Goal: Information Seeking & Learning: Find specific page/section

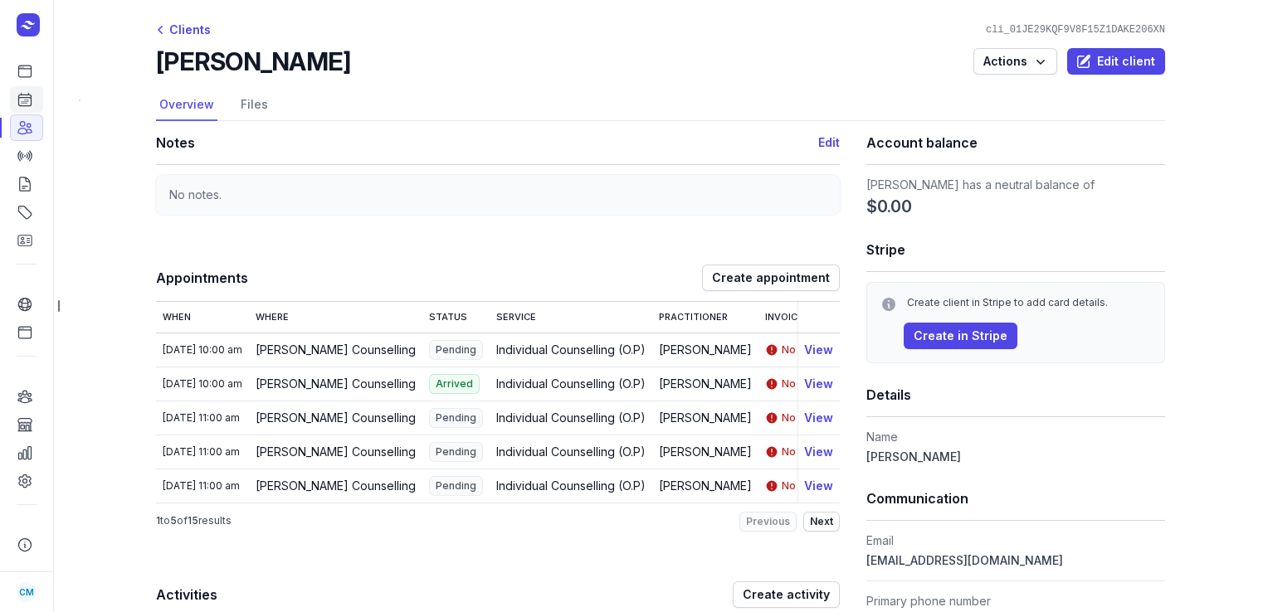
scroll to position [348, 0]
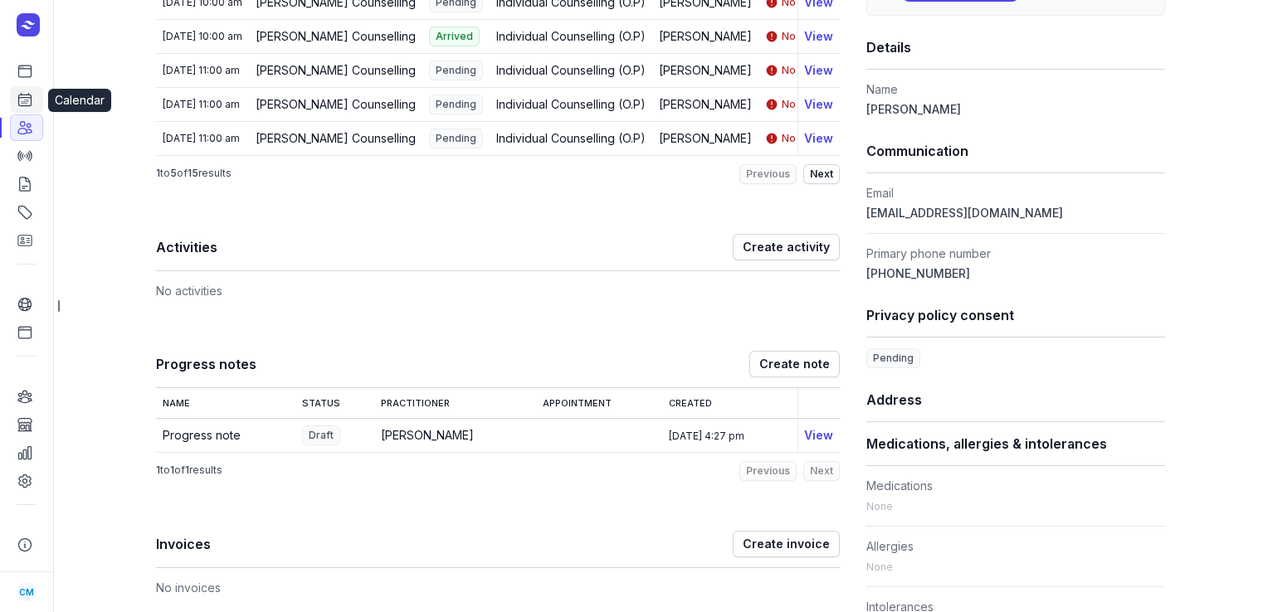
click at [17, 98] on icon at bounding box center [25, 99] width 17 height 17
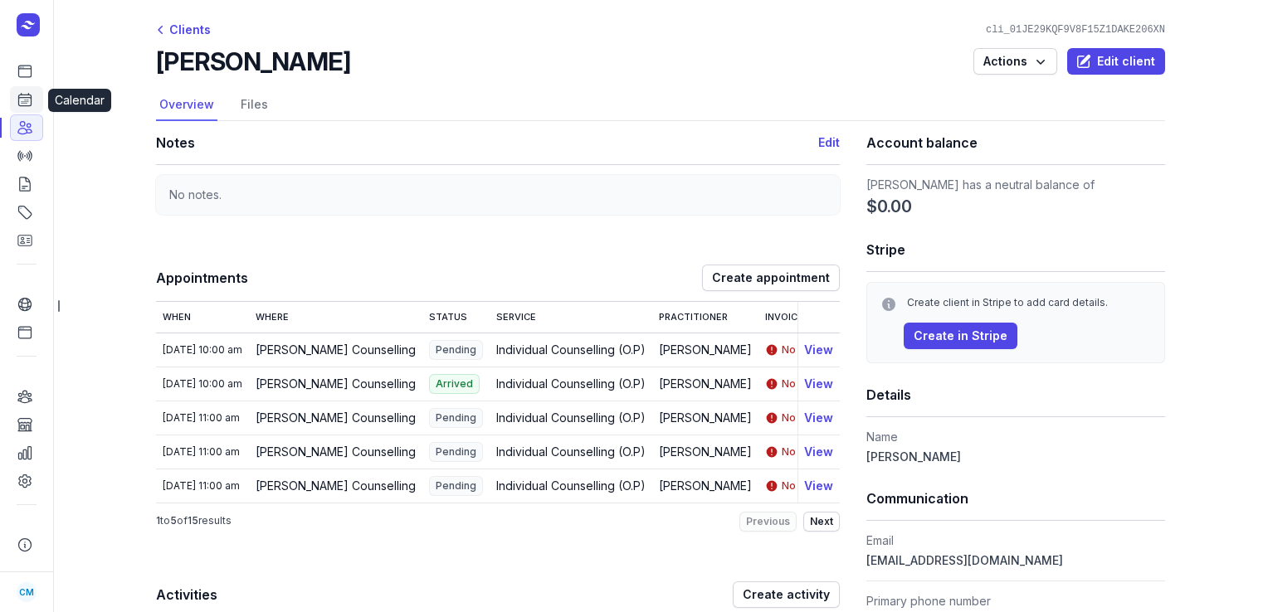
select select "week"
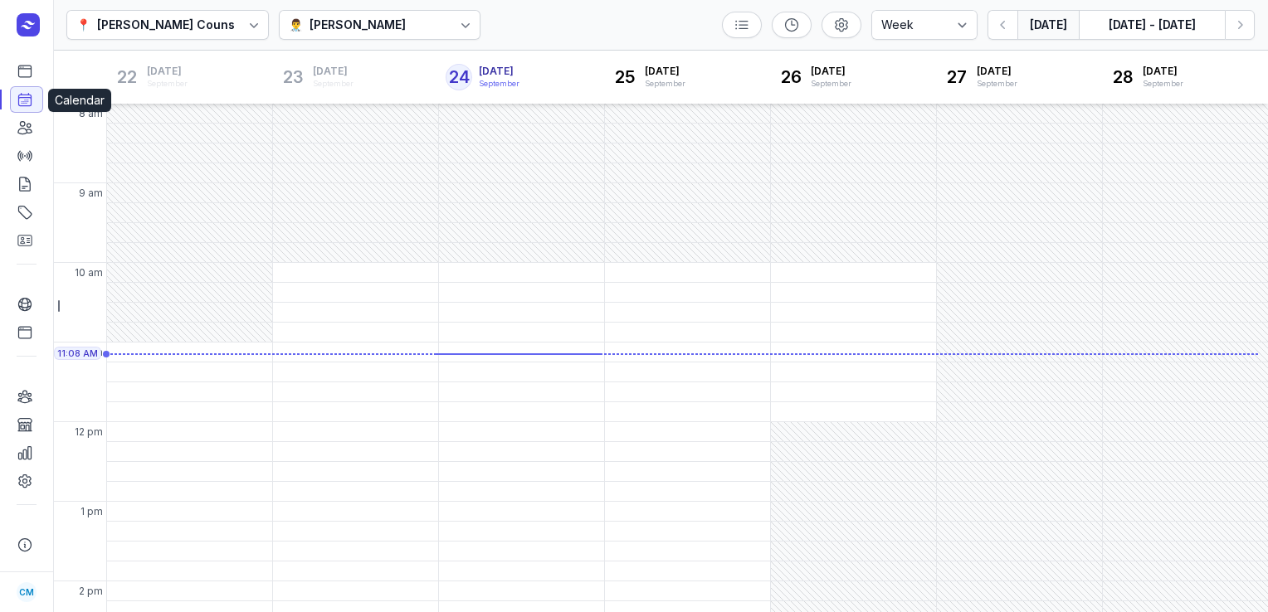
scroll to position [42, 0]
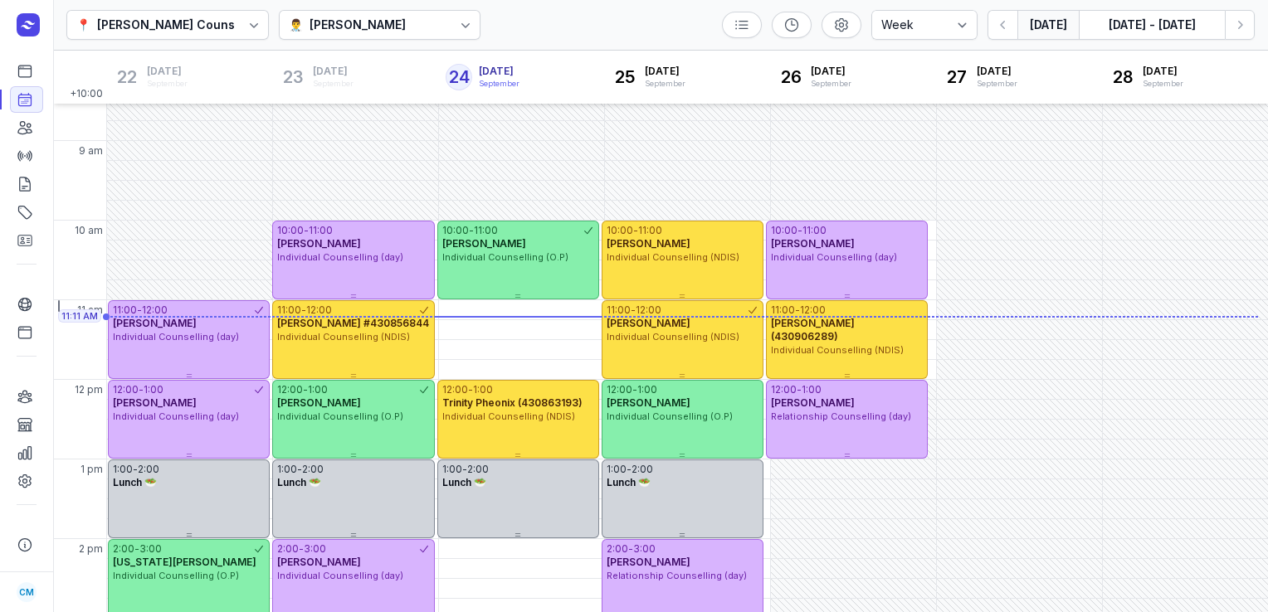
click at [355, 12] on div "👨‍⚕️ [PERSON_NAME]" at bounding box center [380, 25] width 202 height 30
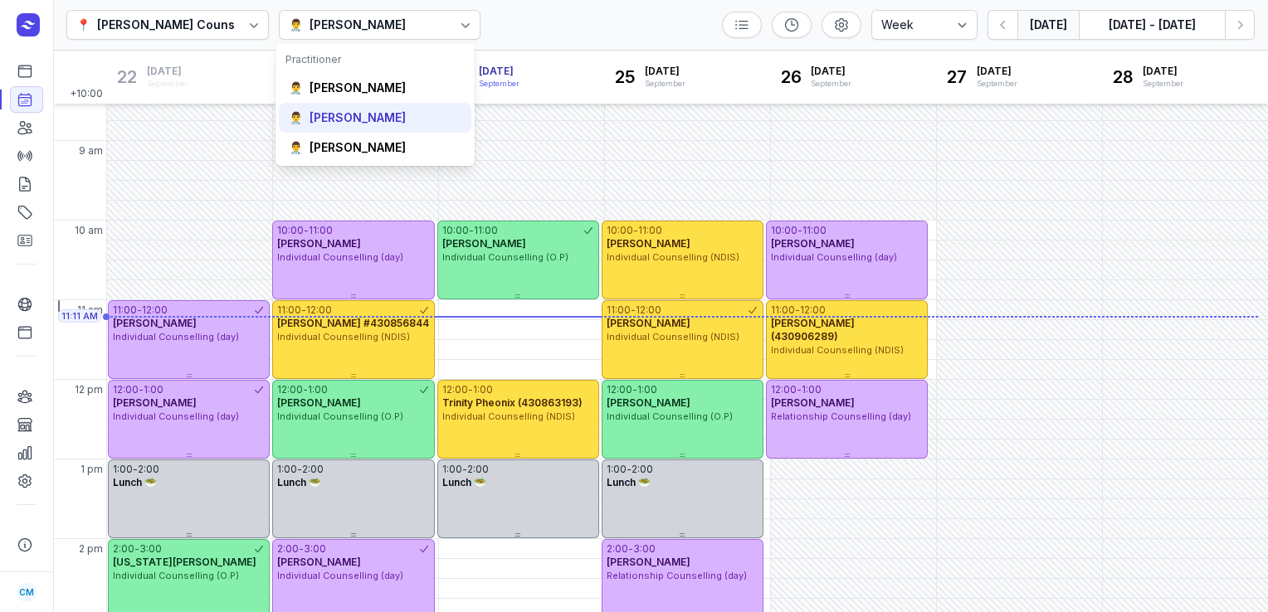
click at [343, 120] on div "[PERSON_NAME]" at bounding box center [357, 118] width 96 height 17
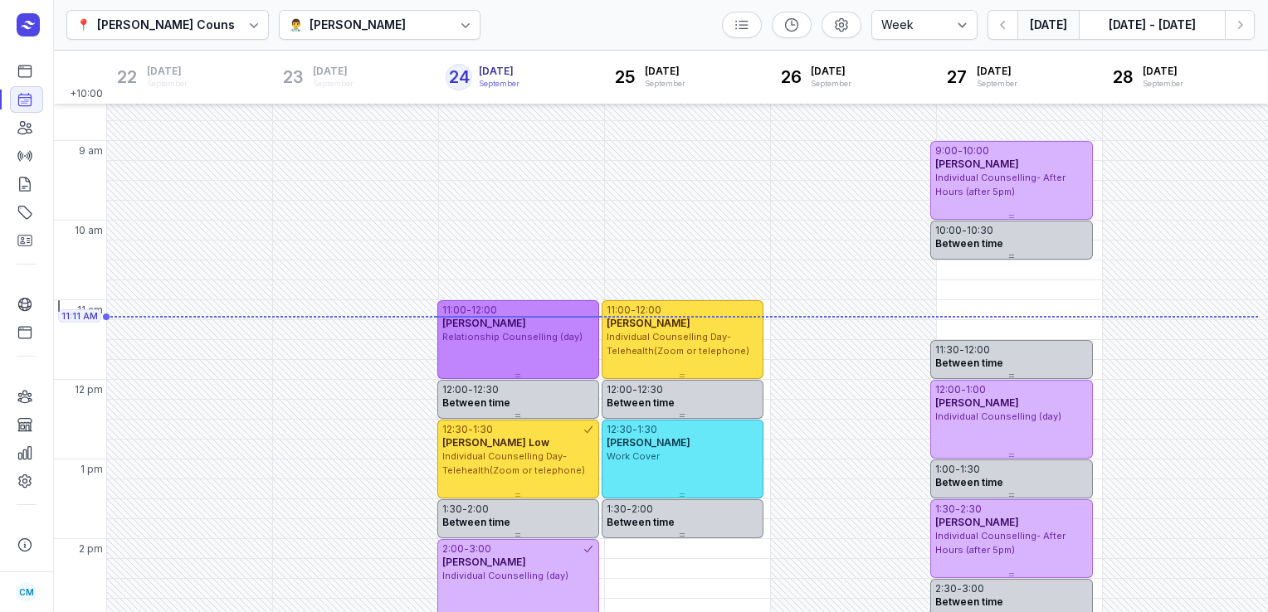
scroll to position [446, 0]
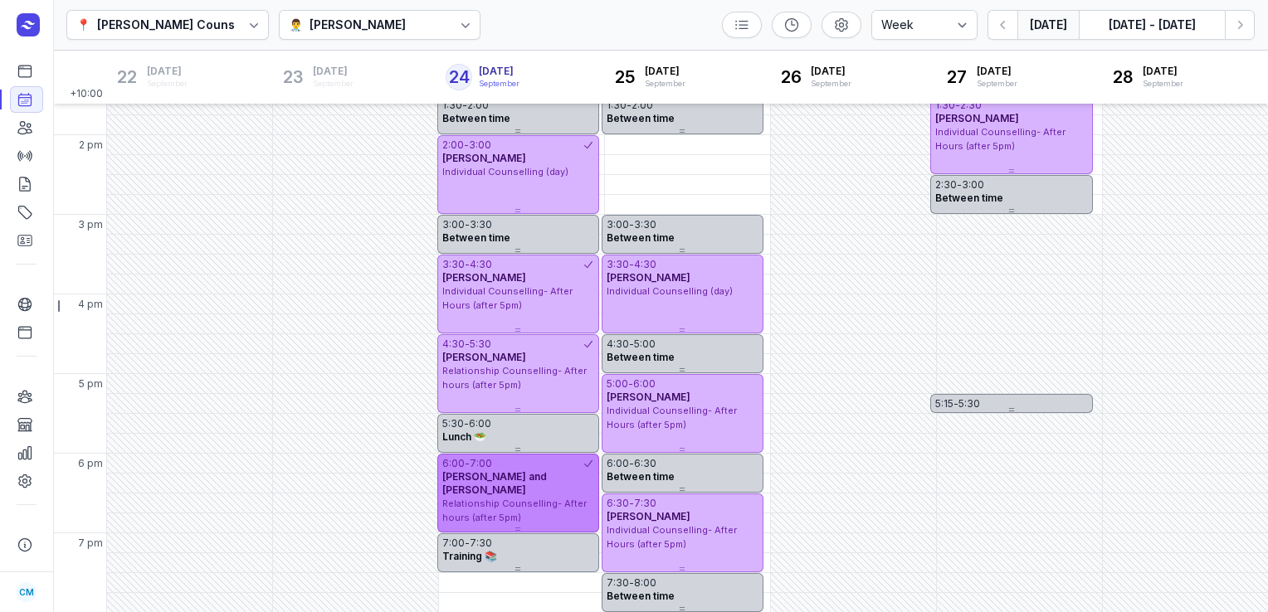
click at [504, 463] on div "6:00 - 7:00" at bounding box center [512, 463] width 140 height 13
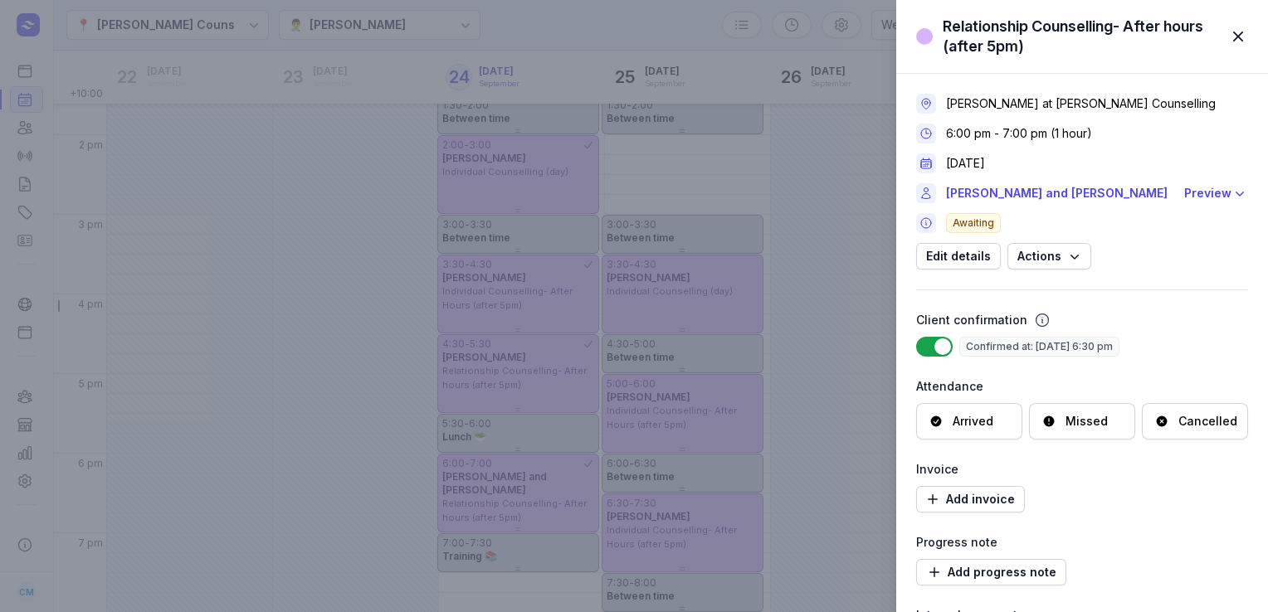
click at [1245, 32] on span "button" at bounding box center [1238, 36] width 37 height 37
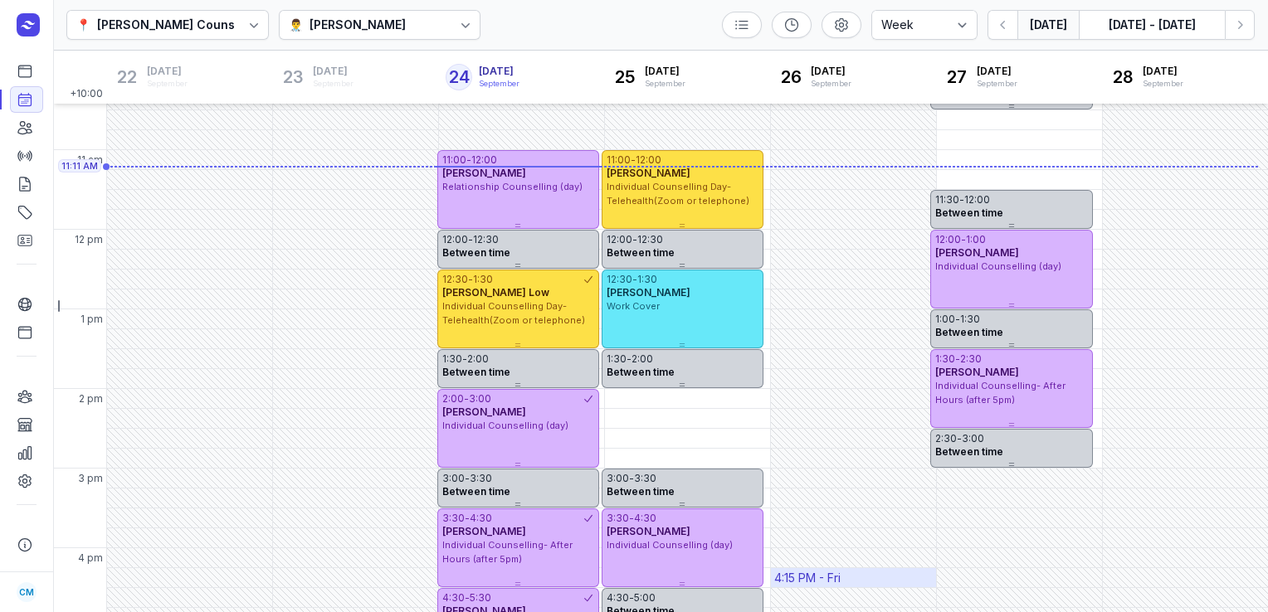
scroll to position [192, 0]
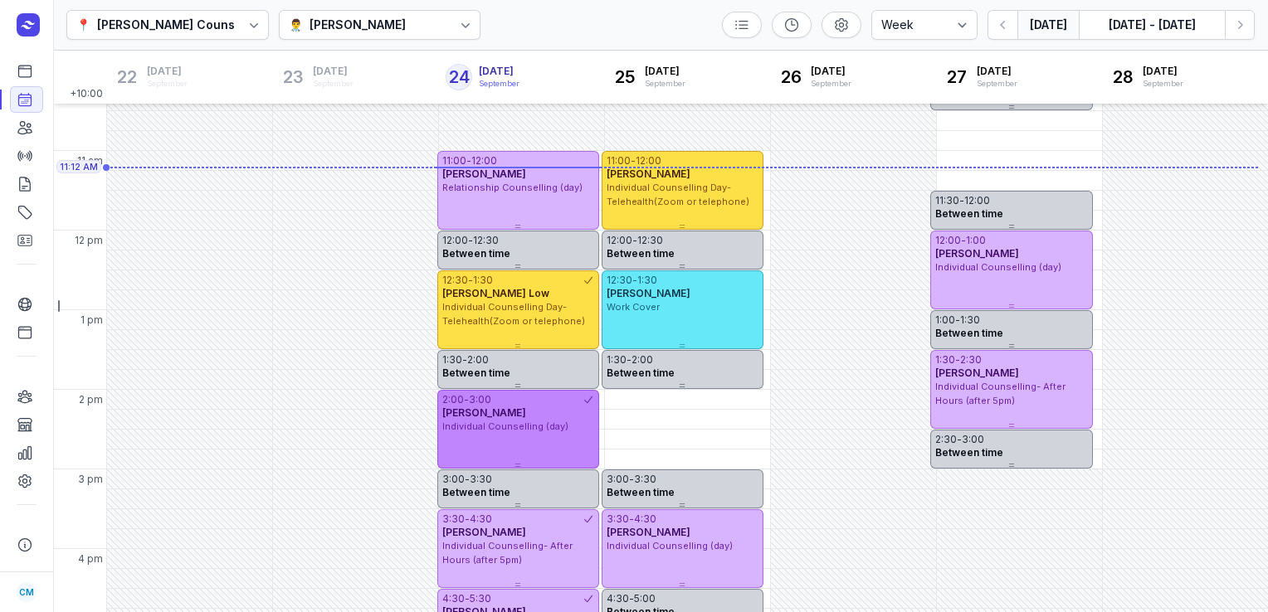
click at [475, 418] on span "[PERSON_NAME]" at bounding box center [484, 413] width 84 height 12
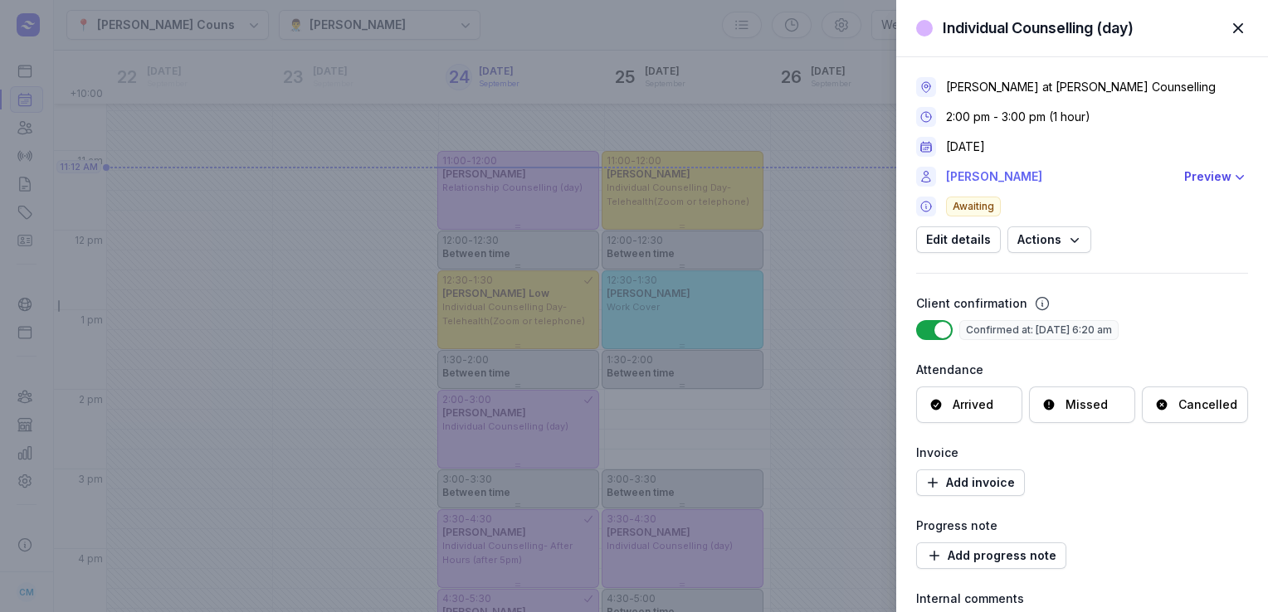
click at [996, 178] on link "[PERSON_NAME]" at bounding box center [1060, 177] width 228 height 20
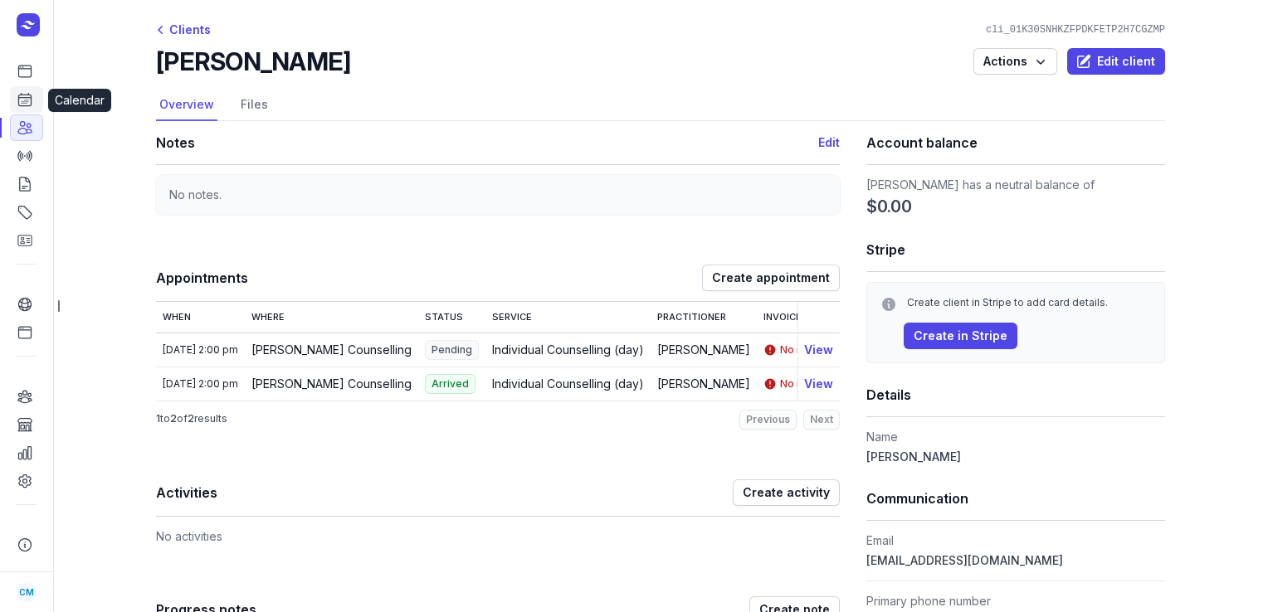
click at [24, 98] on icon at bounding box center [25, 99] width 17 height 17
select select "week"
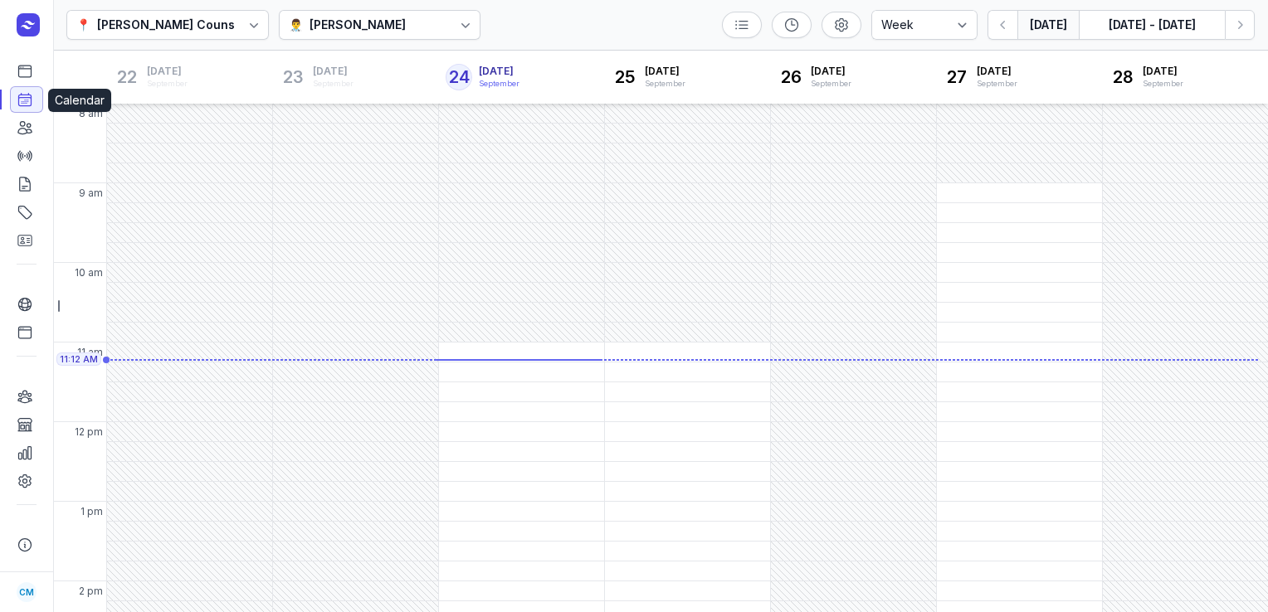
scroll to position [47, 0]
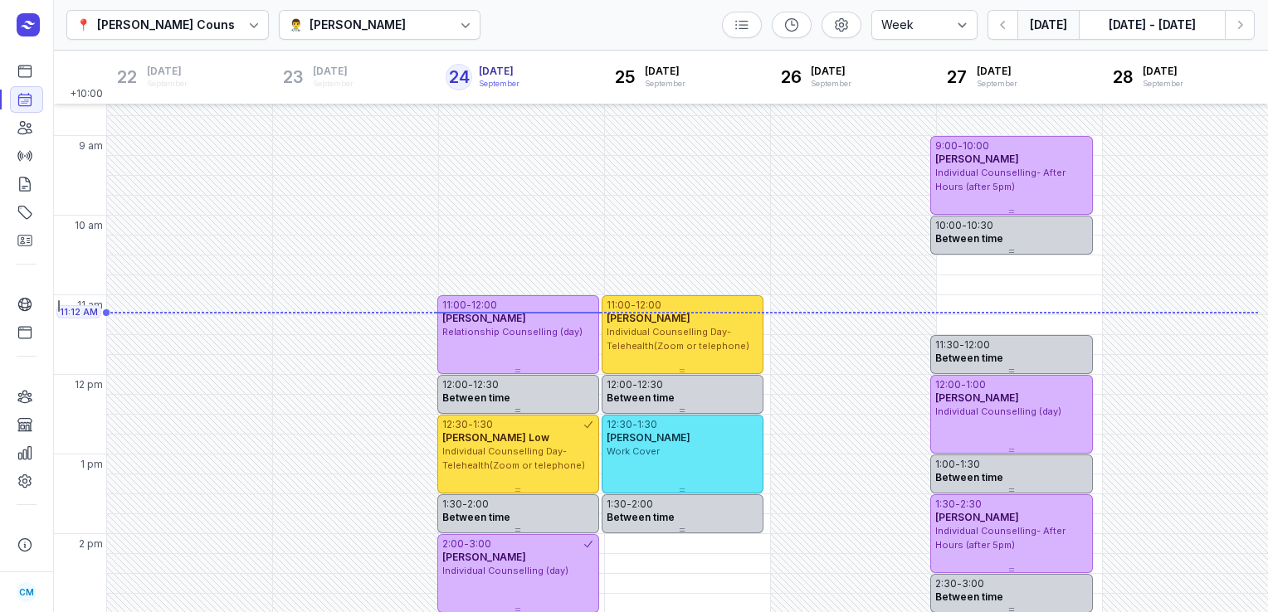
click at [390, 32] on div "👨‍⚕️ [PERSON_NAME]" at bounding box center [380, 25] width 202 height 30
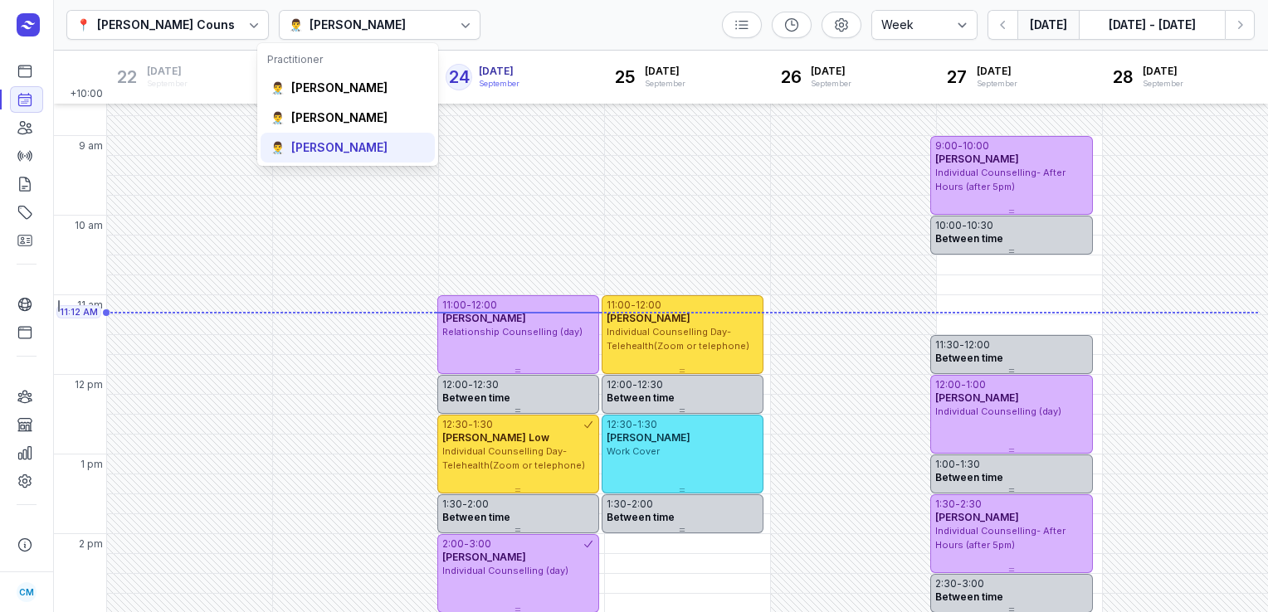
click at [348, 149] on div "[PERSON_NAME]" at bounding box center [339, 147] width 96 height 17
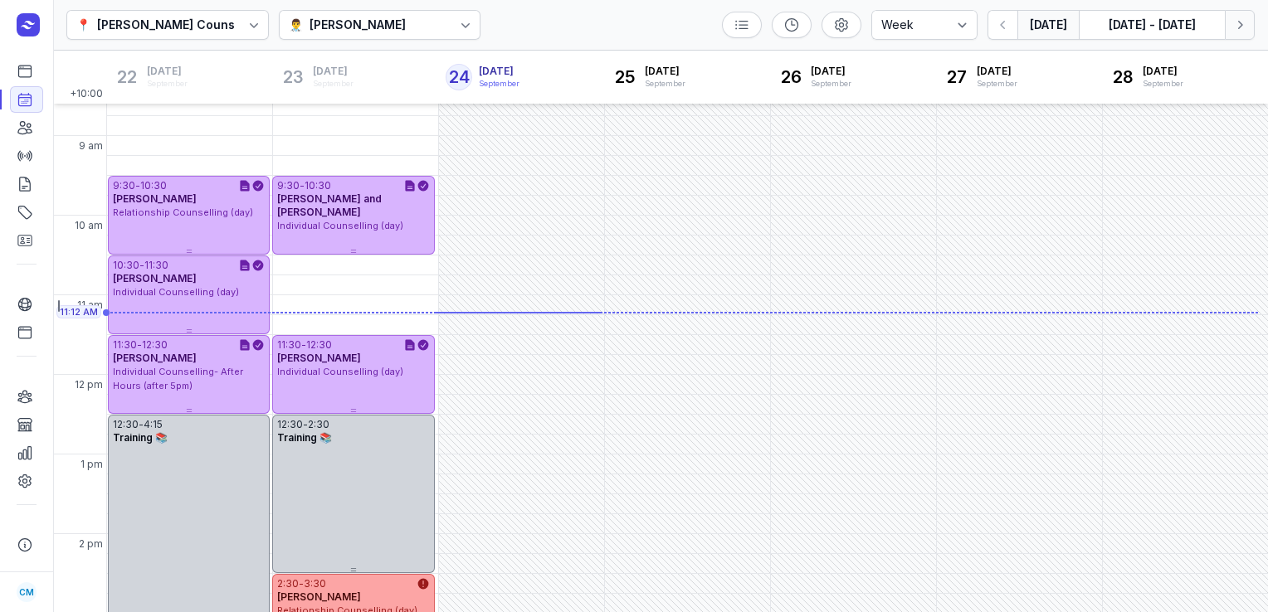
click at [1238, 24] on icon "button" at bounding box center [1239, 25] width 17 height 17
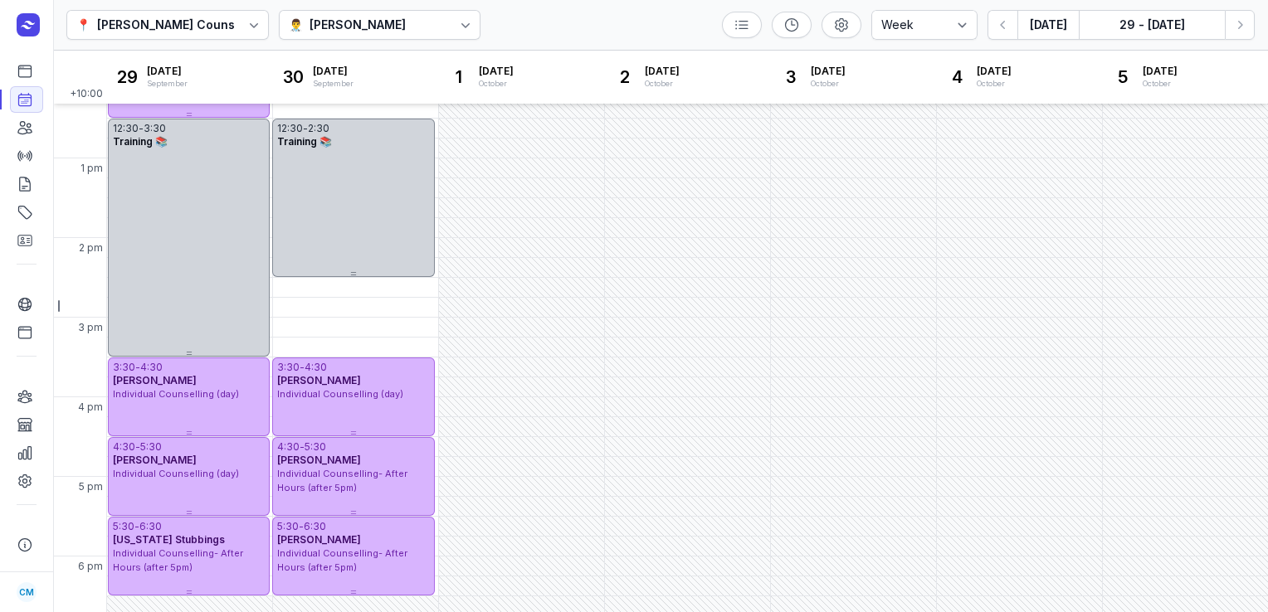
scroll to position [344, 0]
click at [1249, 22] on button "Next week" at bounding box center [1240, 25] width 30 height 30
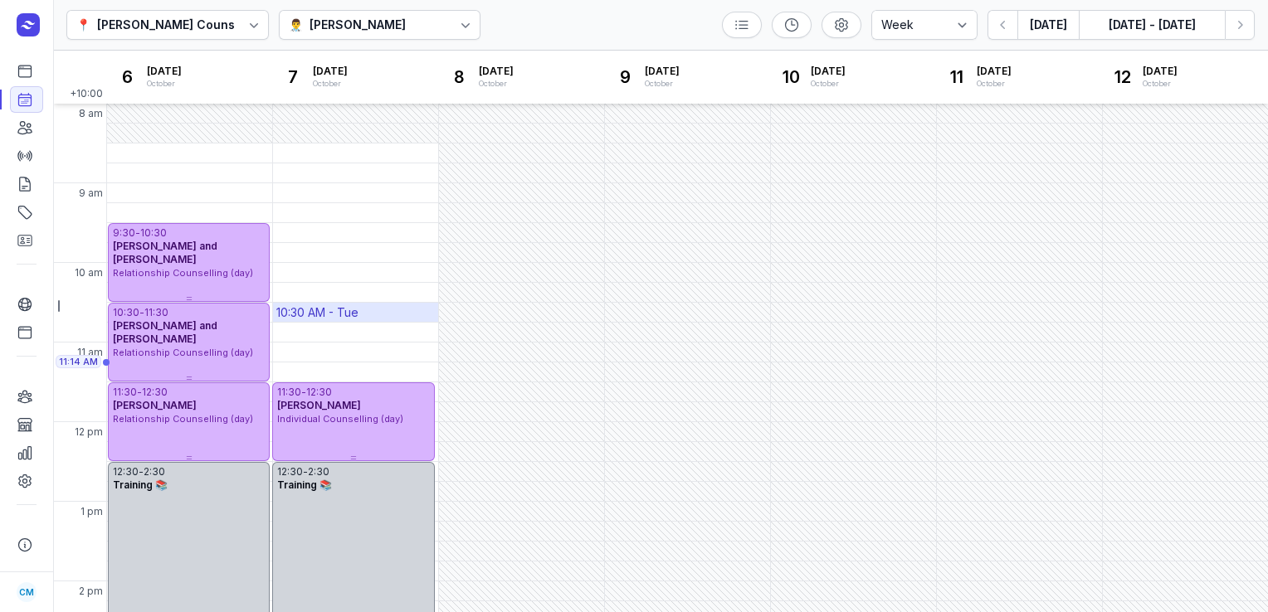
scroll to position [271, 0]
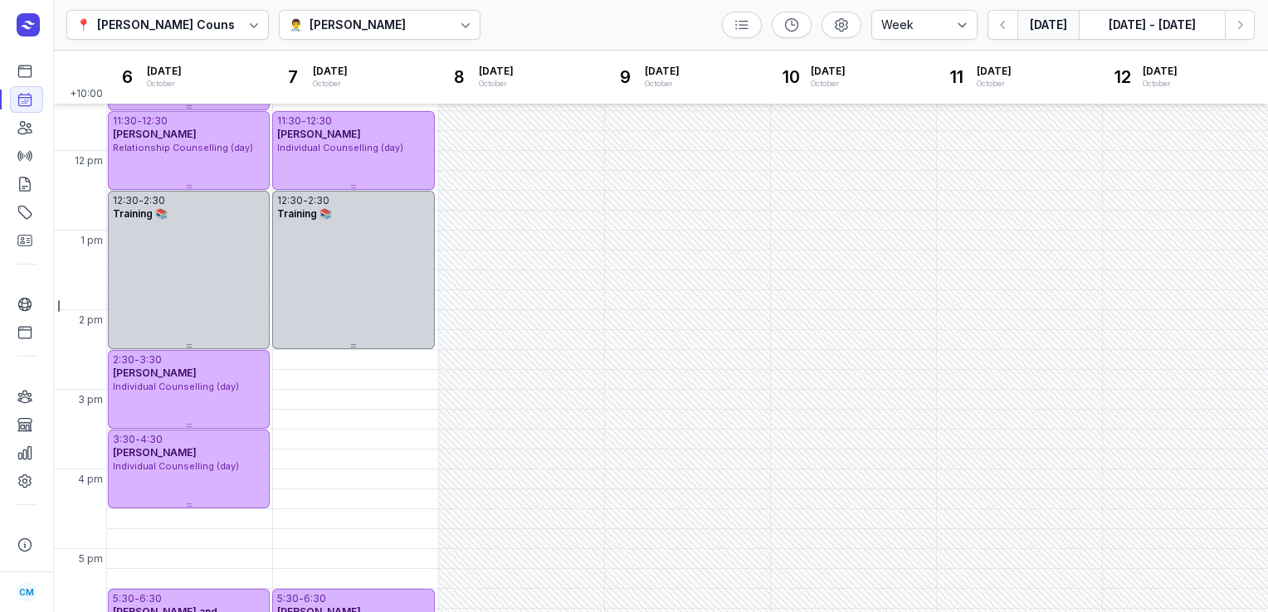
click at [1045, 22] on button "[DATE]" at bounding box center [1047, 25] width 61 height 30
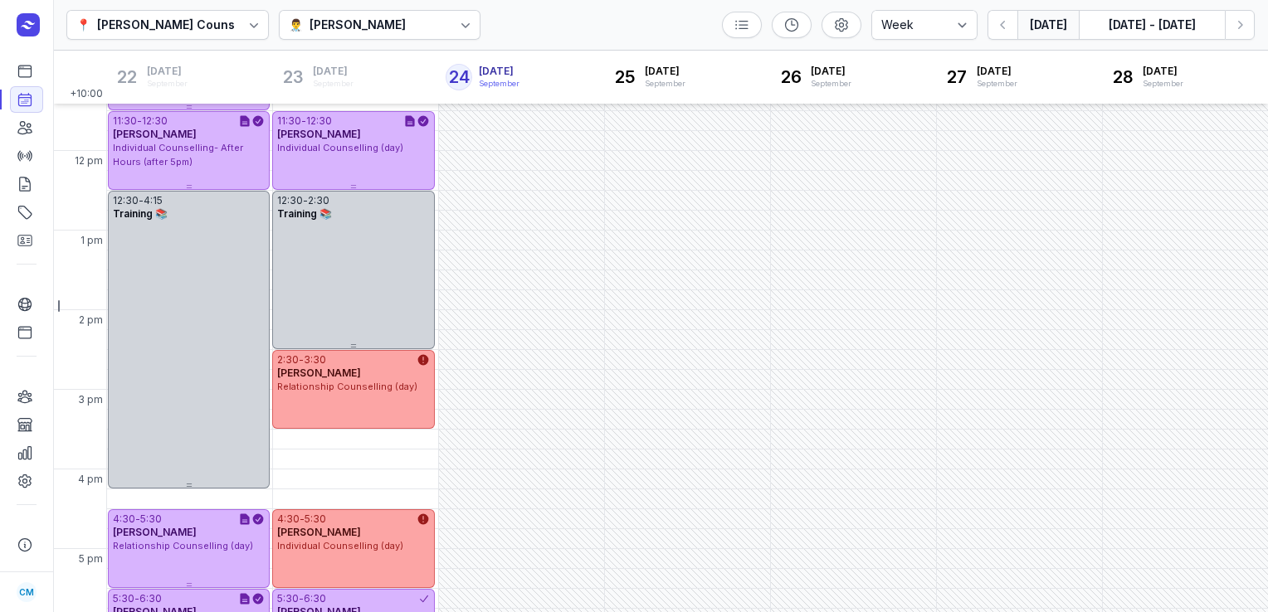
click at [455, 28] on div at bounding box center [465, 25] width 30 height 30
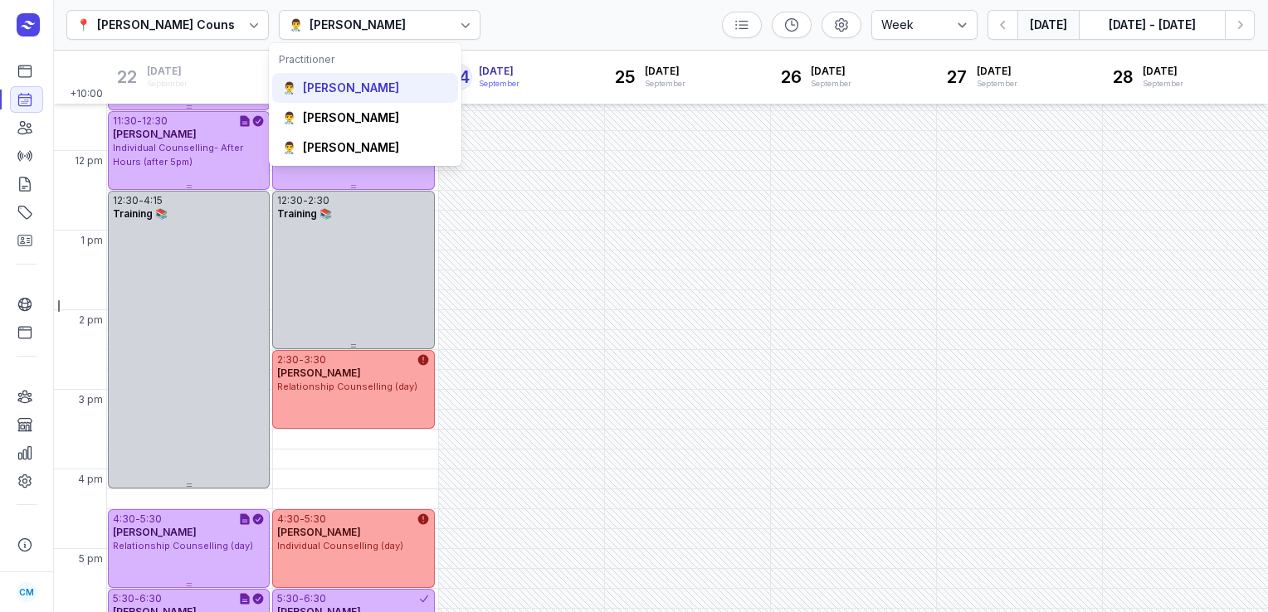
click at [399, 90] on div "[PERSON_NAME]" at bounding box center [351, 88] width 96 height 17
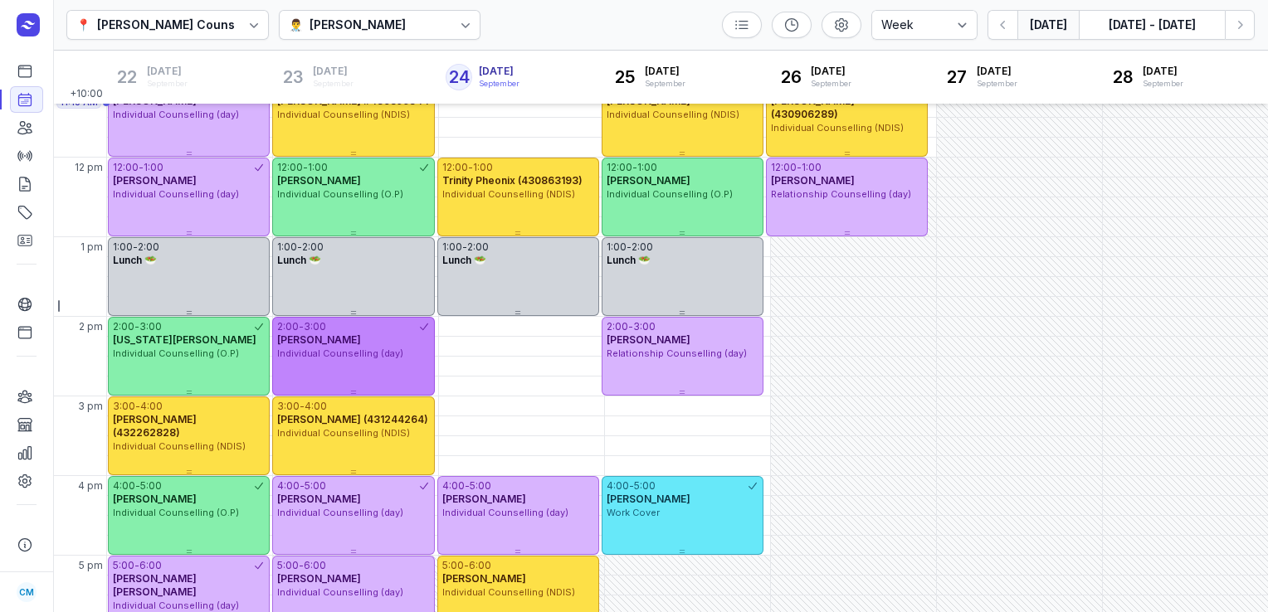
scroll to position [265, 0]
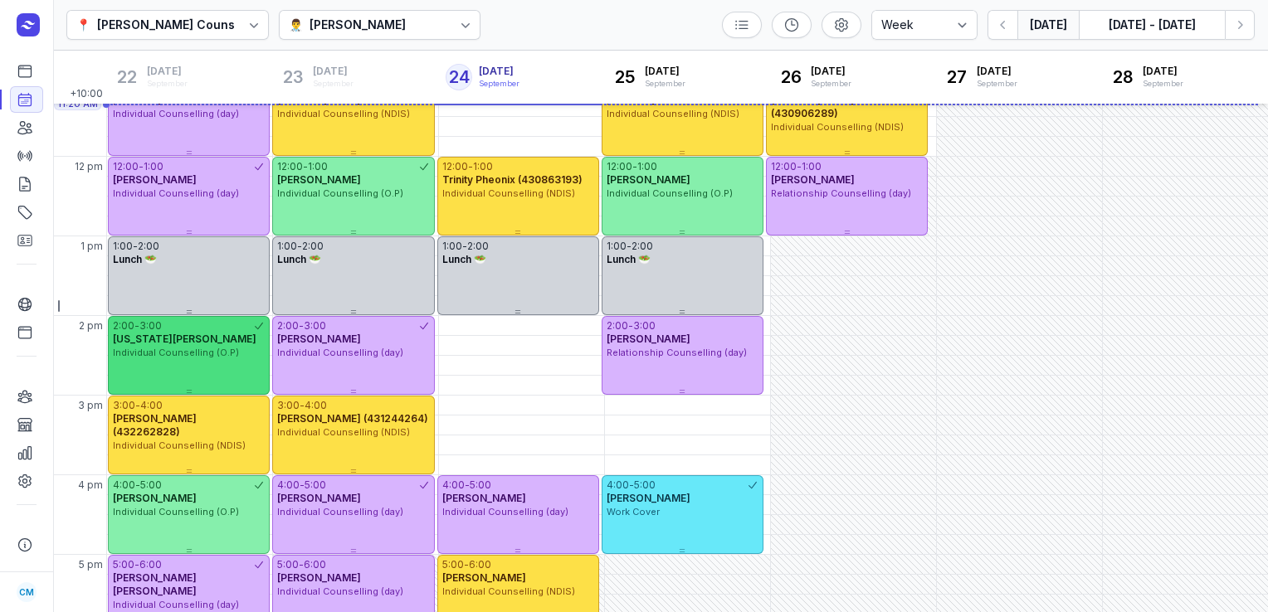
click at [195, 362] on div "2:00 - 3:00 [US_STATE] [PERSON_NAME] Individual Counselling (O.P)" at bounding box center [189, 355] width 162 height 79
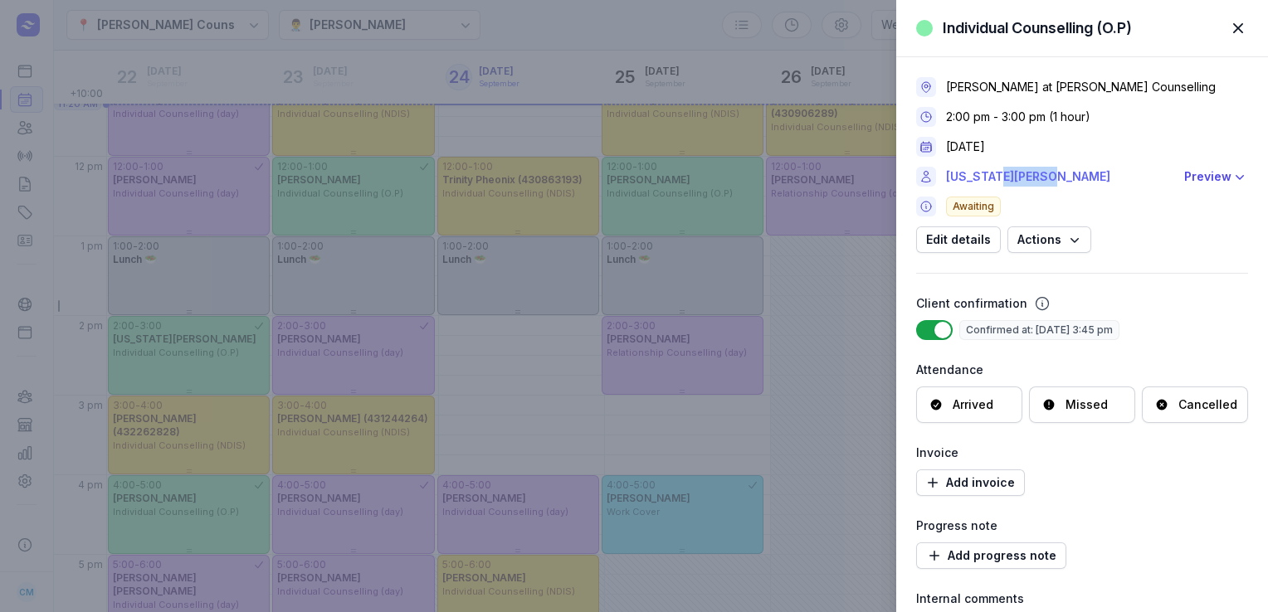
drag, startPoint x: 1062, startPoint y: 181, endPoint x: 993, endPoint y: 184, distance: 68.9
click at [993, 184] on link "[US_STATE][PERSON_NAME]" at bounding box center [1060, 177] width 228 height 20
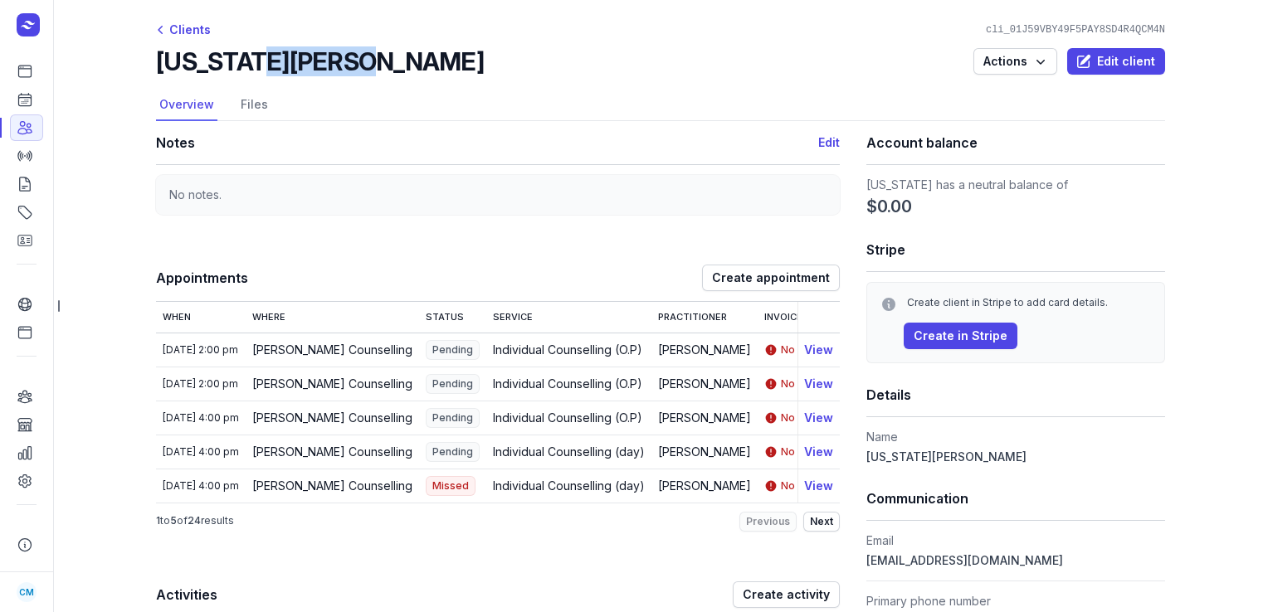
drag, startPoint x: 335, startPoint y: 64, endPoint x: 246, endPoint y: 62, distance: 88.8
click at [246, 62] on div "[US_STATE][PERSON_NAME] Actions Edit client" at bounding box center [660, 61] width 1009 height 30
copy h2 "[PERSON_NAME]"
click at [26, 91] on icon at bounding box center [25, 99] width 17 height 17
select select "week"
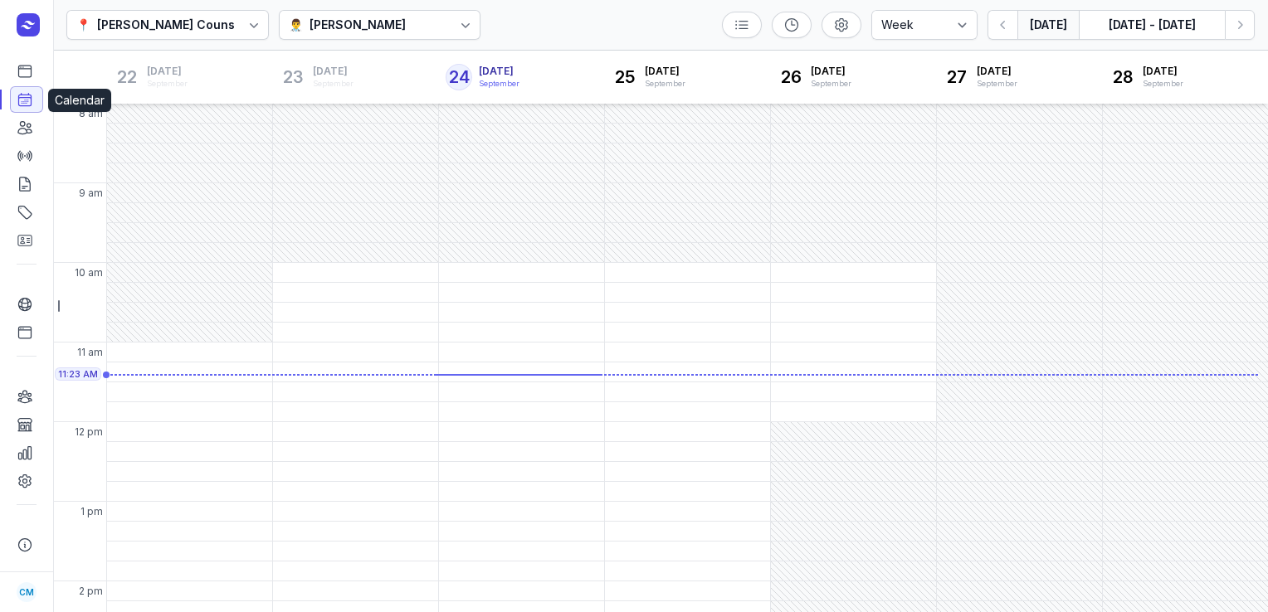
scroll to position [63, 0]
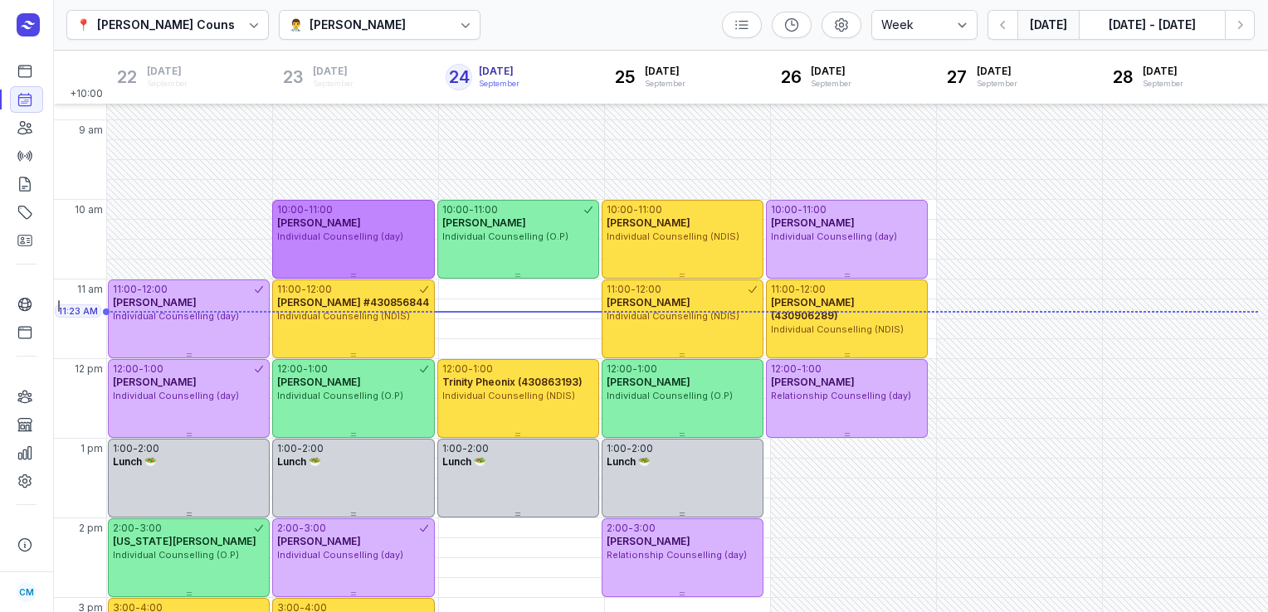
click at [350, 243] on div "Individual Counselling (day)" at bounding box center [353, 237] width 152 height 14
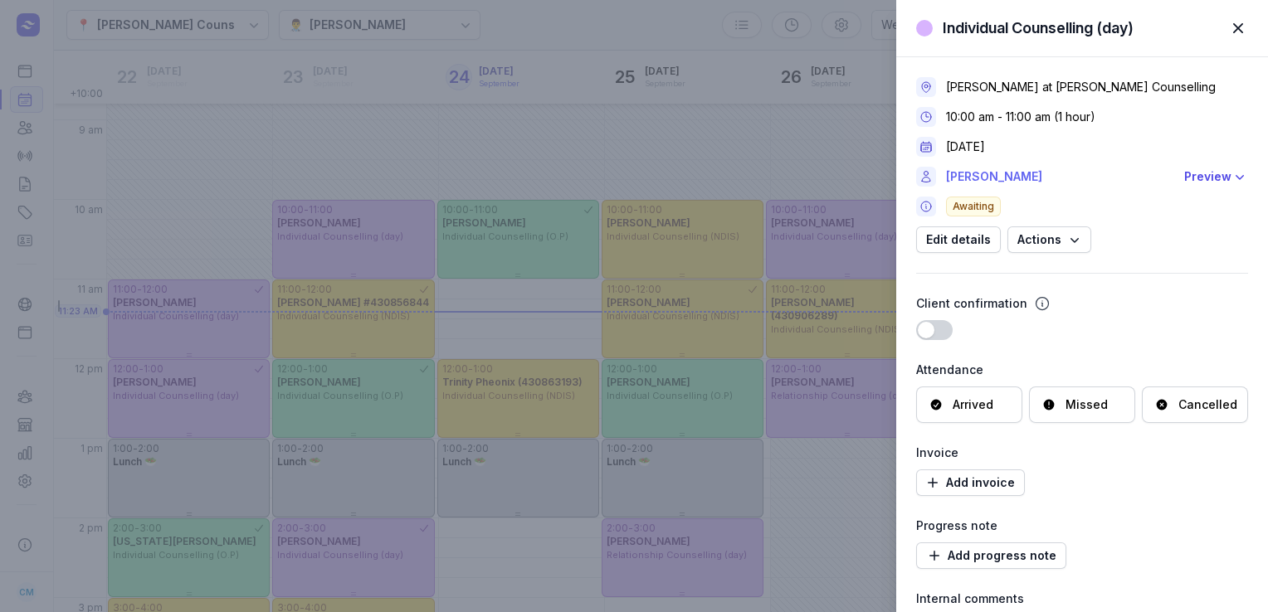
click at [987, 175] on link "[PERSON_NAME]" at bounding box center [1060, 177] width 228 height 20
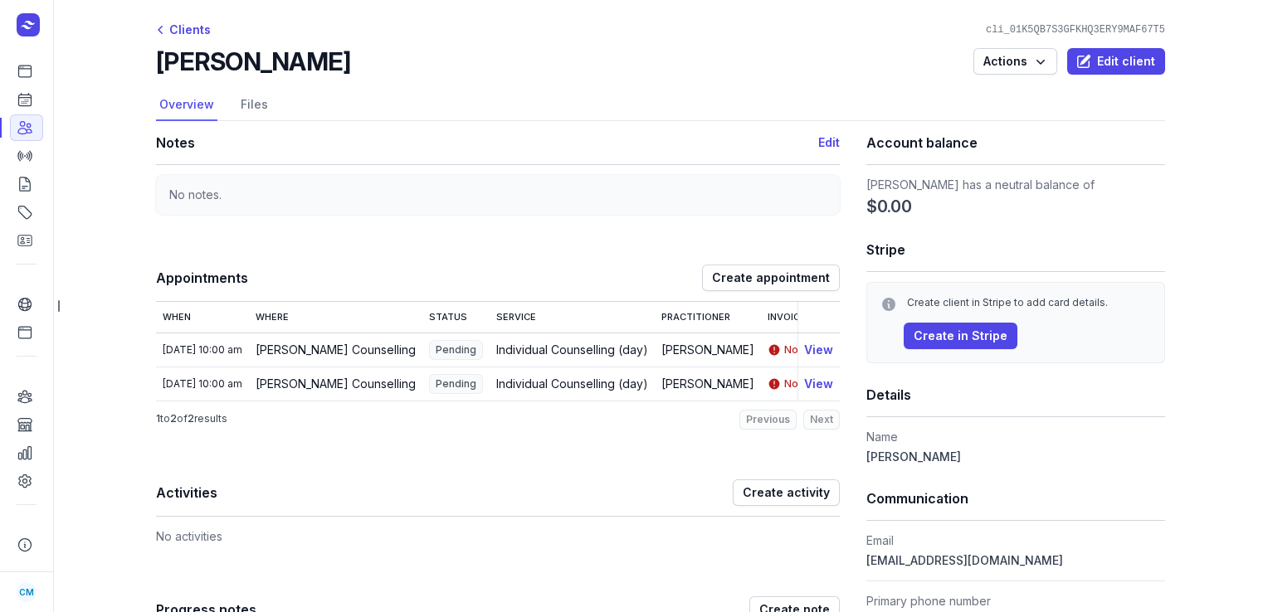
scroll to position [131, 0]
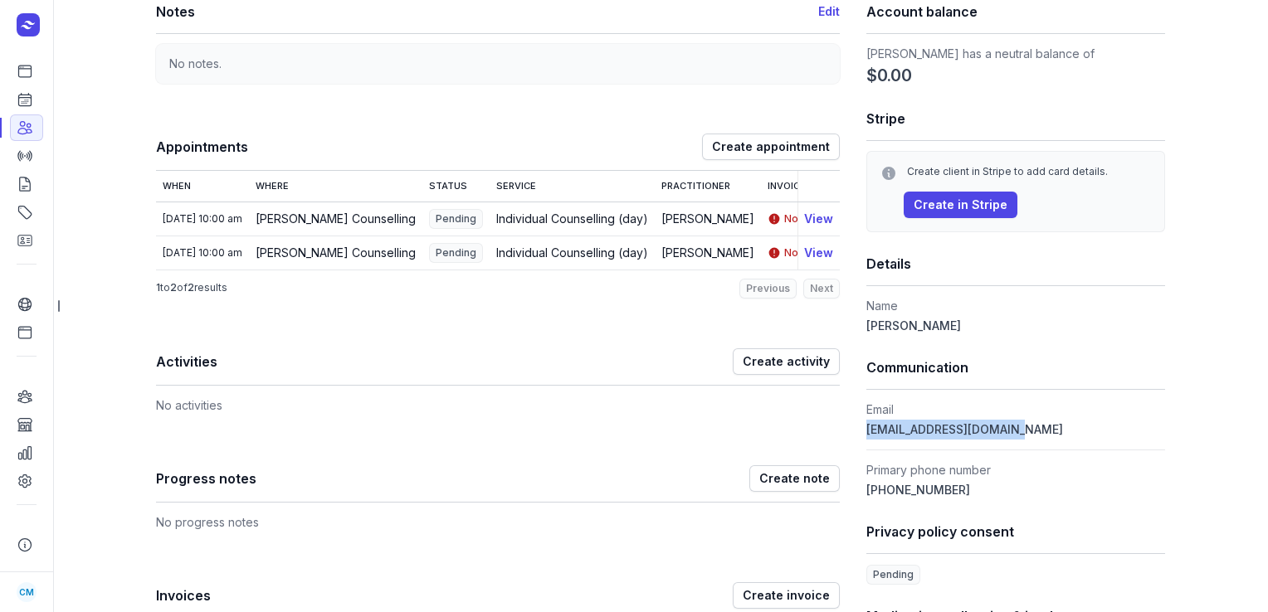
drag, startPoint x: 1027, startPoint y: 430, endPoint x: 859, endPoint y: 432, distance: 167.6
copy span "[EMAIL_ADDRESS][DOMAIN_NAME]"
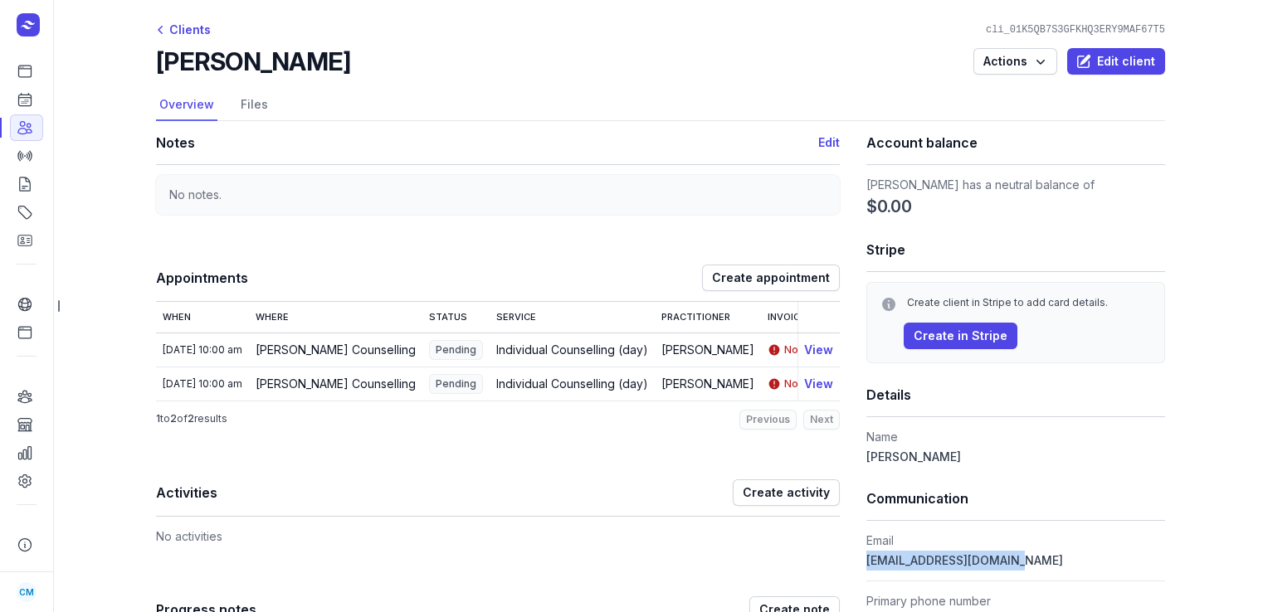
drag, startPoint x: 335, startPoint y: 61, endPoint x: 155, endPoint y: 68, distance: 180.1
click at [156, 68] on div "[PERSON_NAME] Actions Edit client" at bounding box center [660, 61] width 1009 height 30
copy h2 "[PERSON_NAME]"
drag, startPoint x: 1015, startPoint y: 558, endPoint x: 864, endPoint y: 557, distance: 151.8
click at [866, 557] on dd "[EMAIL_ADDRESS][DOMAIN_NAME]" at bounding box center [1015, 561] width 299 height 20
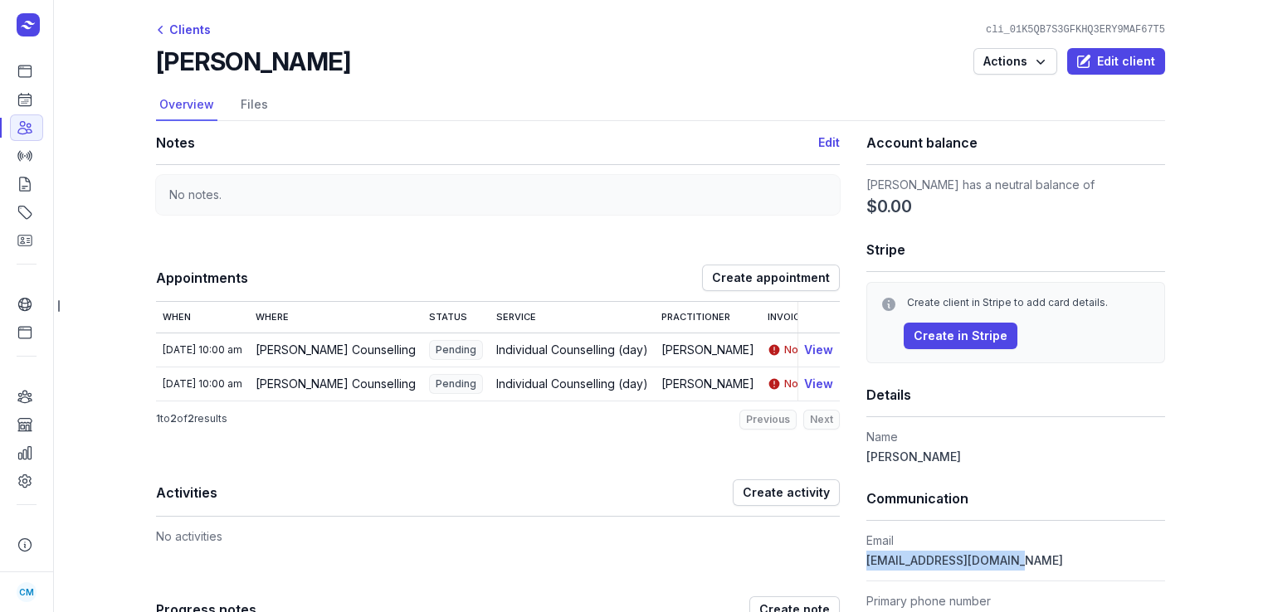
copy span "[EMAIL_ADDRESS][DOMAIN_NAME]"
click at [36, 98] on link "Calendar" at bounding box center [26, 99] width 33 height 27
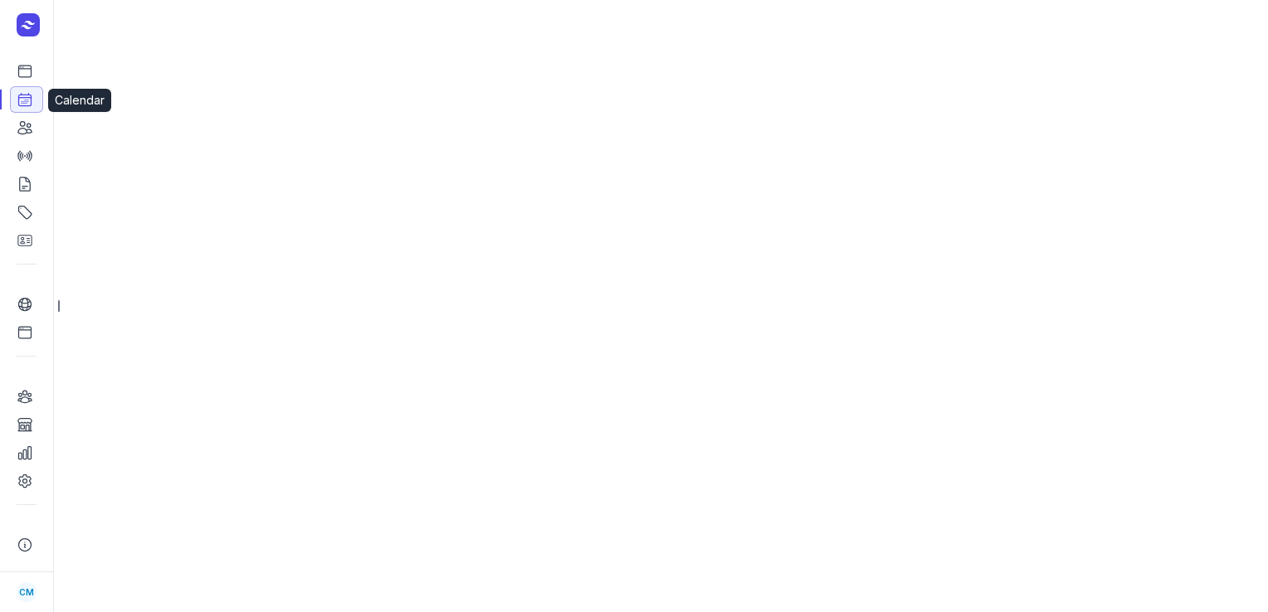
select select "week"
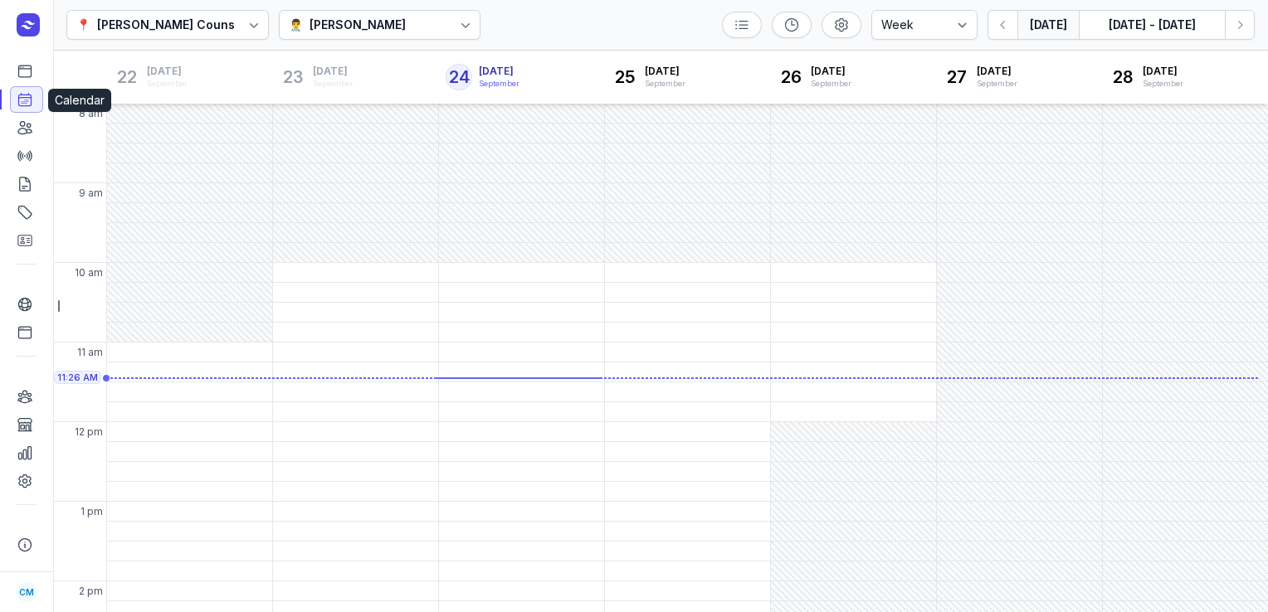
scroll to position [66, 0]
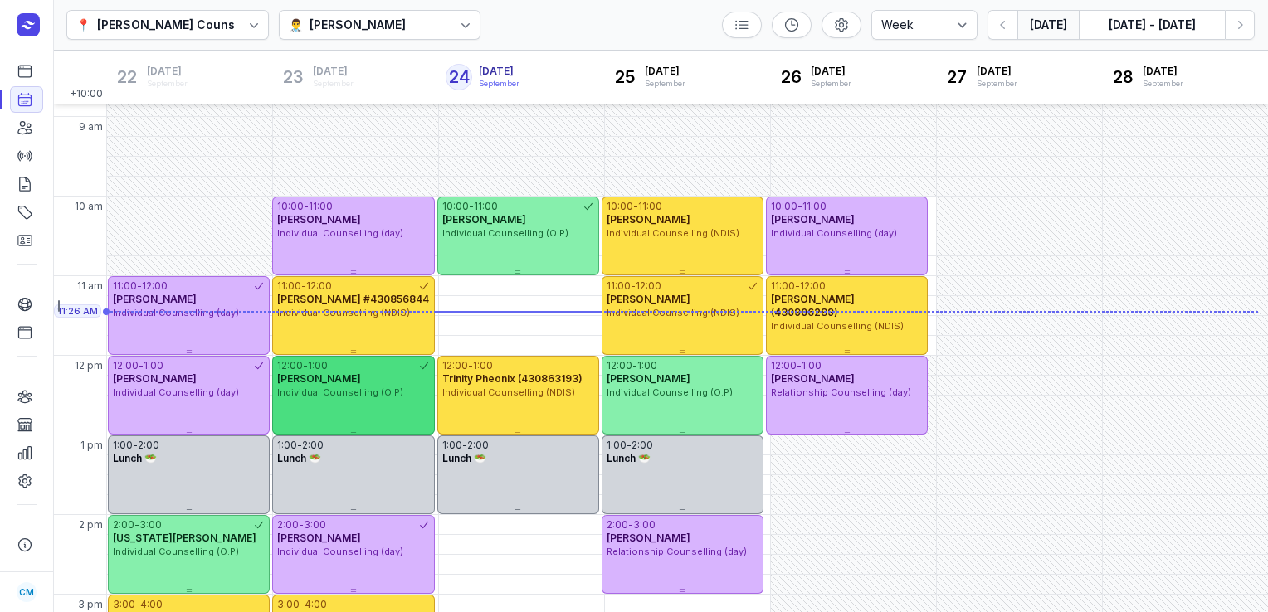
click at [358, 374] on span "[PERSON_NAME]" at bounding box center [319, 378] width 84 height 12
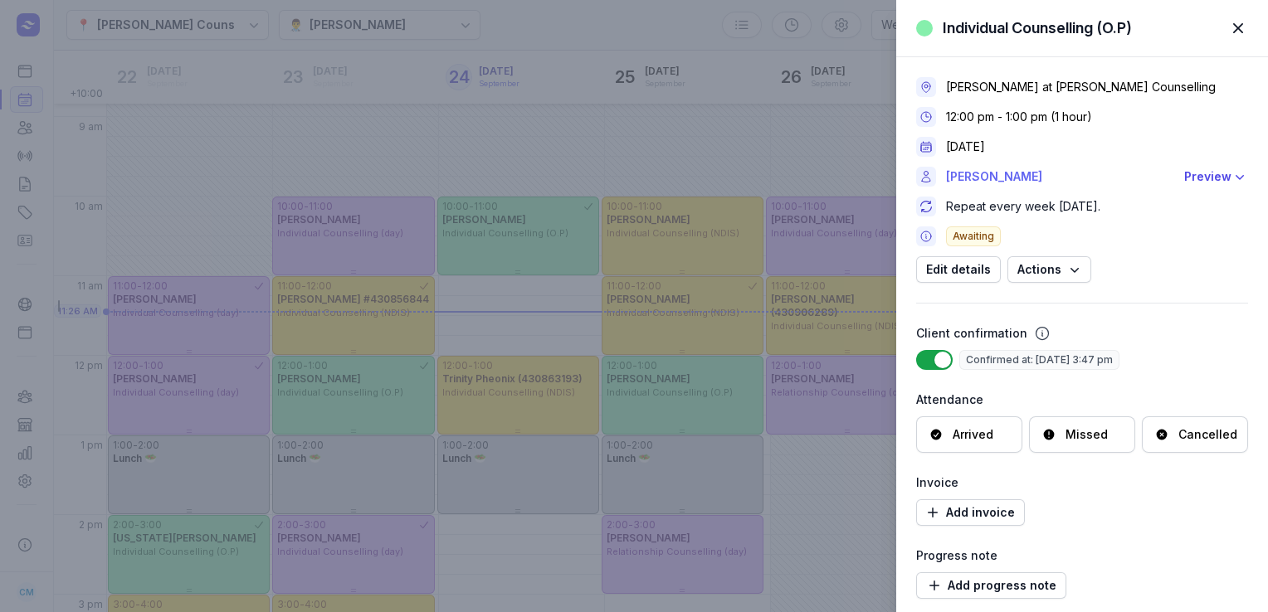
drag, startPoint x: 1059, startPoint y: 185, endPoint x: 992, endPoint y: 179, distance: 66.6
click at [992, 179] on link "[PERSON_NAME]" at bounding box center [1060, 177] width 228 height 20
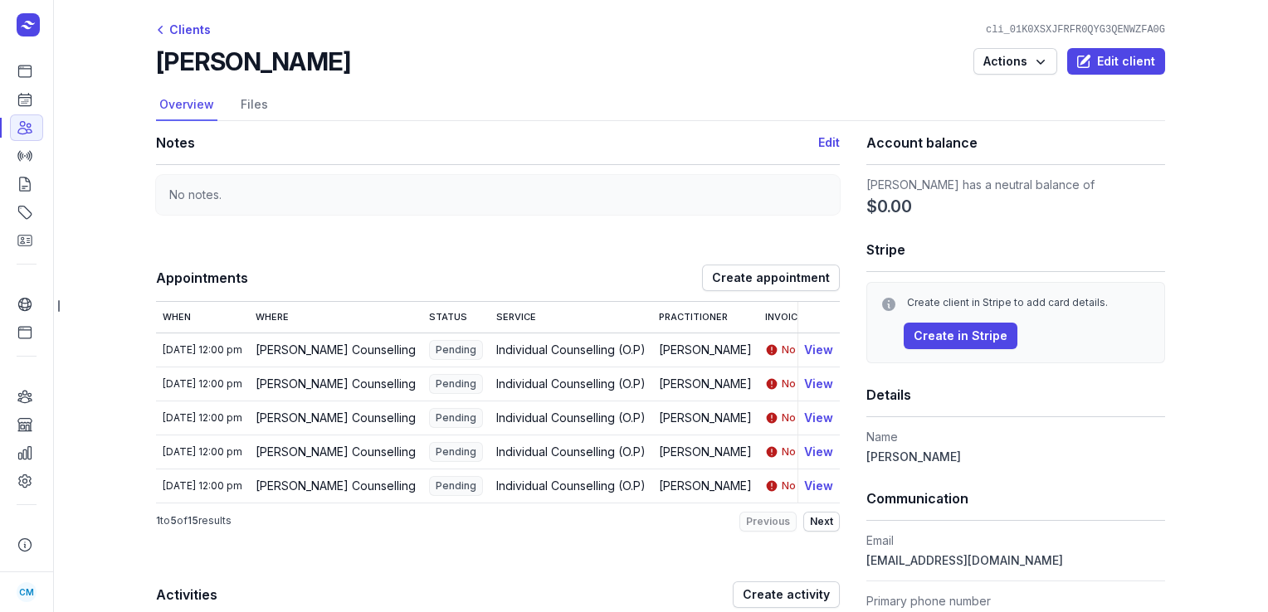
drag, startPoint x: 375, startPoint y: 56, endPoint x: 240, endPoint y: 66, distance: 135.7
click at [240, 66] on div "[PERSON_NAME] Actions Edit client" at bounding box center [660, 61] width 1009 height 30
copy h2 "[PERSON_NAME]"
click at [33, 105] on link "Calendar" at bounding box center [26, 99] width 33 height 27
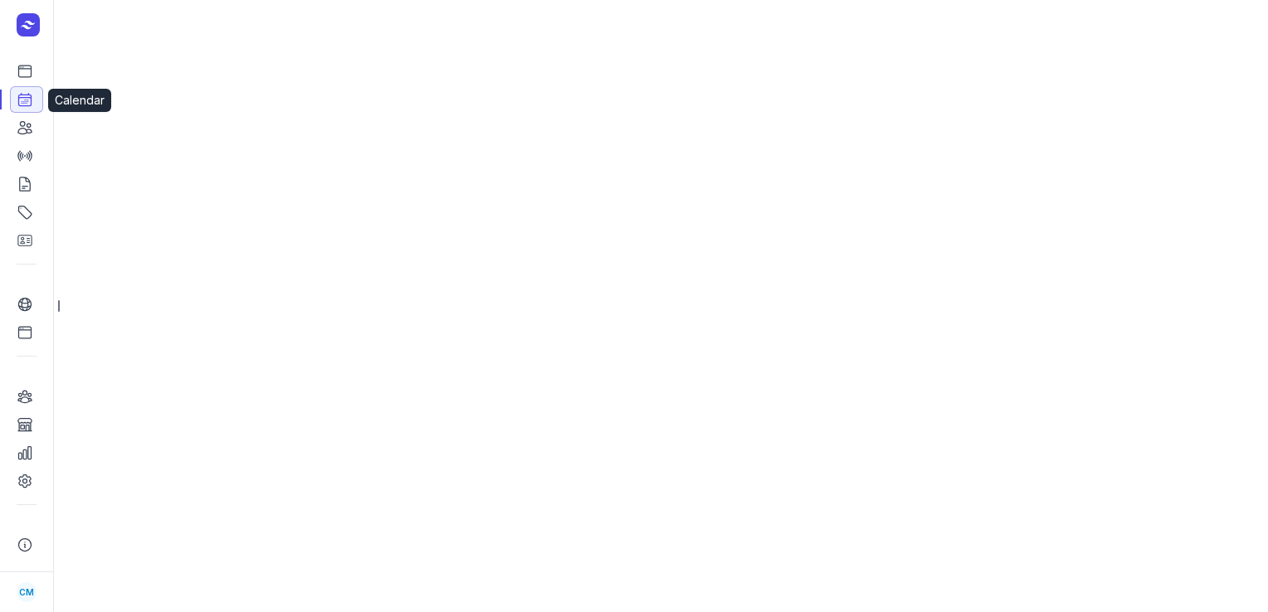
select select "week"
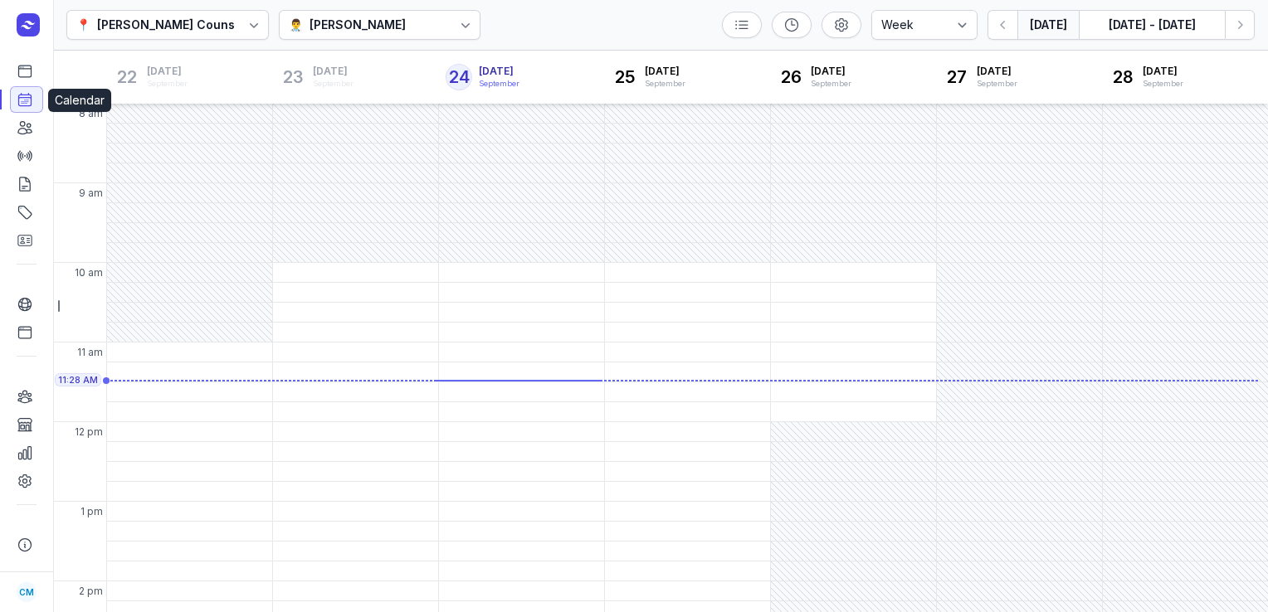
scroll to position [69, 0]
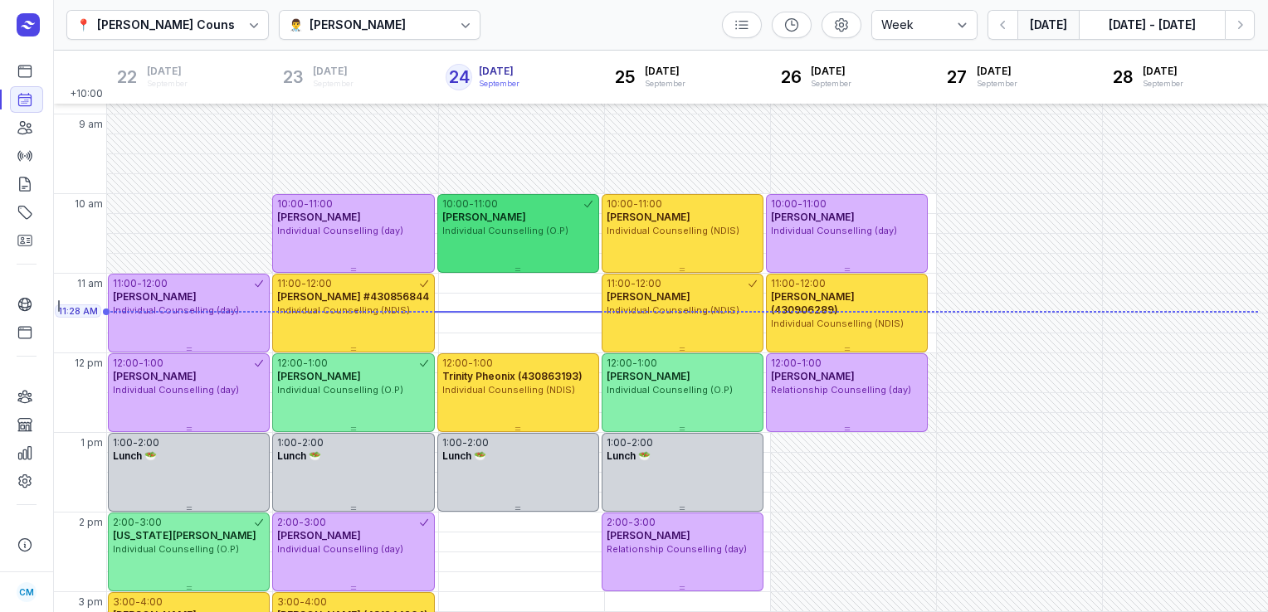
click at [522, 227] on span "Individual Counselling (O.P)" at bounding box center [505, 231] width 126 height 12
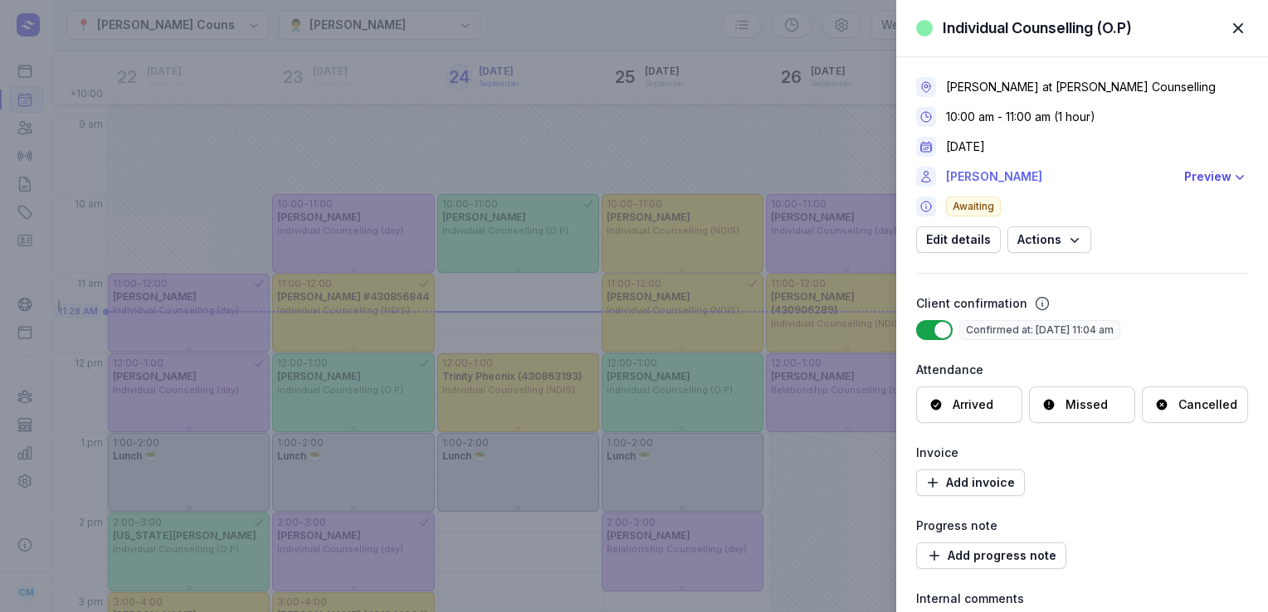
click at [964, 180] on link "[PERSON_NAME]" at bounding box center [1060, 177] width 228 height 20
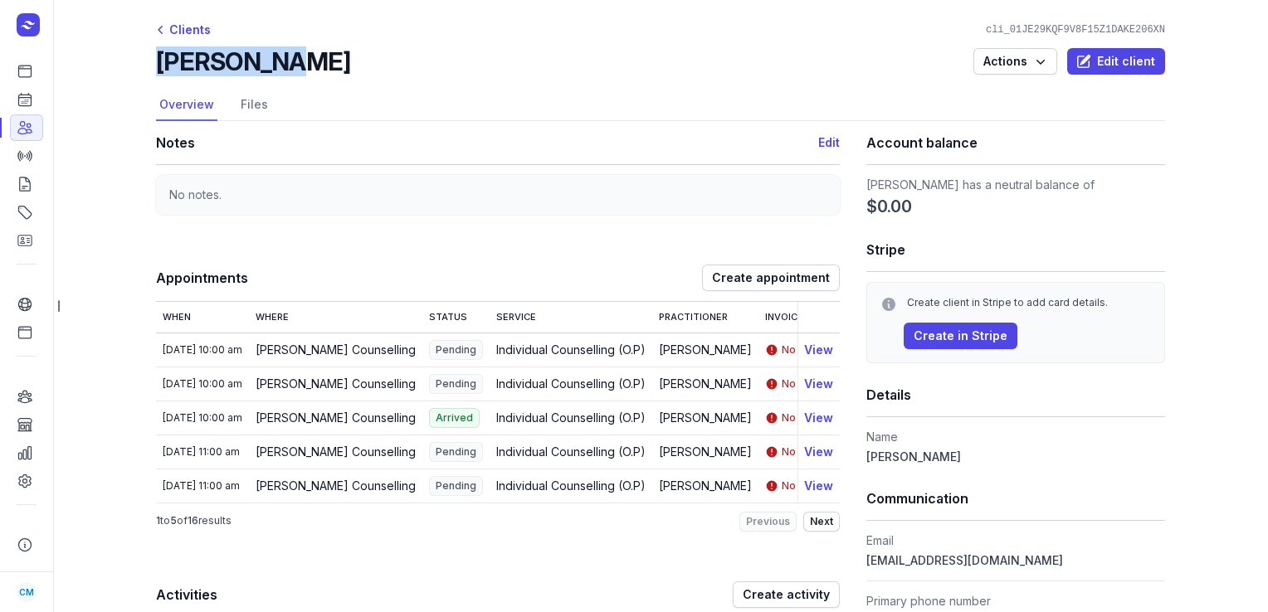
drag, startPoint x: 275, startPoint y: 60, endPoint x: 158, endPoint y: 68, distance: 117.3
click at [158, 68] on div "[PERSON_NAME] Actions Edit client" at bounding box center [660, 61] width 1009 height 30
copy h2 "[PERSON_NAME]"
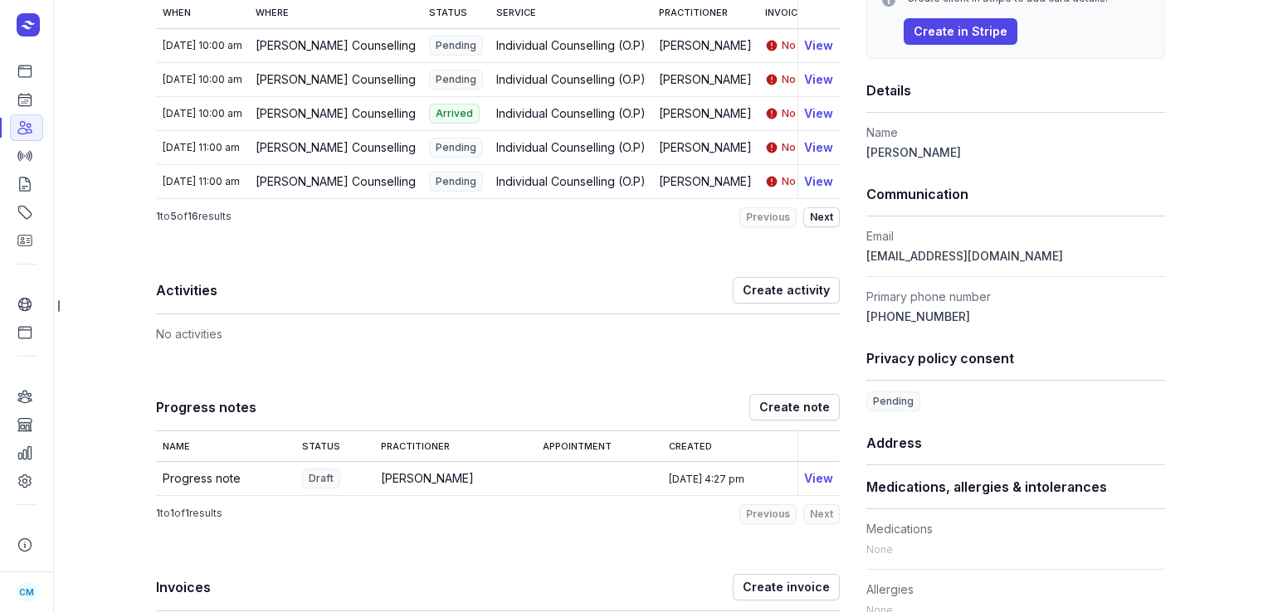
scroll to position [305, 0]
drag, startPoint x: 1008, startPoint y: 251, endPoint x: 864, endPoint y: 257, distance: 144.5
click at [866, 257] on dd "[EMAIL_ADDRESS][DOMAIN_NAME]" at bounding box center [1015, 256] width 299 height 20
copy span "[EMAIL_ADDRESS][DOMAIN_NAME]"
click at [24, 108] on icon at bounding box center [25, 99] width 17 height 17
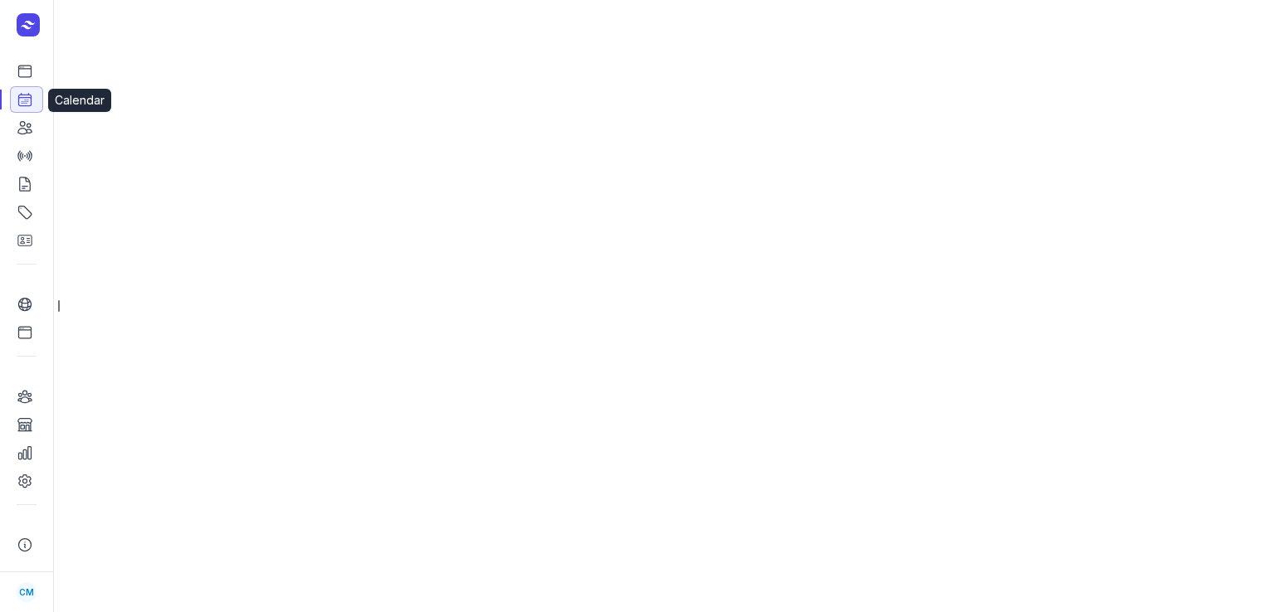
select select "week"
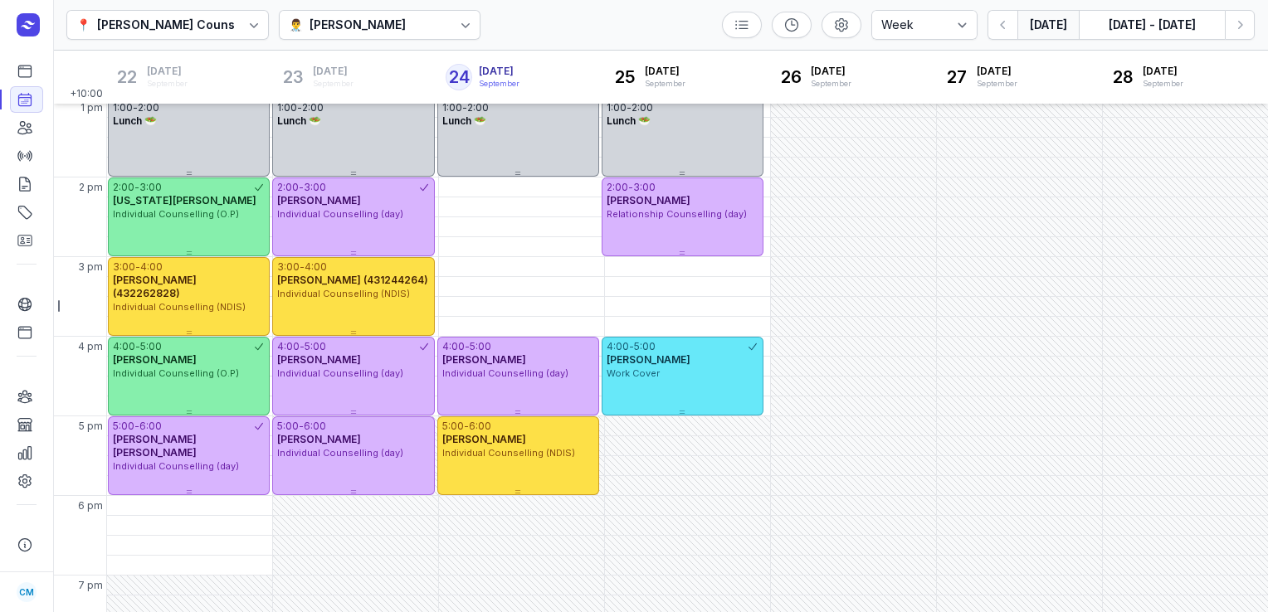
scroll to position [405, 0]
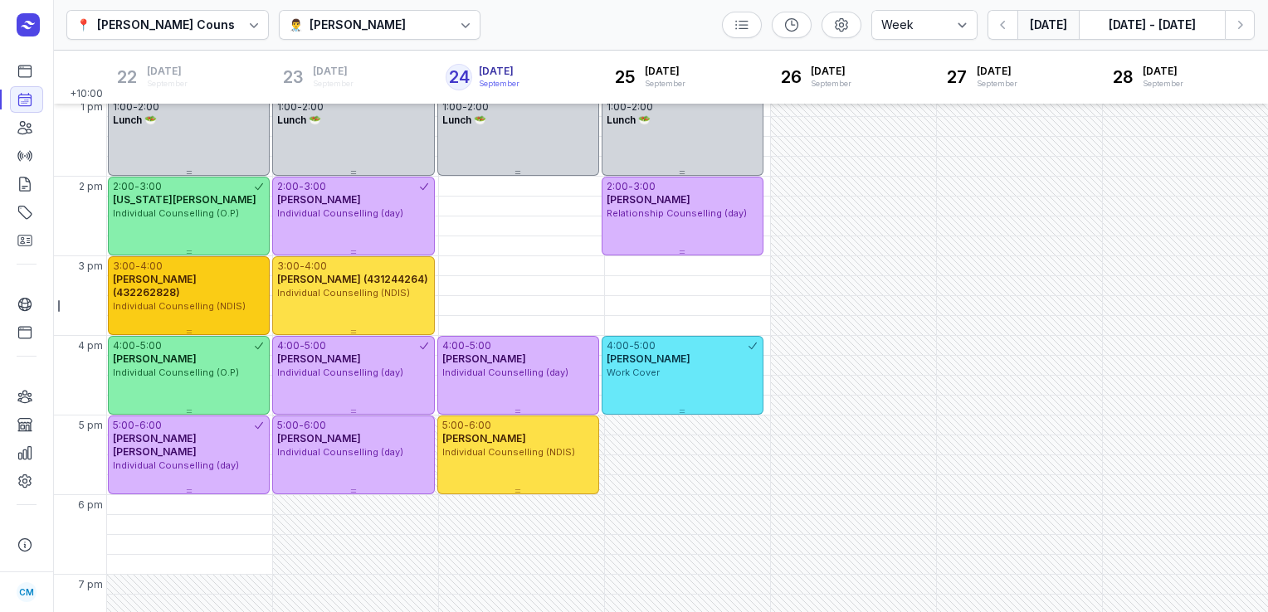
click at [197, 300] on span "Individual Counselling (NDIS)" at bounding box center [179, 306] width 133 height 12
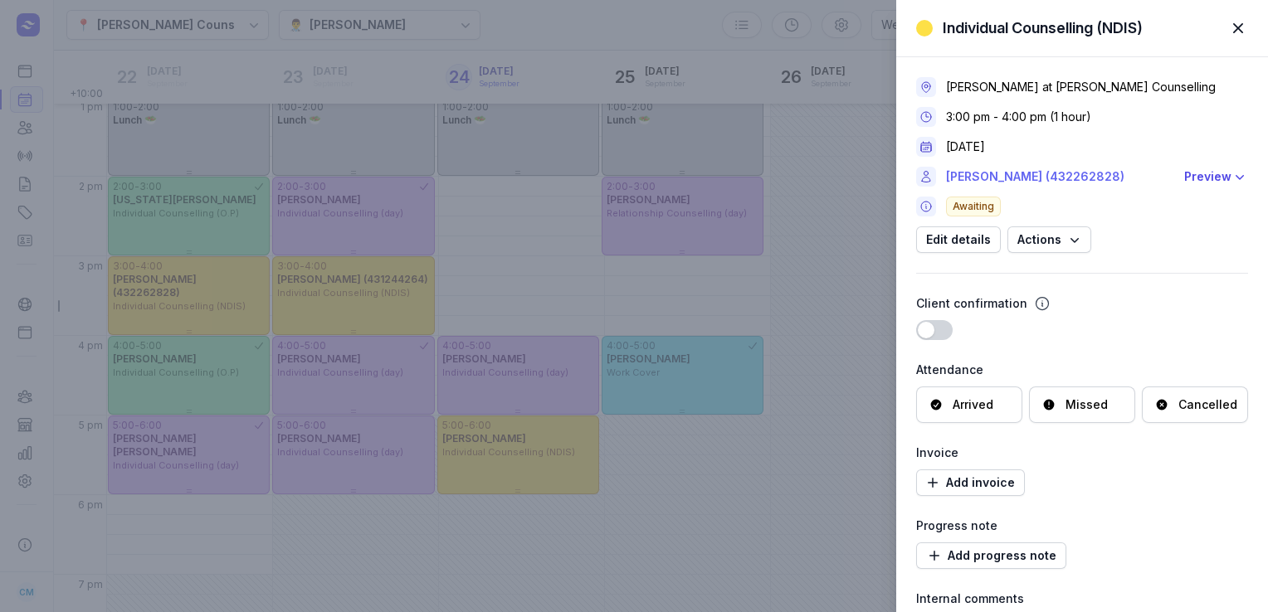
click at [1007, 178] on link "[PERSON_NAME] (432262828)" at bounding box center [1060, 177] width 228 height 20
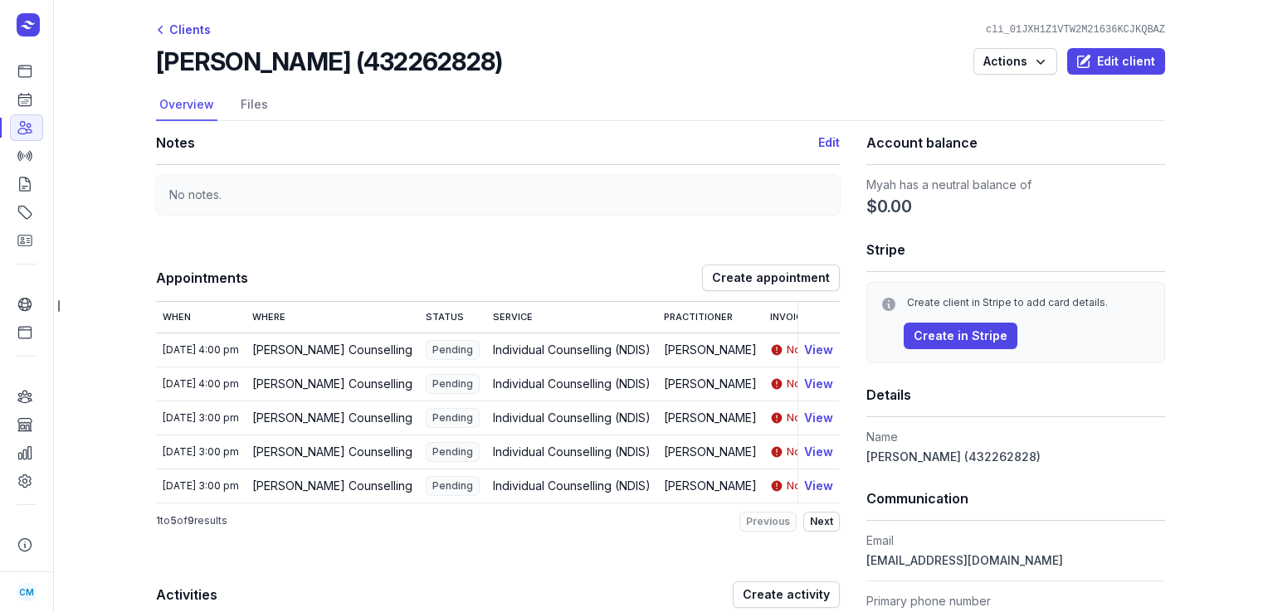
drag, startPoint x: 501, startPoint y: 60, endPoint x: 161, endPoint y: 55, distance: 340.2
click at [161, 55] on div "[PERSON_NAME] (432262828) Actions Edit client" at bounding box center [660, 61] width 1009 height 30
copy h2 "[PERSON_NAME] (432262828)"
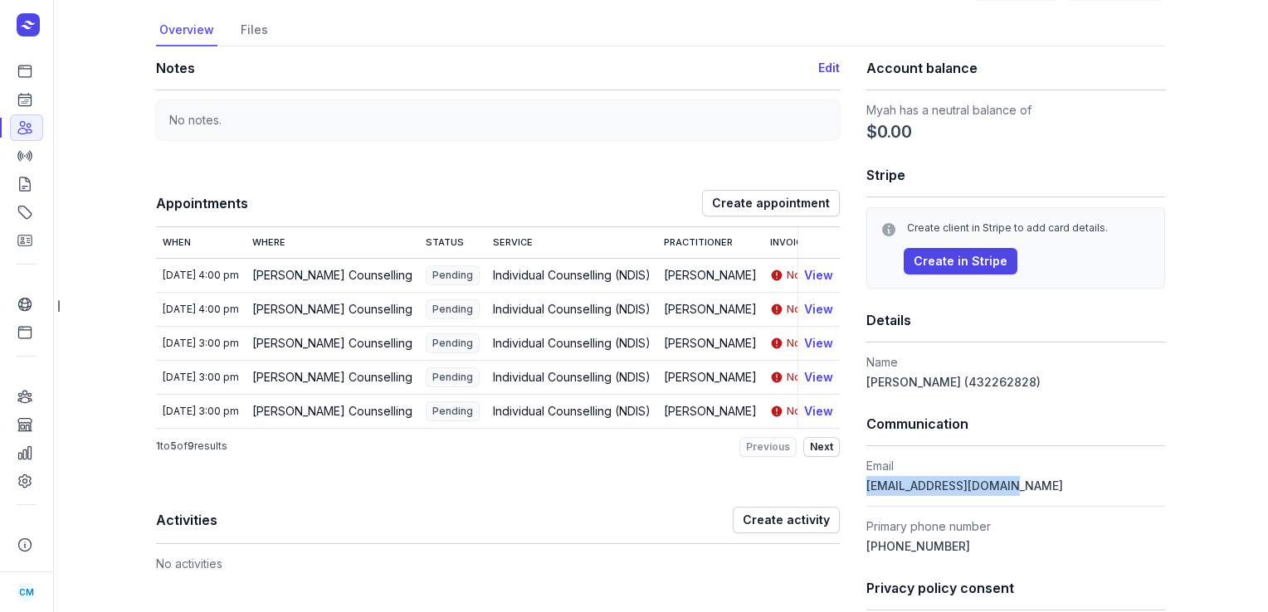
drag, startPoint x: 1019, startPoint y: 484, endPoint x: 863, endPoint y: 488, distance: 156.0
click at [866, 488] on dd "[EMAIL_ADDRESS][DOMAIN_NAME]" at bounding box center [1015, 486] width 299 height 20
copy span "[EMAIL_ADDRESS][DOMAIN_NAME]"
click at [35, 98] on link "Calendar" at bounding box center [26, 99] width 33 height 27
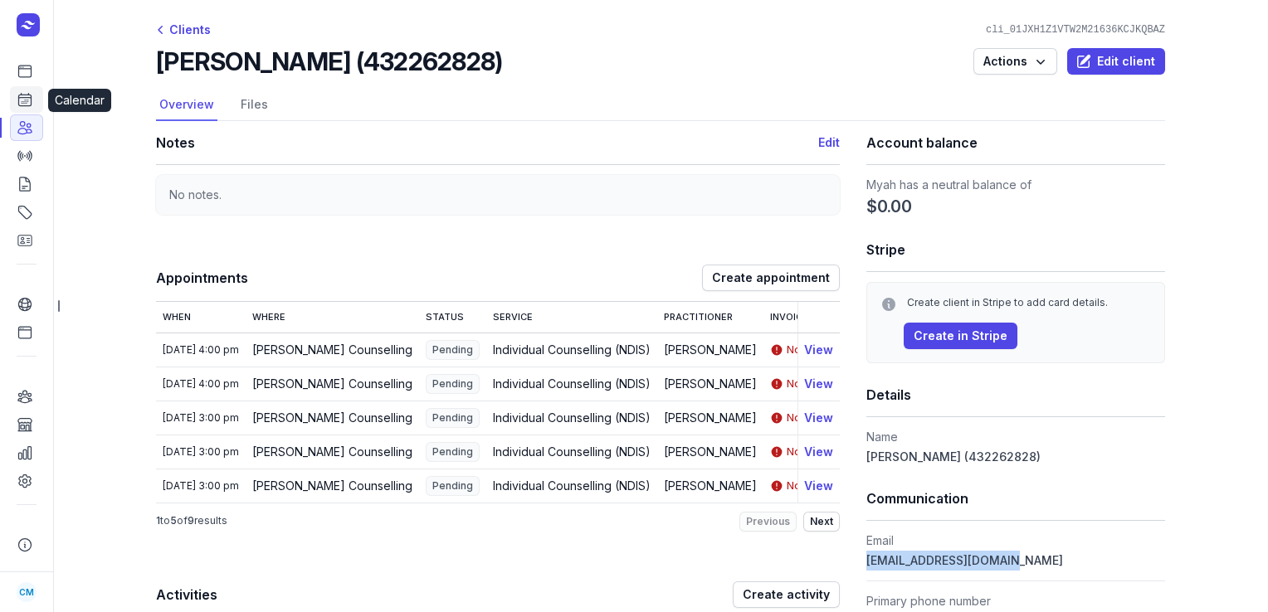
select select "week"
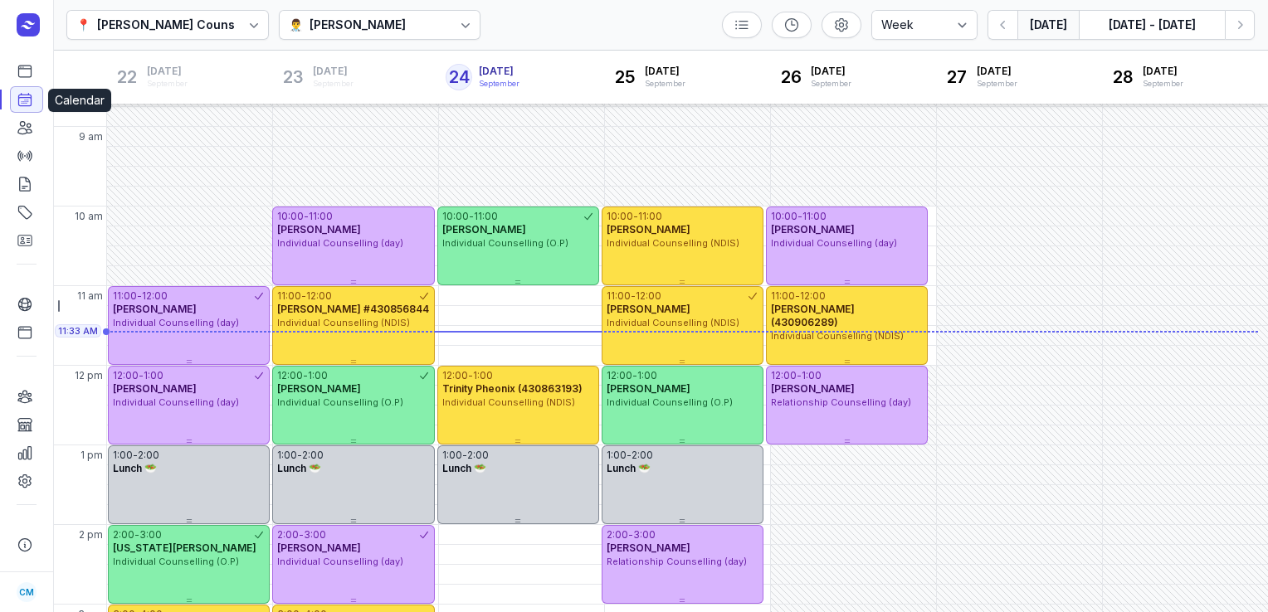
scroll to position [76, 0]
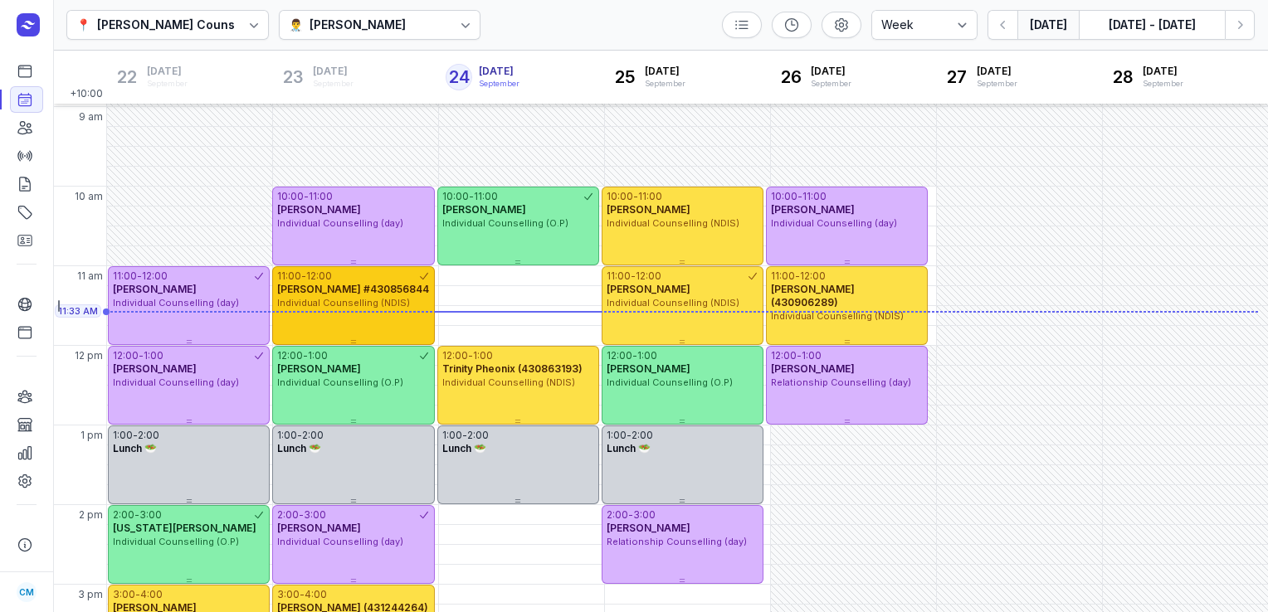
click at [326, 313] on div "11:00 - 12:00 [PERSON_NAME] #430856844 Individual Counselling (NDIS)" at bounding box center [353, 305] width 162 height 79
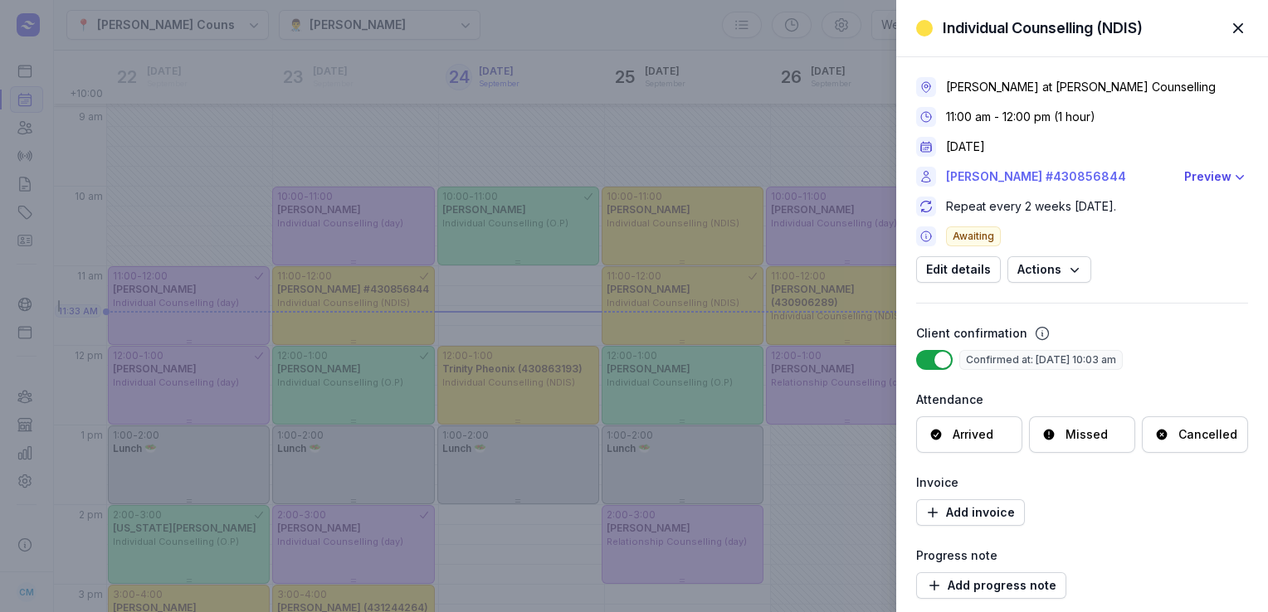
click at [1087, 179] on link "[PERSON_NAME] #430856844" at bounding box center [1060, 177] width 228 height 20
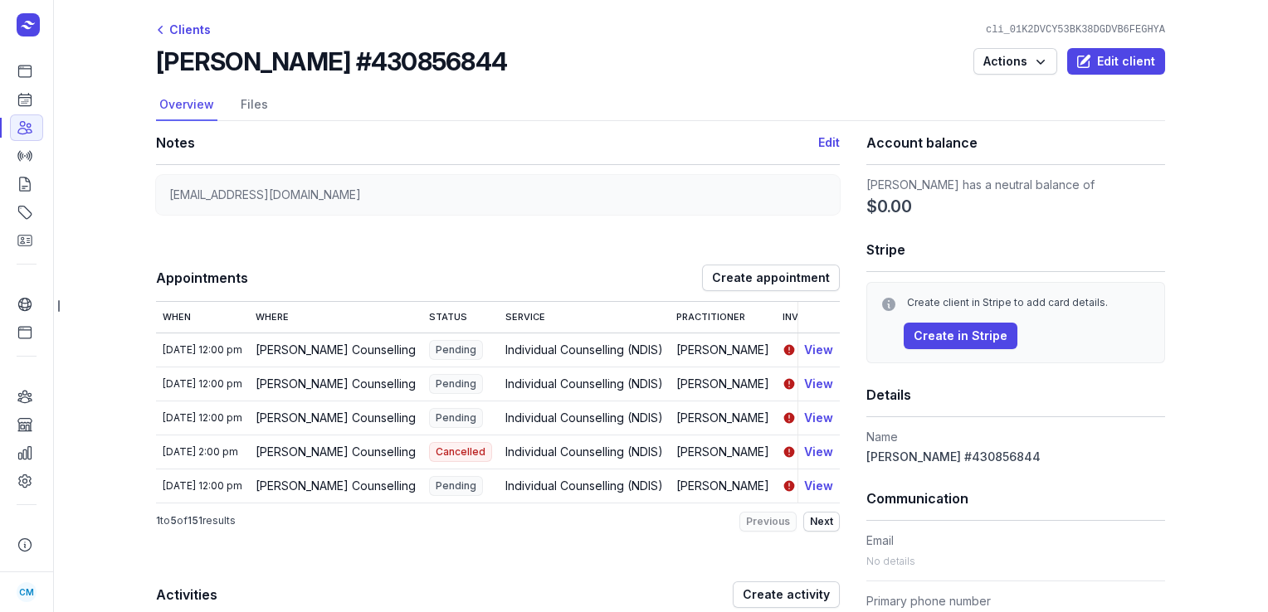
drag, startPoint x: 495, startPoint y: 65, endPoint x: 156, endPoint y: 67, distance: 339.3
click at [156, 67] on div "[PERSON_NAME] #430856844 Actions Edit client" at bounding box center [660, 61] width 1009 height 30
click at [40, 97] on link "Calendar" at bounding box center [26, 99] width 33 height 27
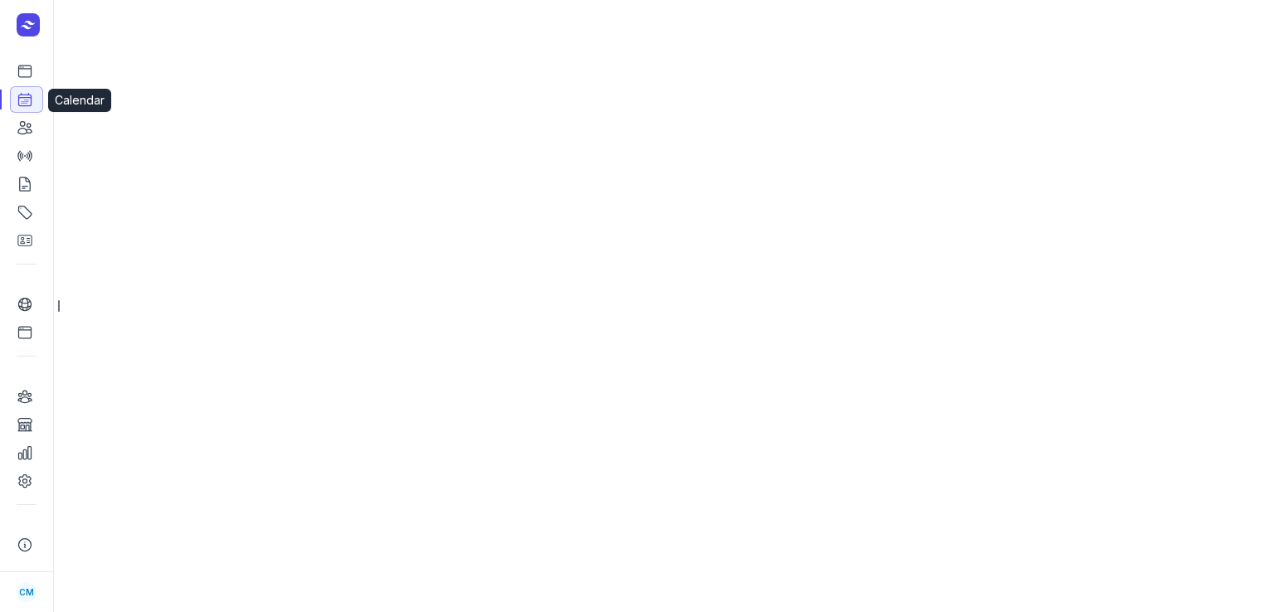
select select "week"
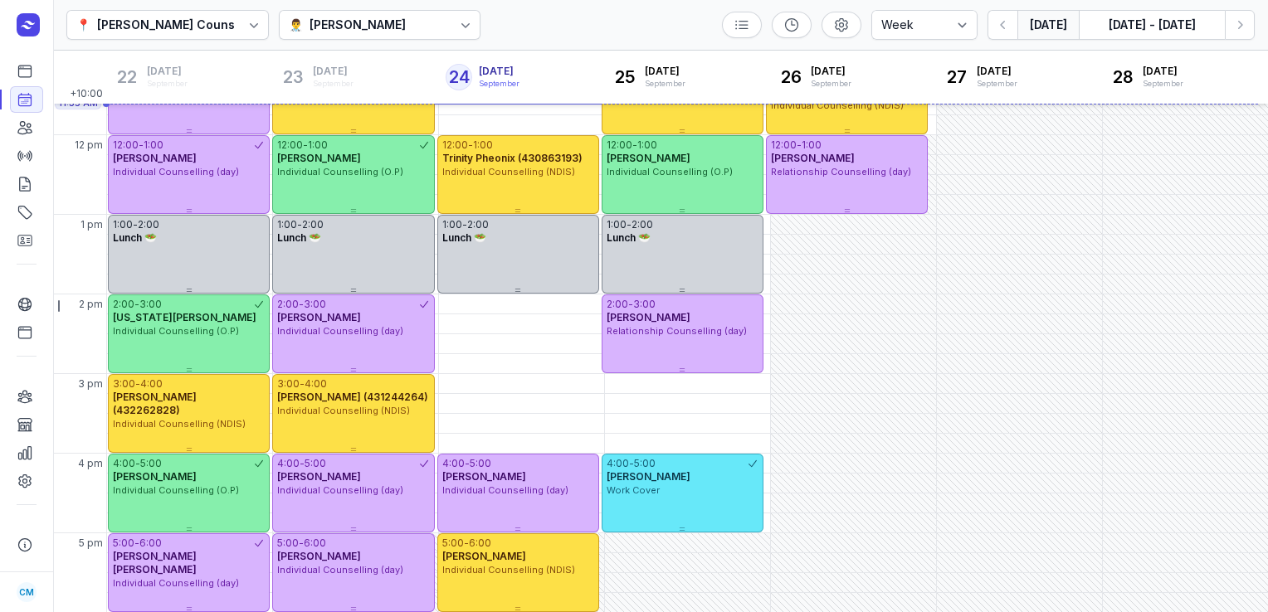
scroll to position [300, 0]
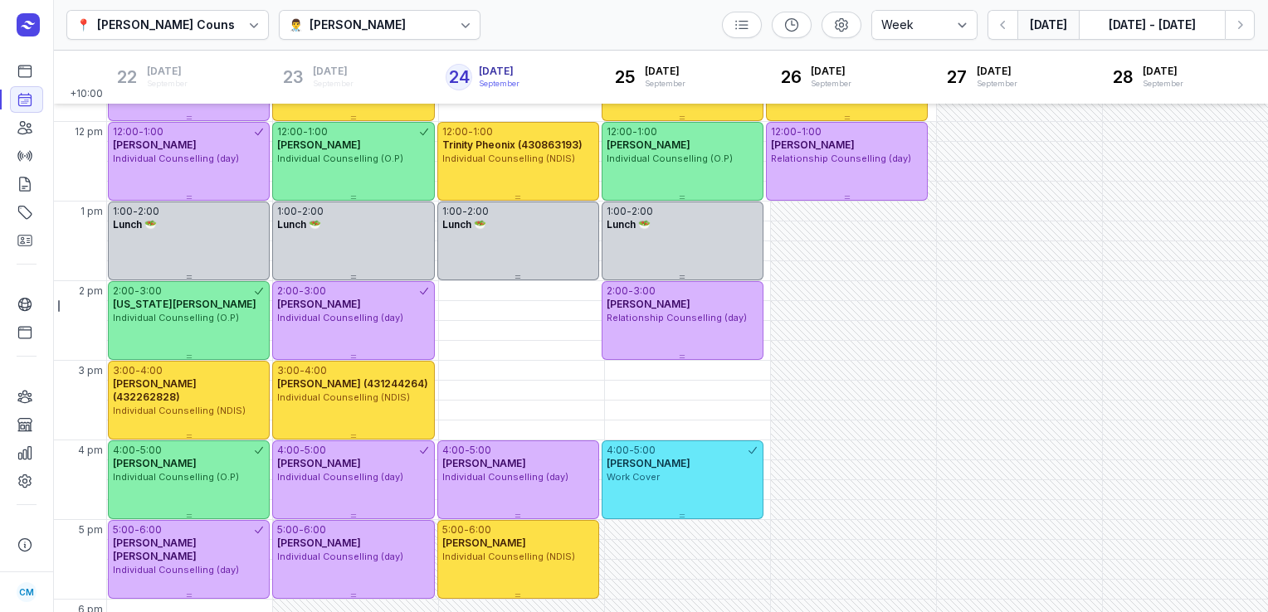
click at [417, 387] on div "[PERSON_NAME] (431244264)" at bounding box center [353, 383] width 152 height 13
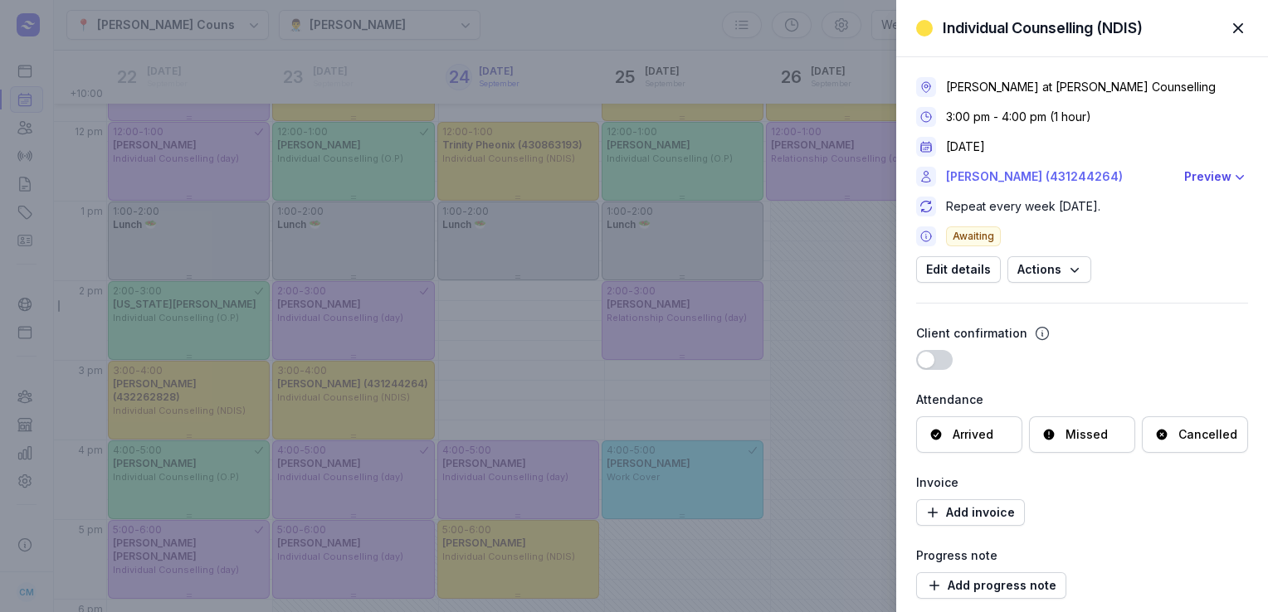
click at [1043, 180] on link "[PERSON_NAME] (431244264)" at bounding box center [1060, 177] width 228 height 20
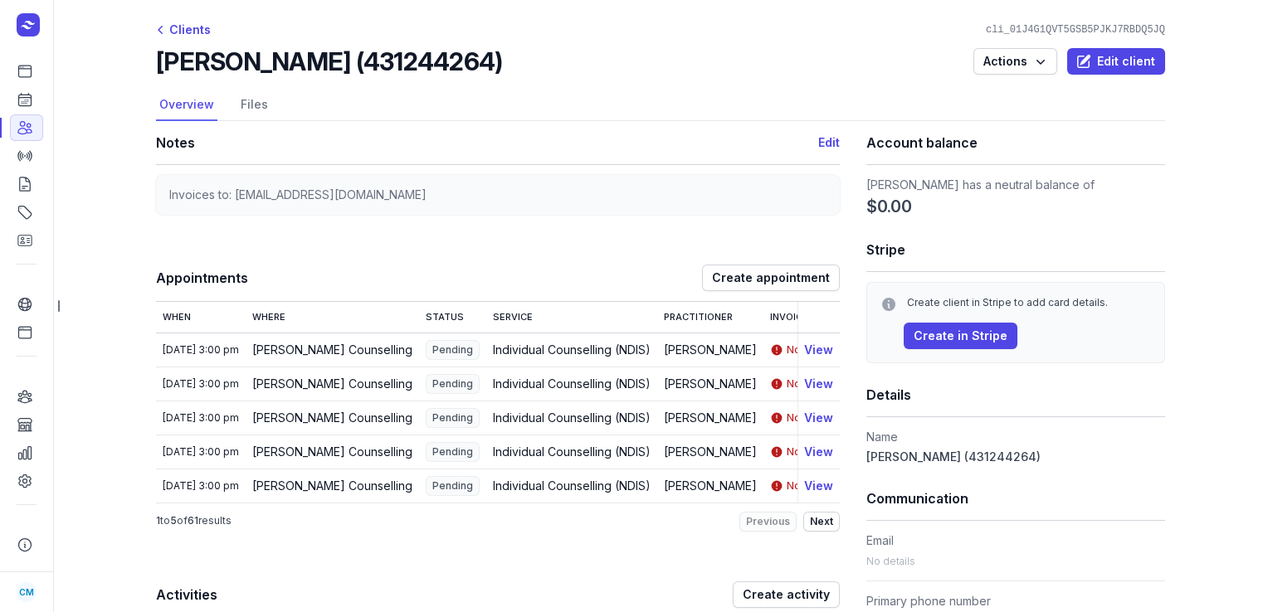
drag, startPoint x: 502, startPoint y: 65, endPoint x: 155, endPoint y: 73, distance: 346.9
click at [156, 73] on div "[PERSON_NAME] (431244264) Actions Edit client" at bounding box center [660, 61] width 1009 height 30
click at [27, 90] on link "Calendar" at bounding box center [26, 99] width 33 height 27
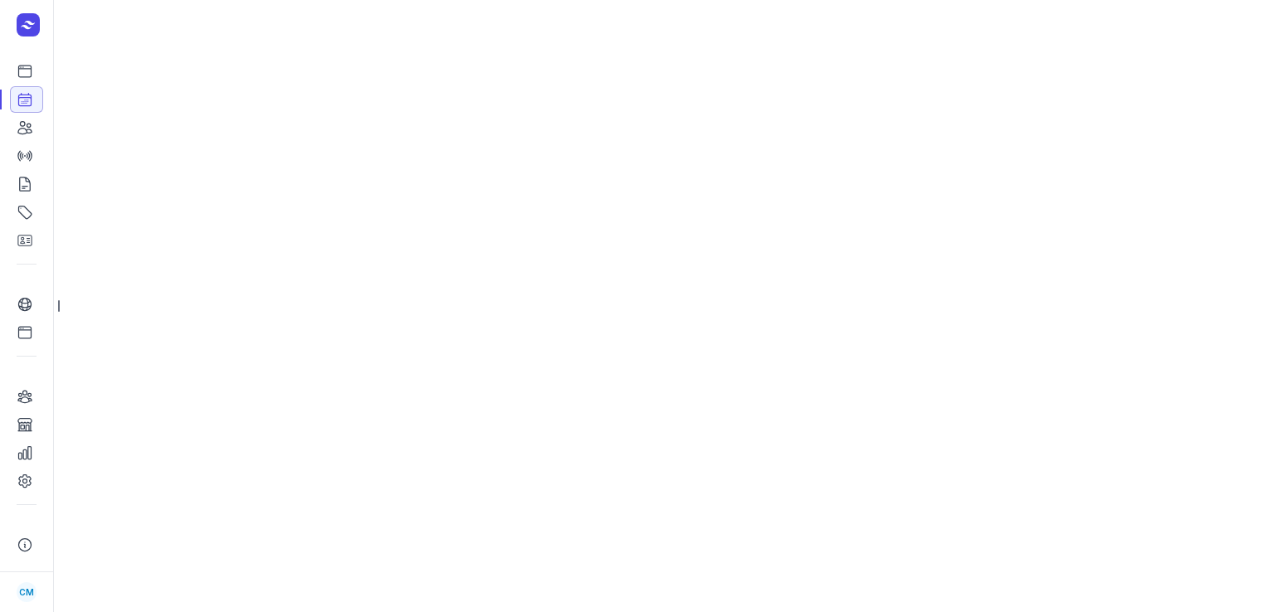
select select "week"
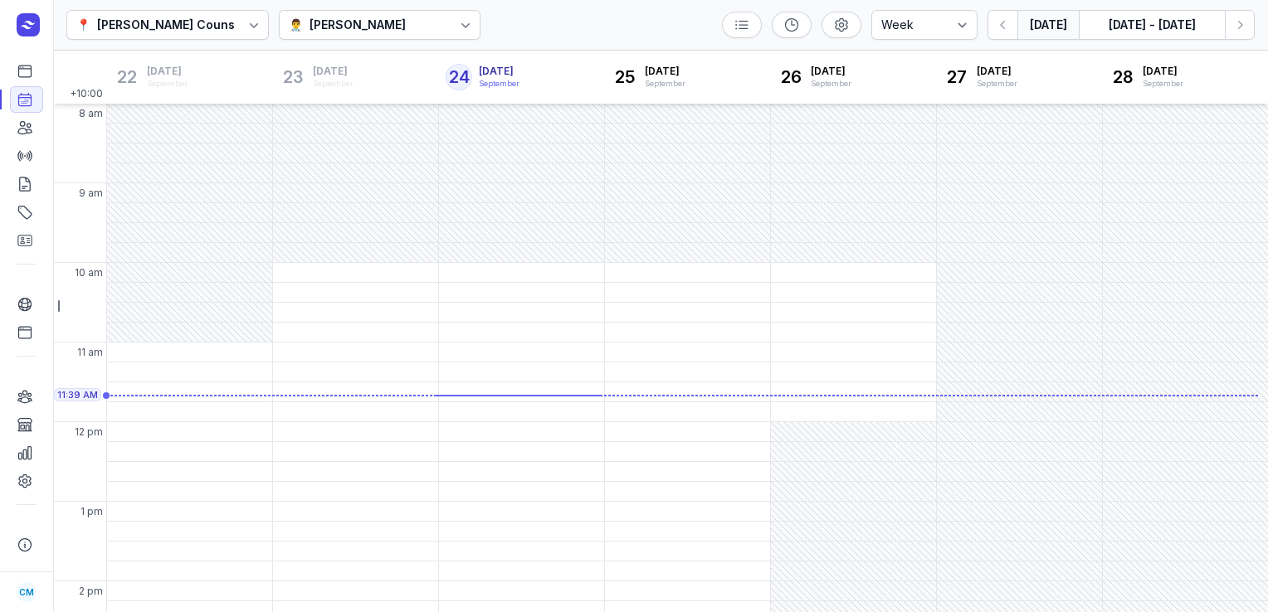
scroll to position [83, 0]
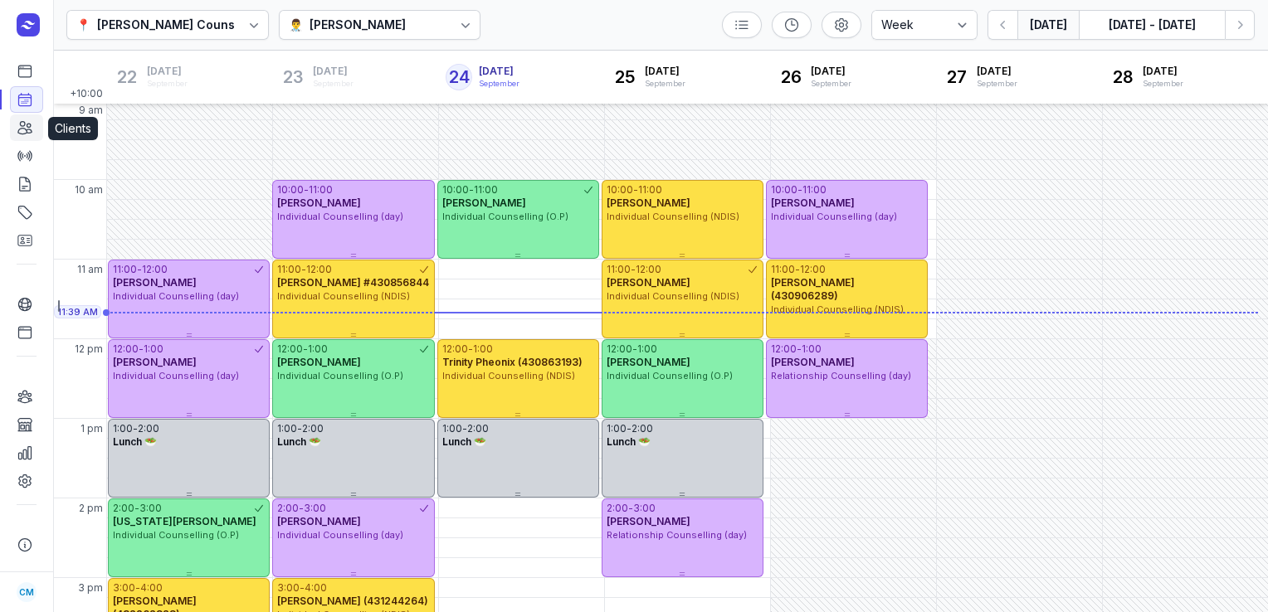
click at [33, 134] on link "Clients" at bounding box center [26, 127] width 33 height 27
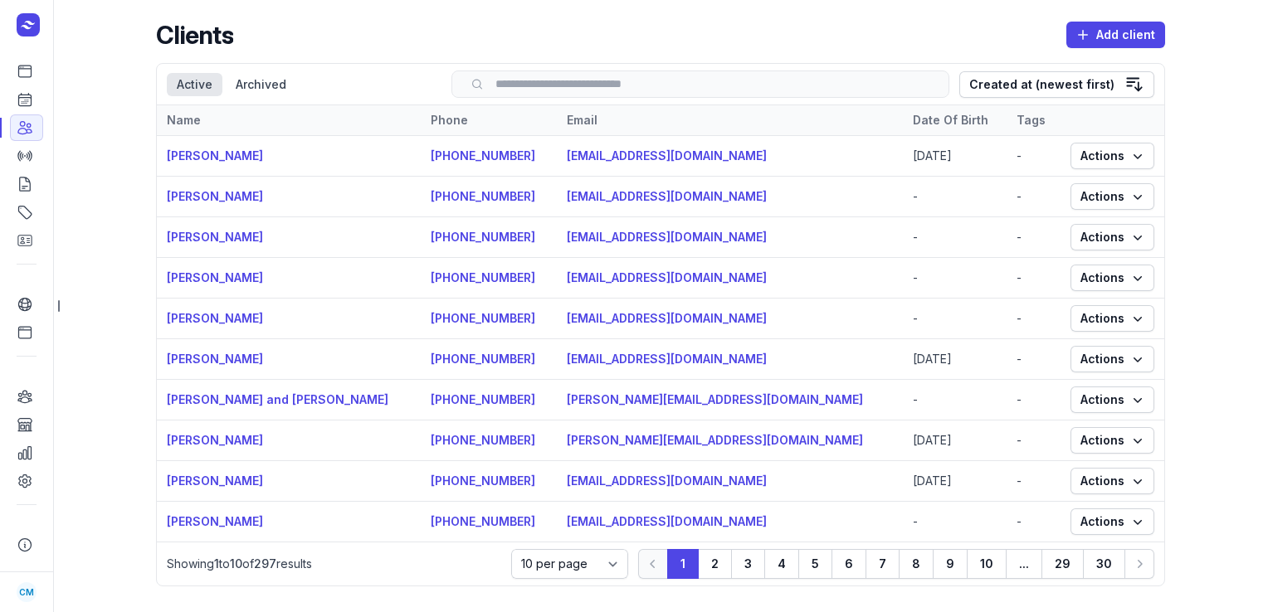
click at [747, 90] on input "search" at bounding box center [700, 84] width 463 height 12
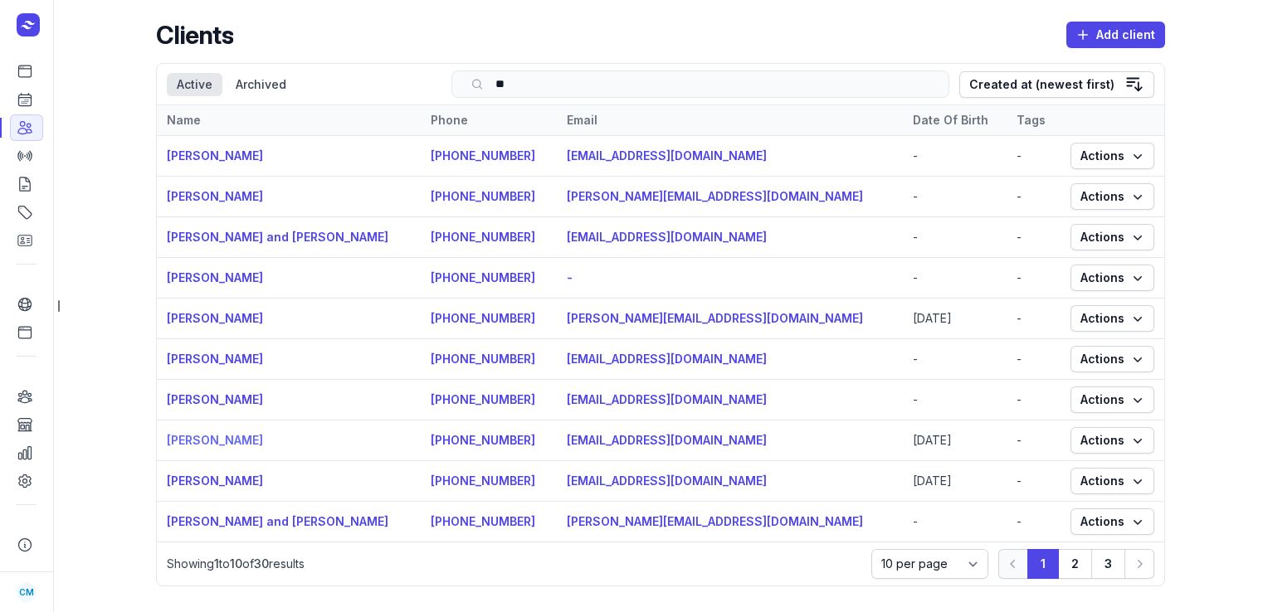
type input "**"
click at [196, 433] on link "[PERSON_NAME]" at bounding box center [215, 440] width 96 height 14
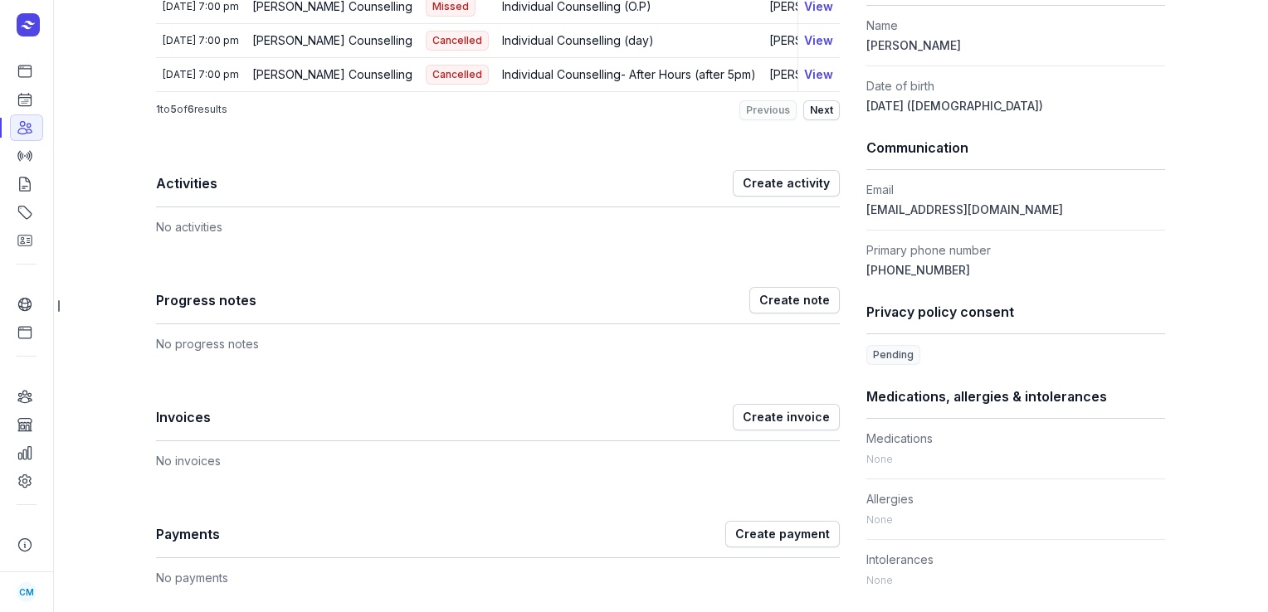
scroll to position [411, 0]
click at [25, 111] on link "Calendar" at bounding box center [26, 99] width 33 height 27
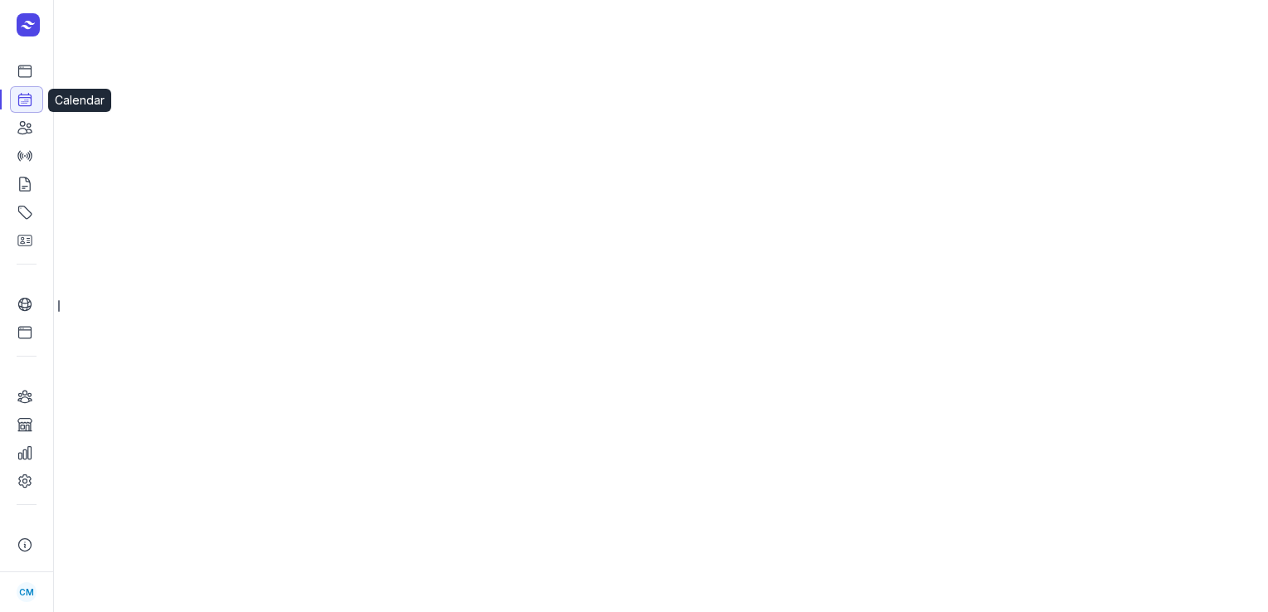
select select "week"
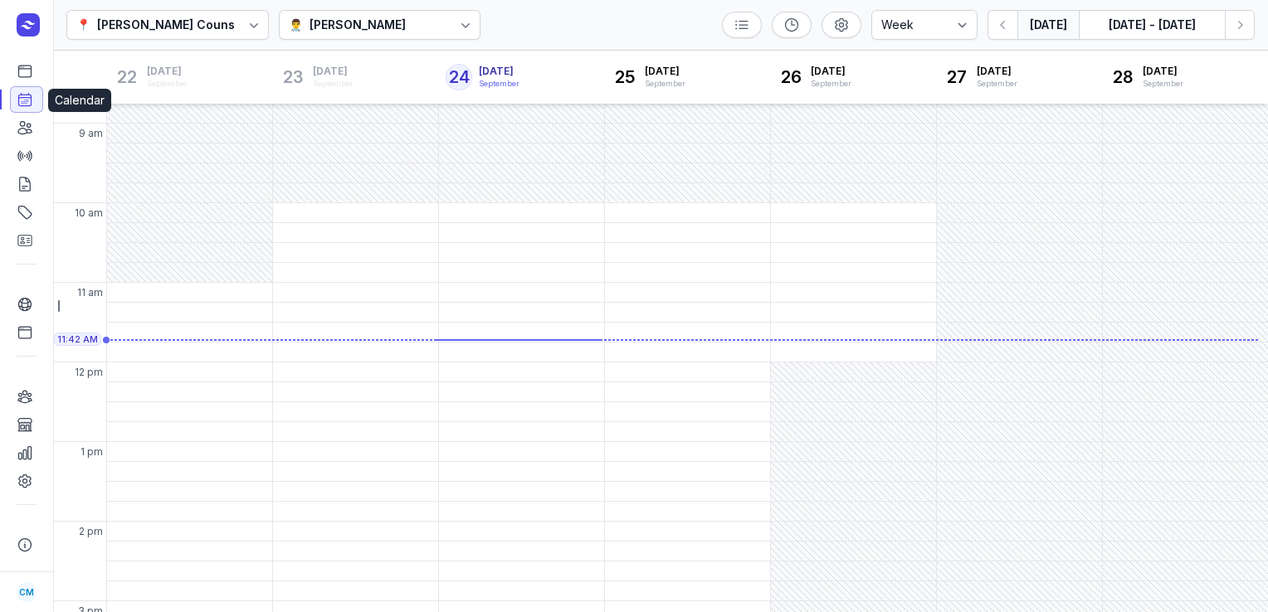
scroll to position [87, 0]
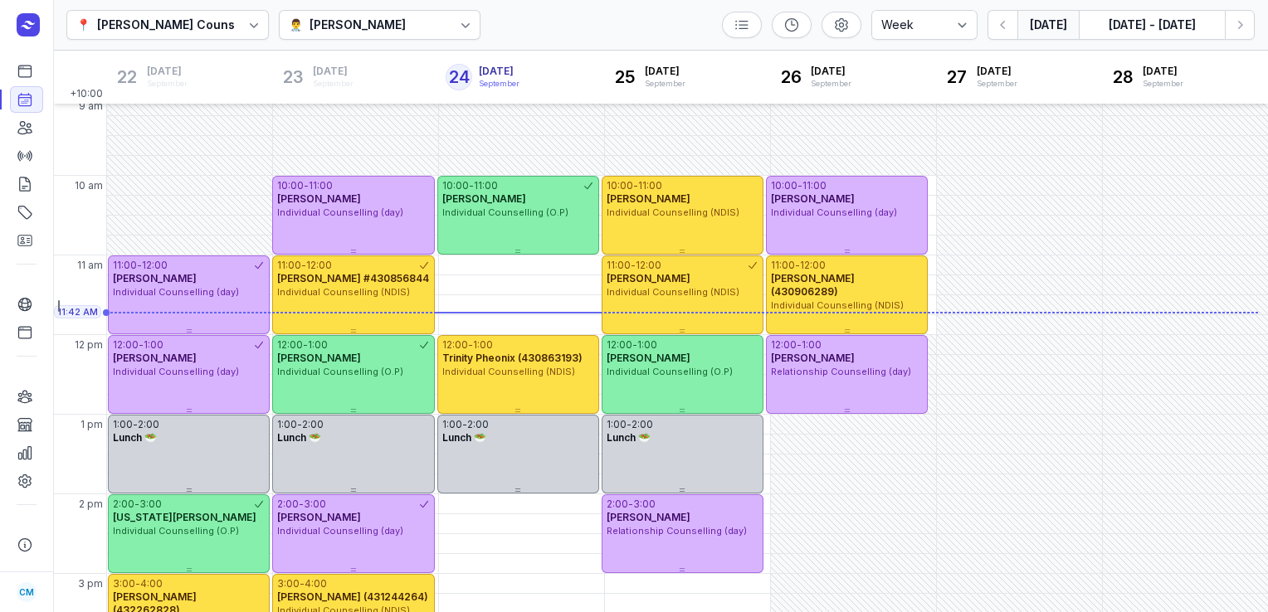
click at [396, 31] on div "[PERSON_NAME]" at bounding box center [357, 25] width 96 height 20
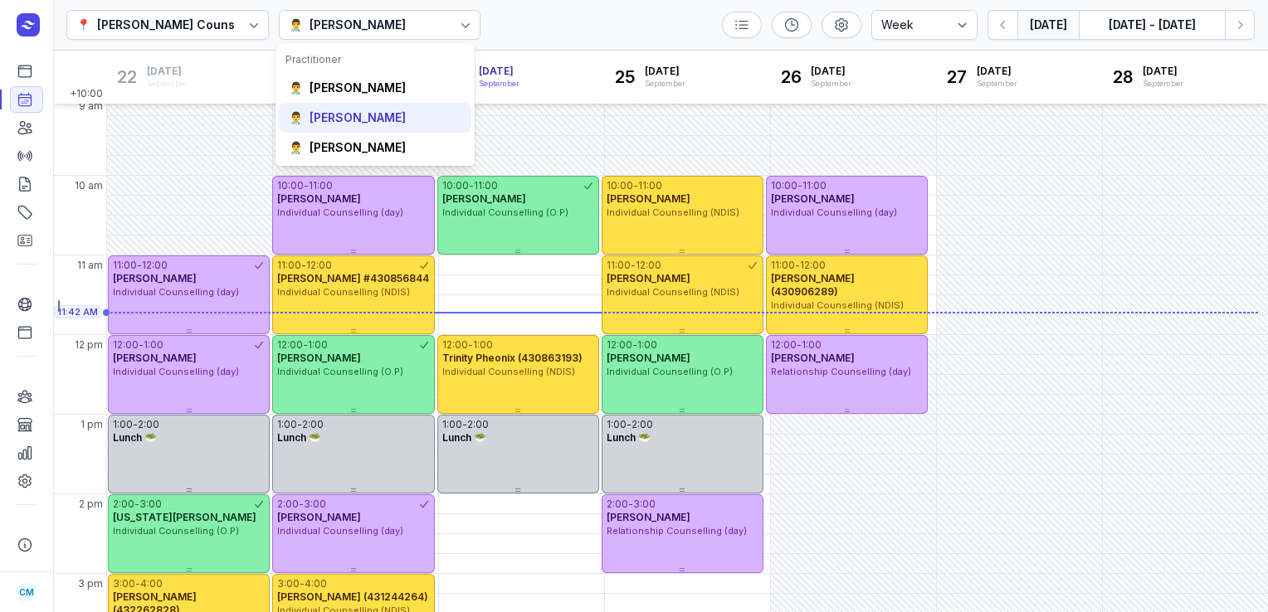
click at [372, 110] on div "[PERSON_NAME]" at bounding box center [357, 118] width 96 height 17
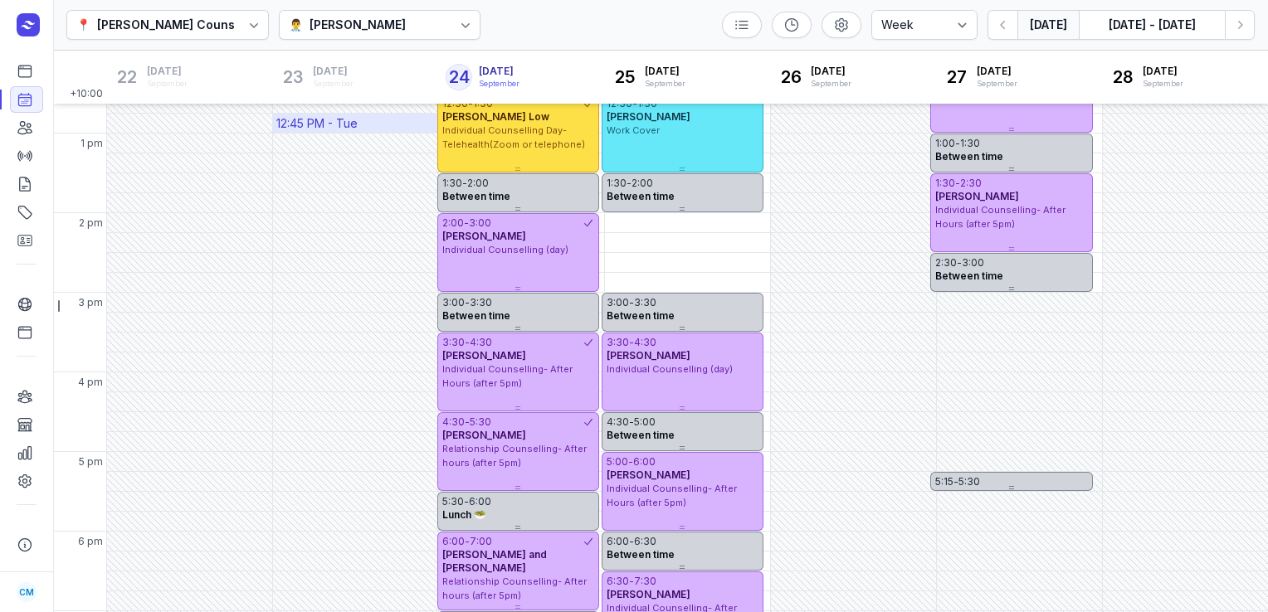
scroll to position [369, 0]
click at [377, 31] on div "👨‍⚕️ [PERSON_NAME]" at bounding box center [380, 25] width 202 height 30
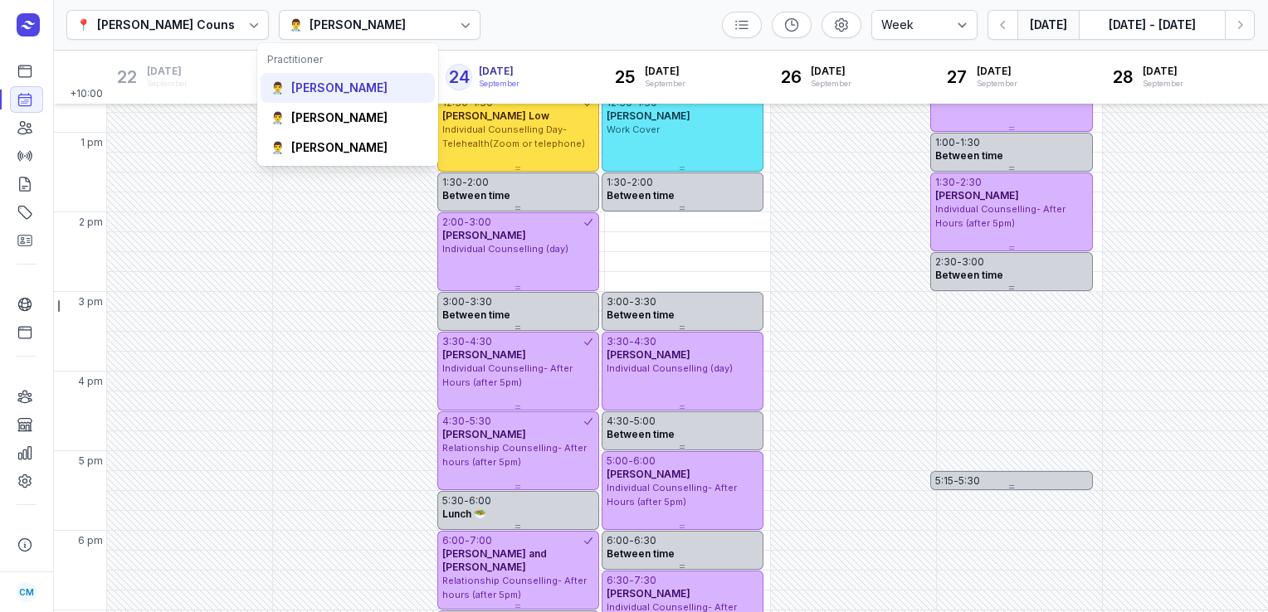
click at [358, 85] on div "[PERSON_NAME]" at bounding box center [339, 88] width 96 height 17
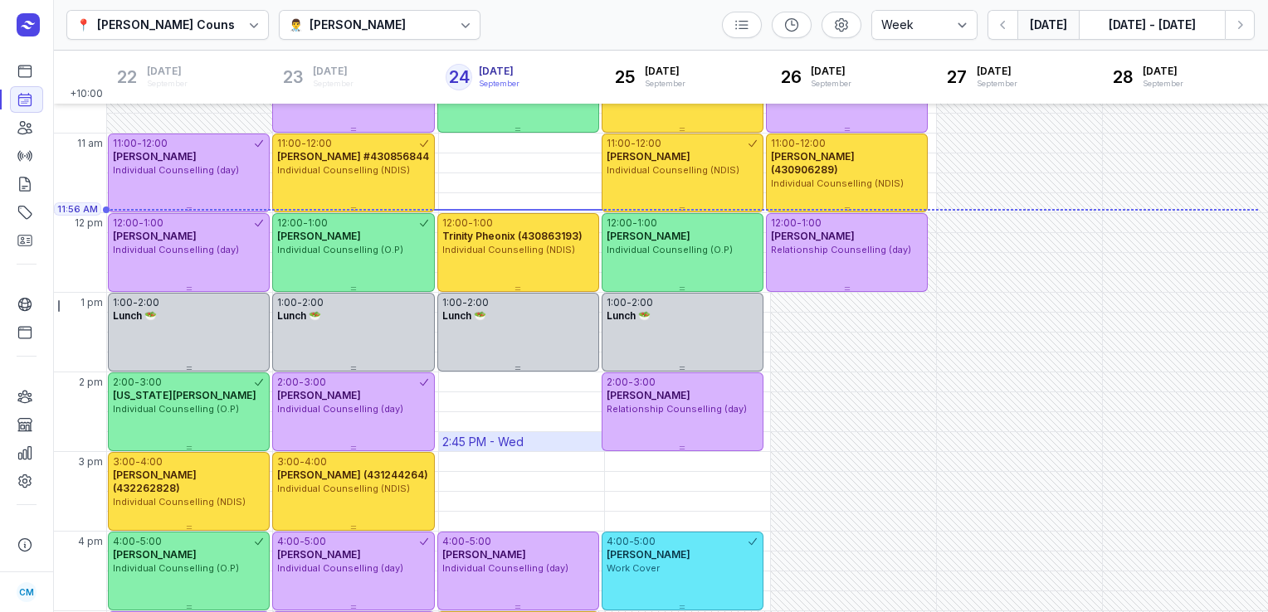
scroll to position [209, 0]
click at [420, 25] on div "👨‍⚕️ [PERSON_NAME]" at bounding box center [380, 25] width 202 height 30
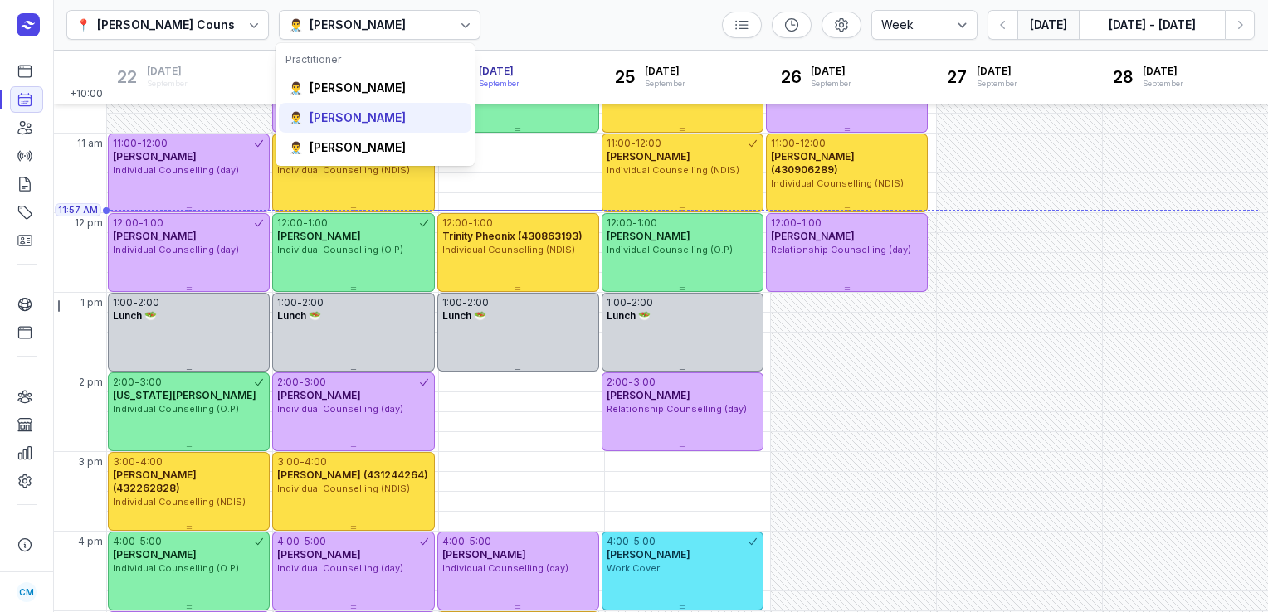
click at [363, 105] on div "👨‍⚕️ [PERSON_NAME]" at bounding box center [375, 118] width 192 height 30
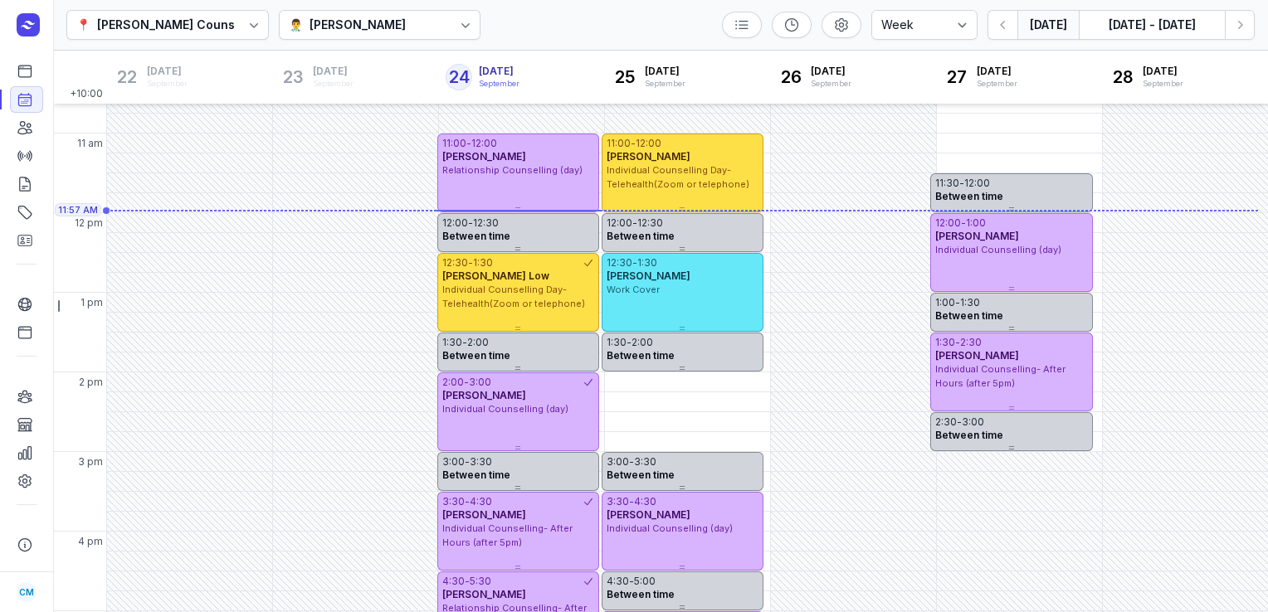
click at [365, 34] on div "👨‍⚕️ [PERSON_NAME]" at bounding box center [350, 25] width 122 height 20
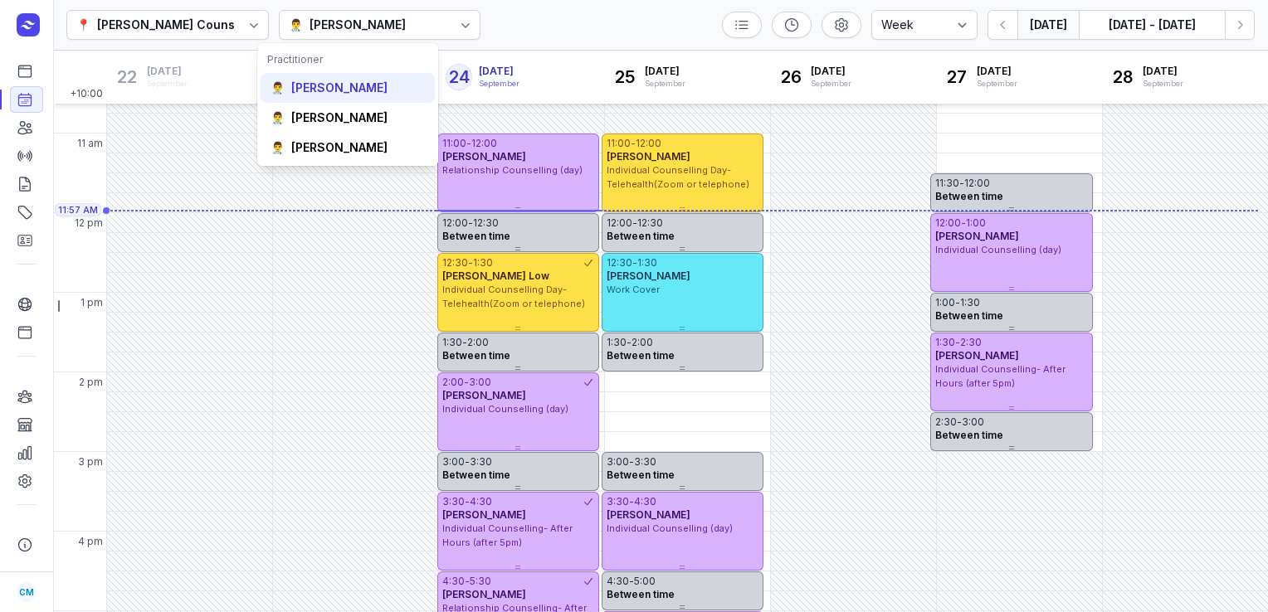
click at [345, 99] on div "👨‍⚕️ [PERSON_NAME]" at bounding box center [347, 88] width 174 height 30
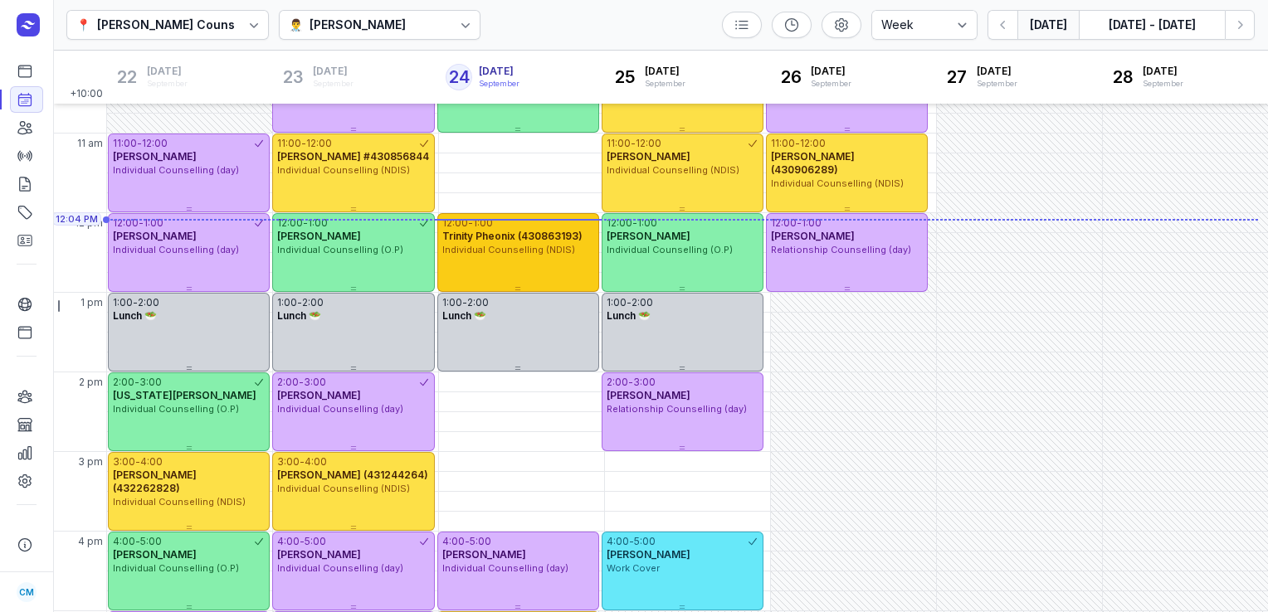
click at [563, 224] on div "12:00 - 1:00" at bounding box center [518, 223] width 152 height 13
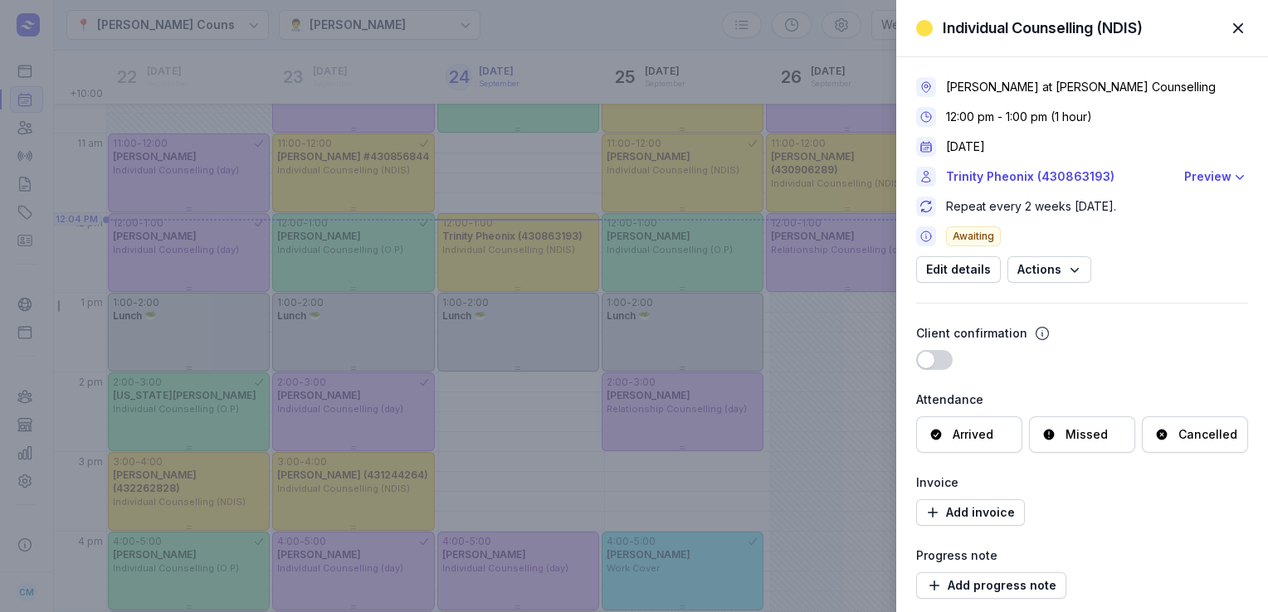
click at [1241, 22] on span "button" at bounding box center [1238, 28] width 37 height 37
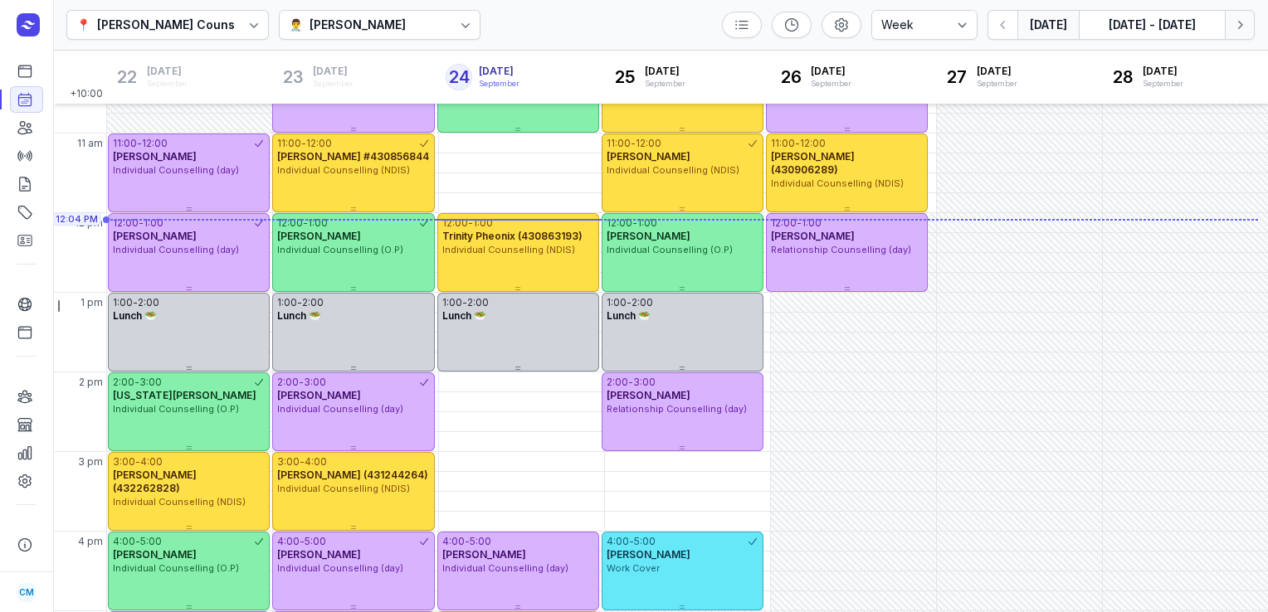
click at [1254, 22] on button "Next week" at bounding box center [1240, 25] width 30 height 30
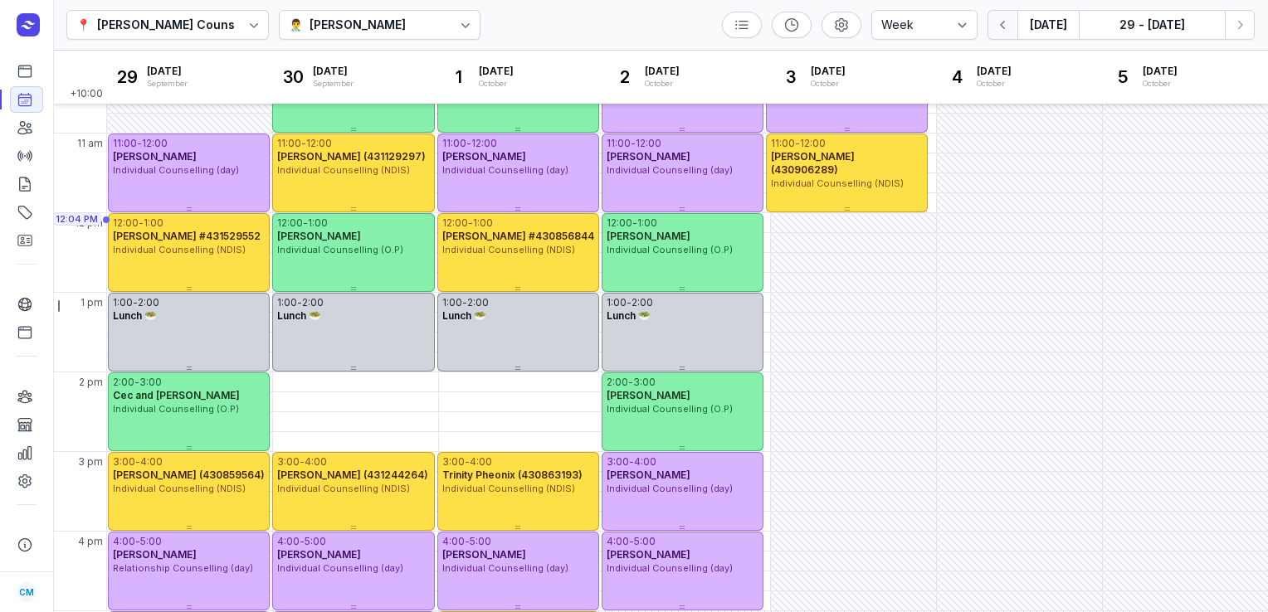
click at [1008, 33] on button "button" at bounding box center [1002, 25] width 30 height 30
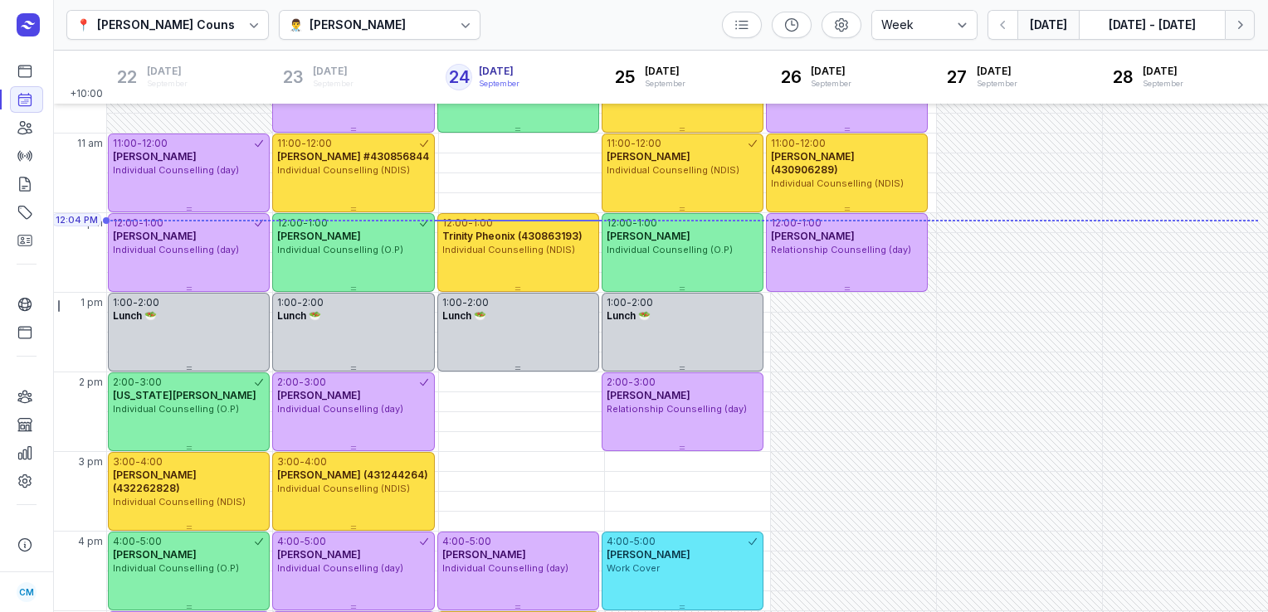
click at [1238, 35] on button "Next week" at bounding box center [1240, 25] width 30 height 30
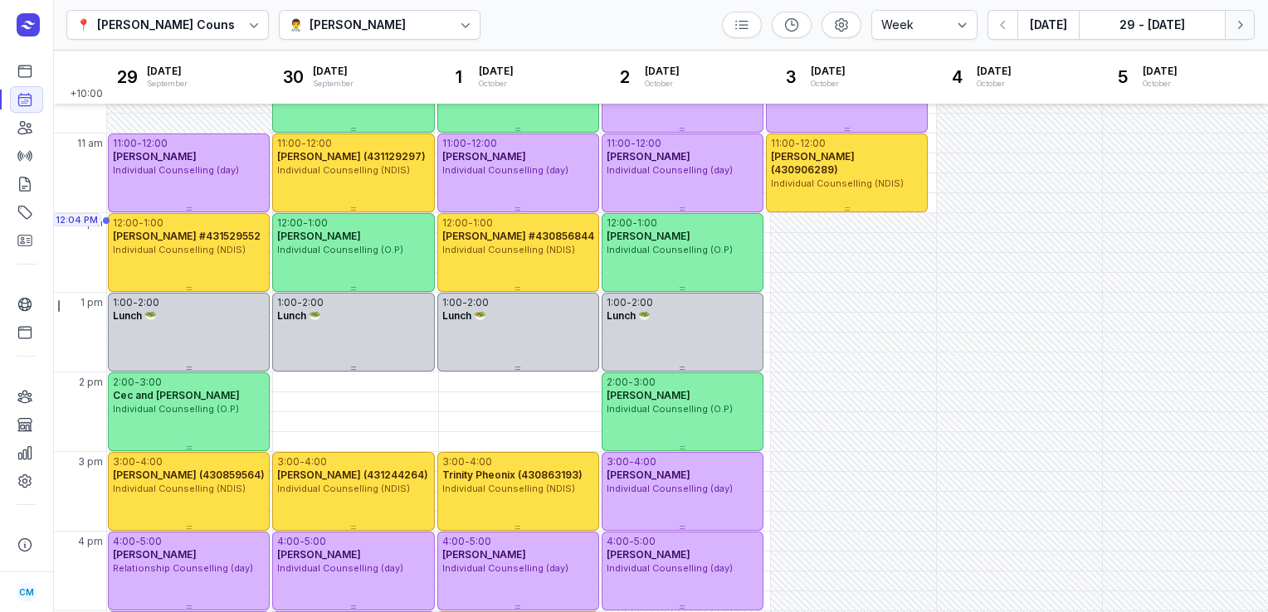
click at [1238, 35] on button "Next week" at bounding box center [1240, 25] width 30 height 30
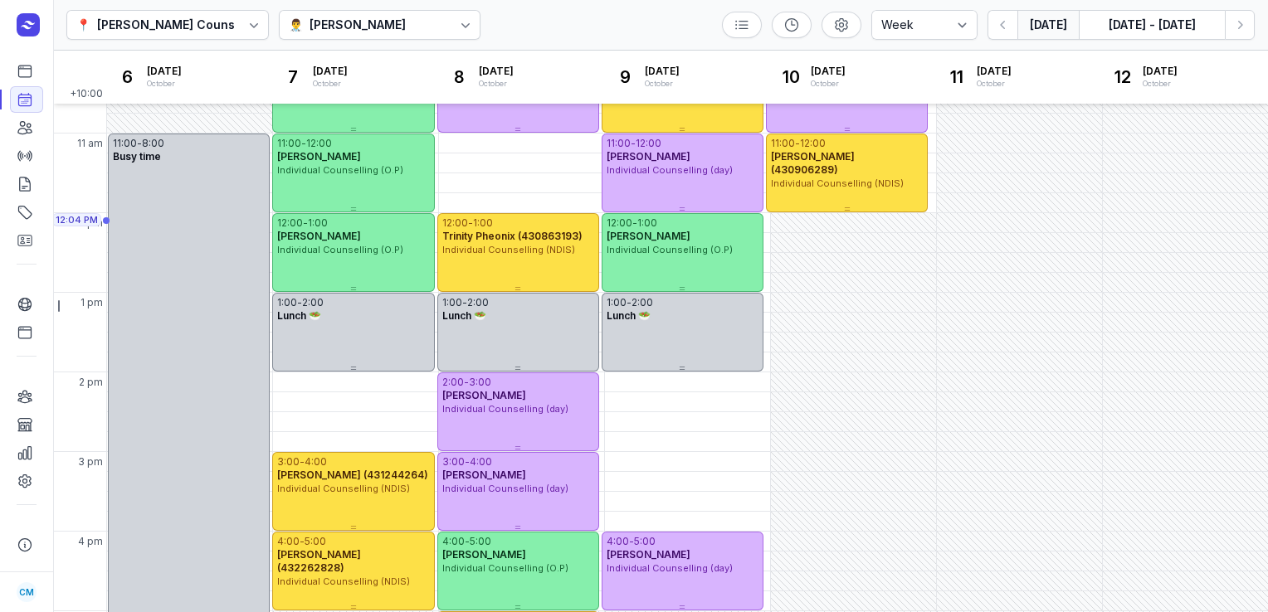
click at [1039, 36] on button "[DATE]" at bounding box center [1047, 25] width 61 height 30
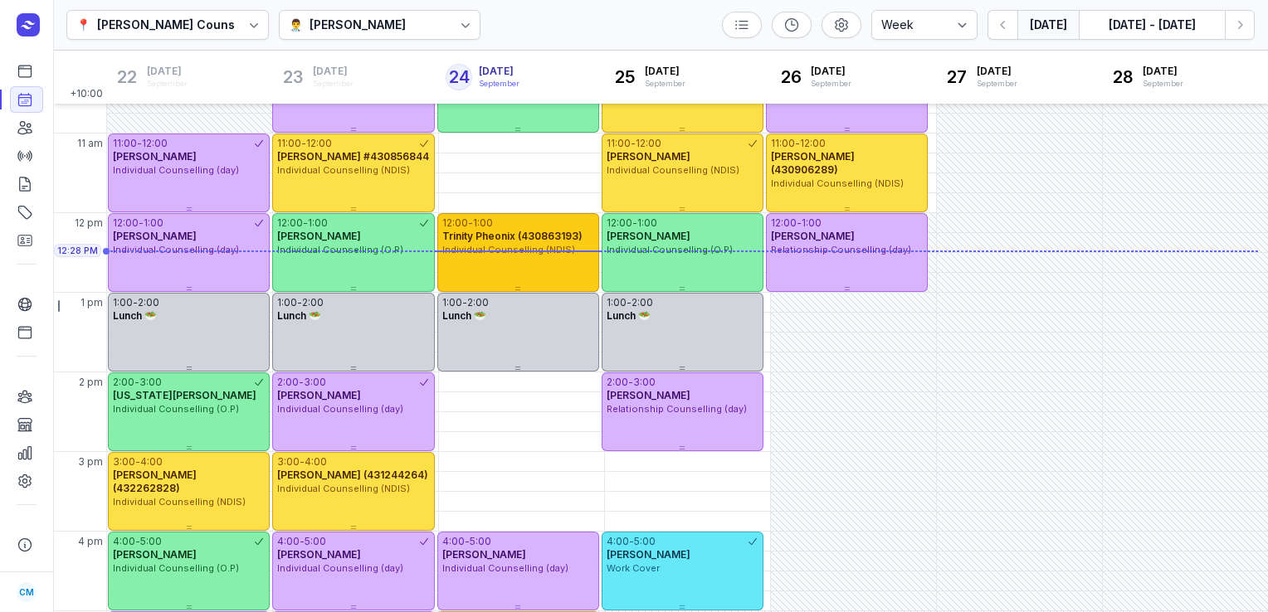
click at [530, 241] on span "Trinity Pheonix (430863193)" at bounding box center [512, 236] width 140 height 12
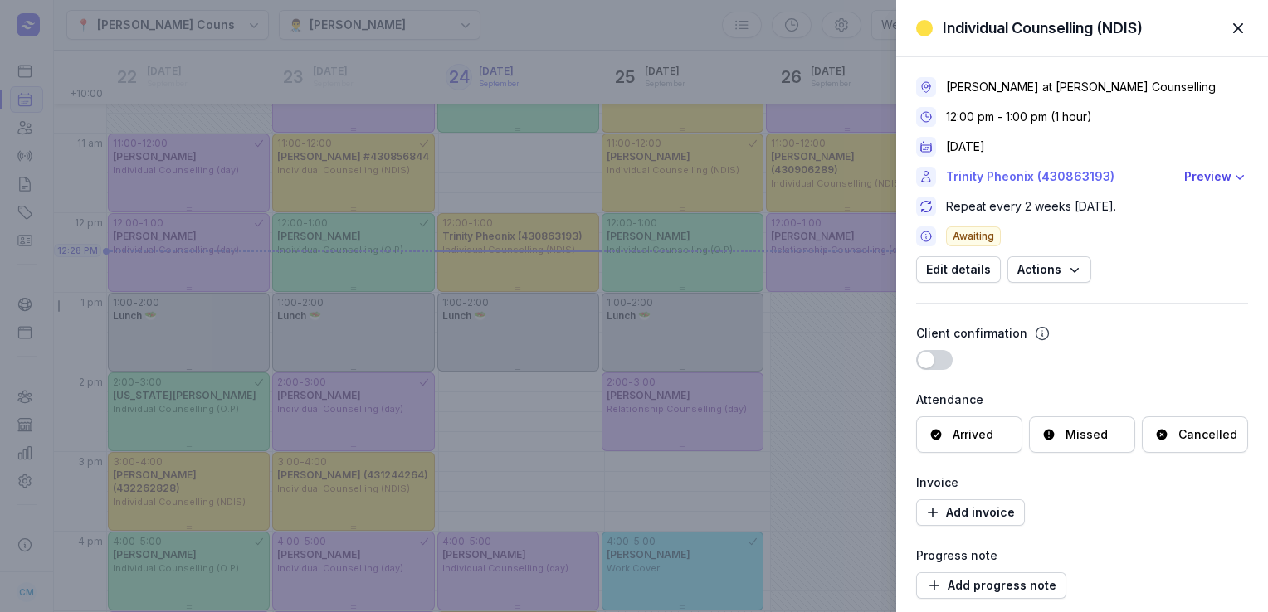
click at [1028, 176] on link "Trinity Pheonix (430863193)" at bounding box center [1060, 177] width 228 height 20
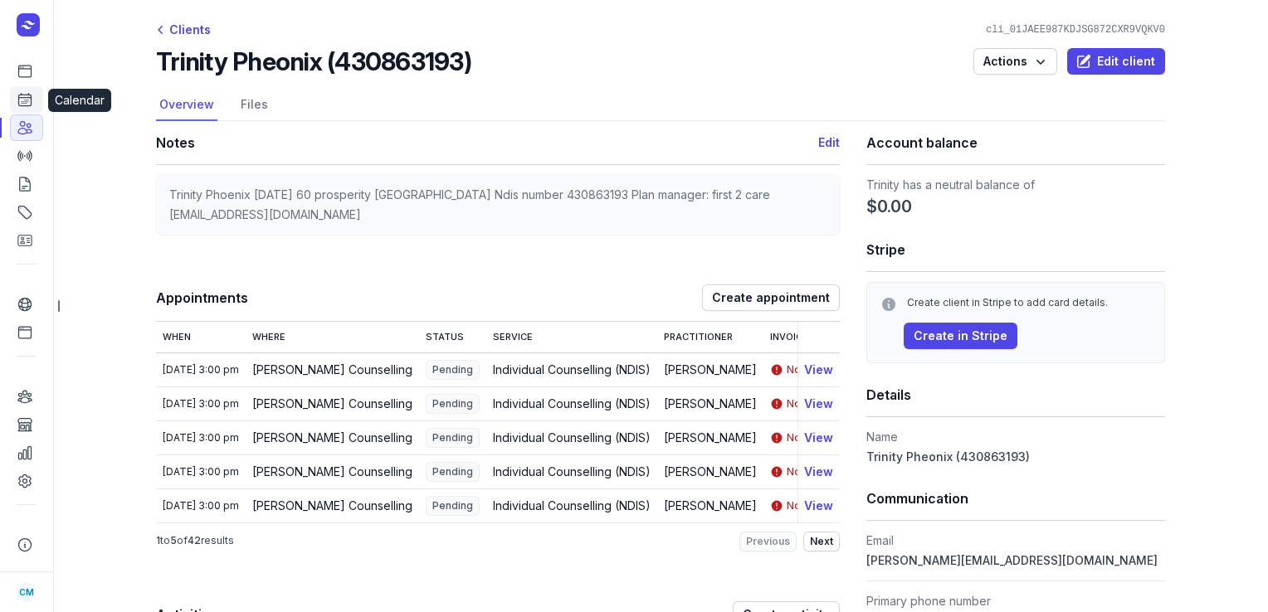
click at [27, 105] on icon at bounding box center [25, 99] width 17 height 17
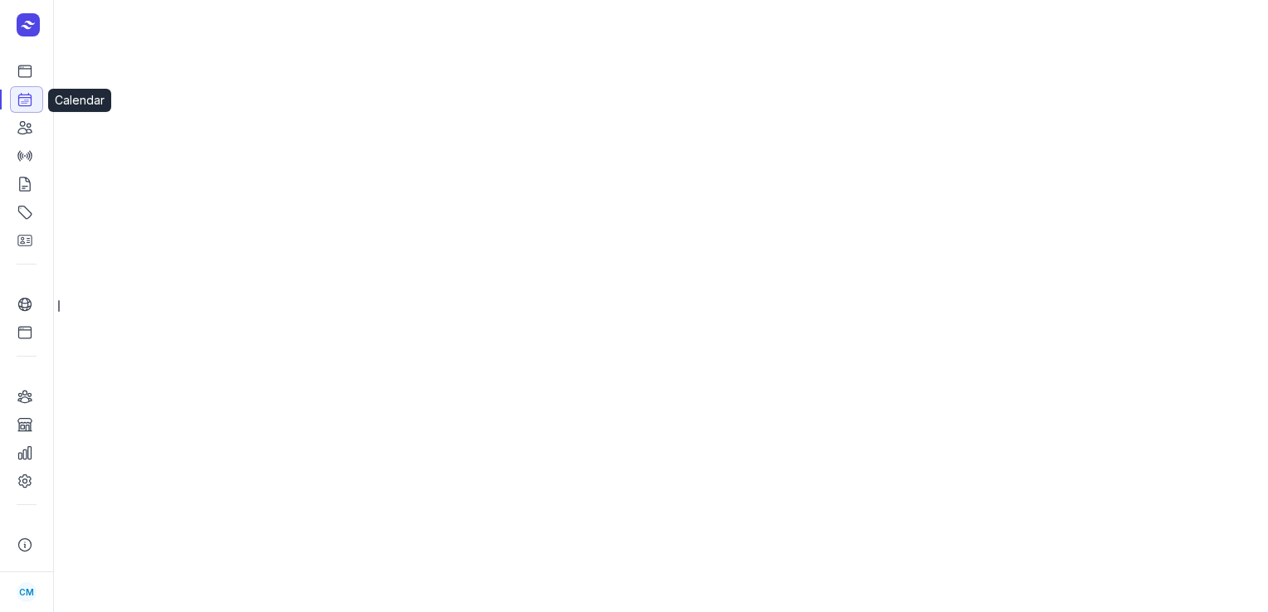
select select "week"
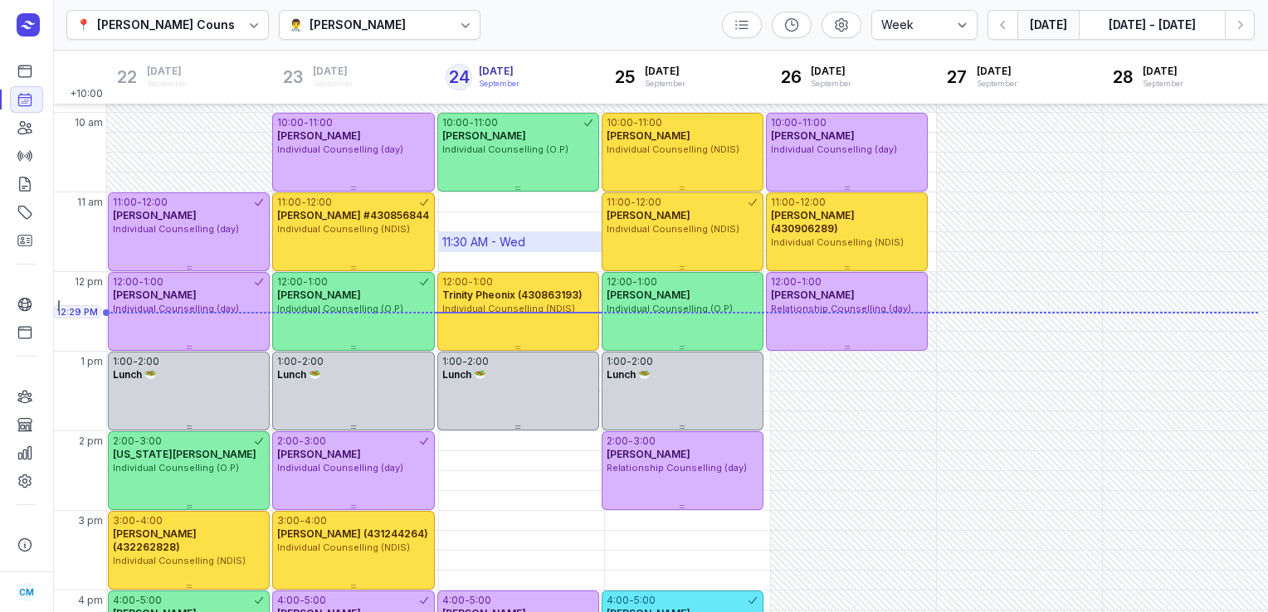
scroll to position [446, 0]
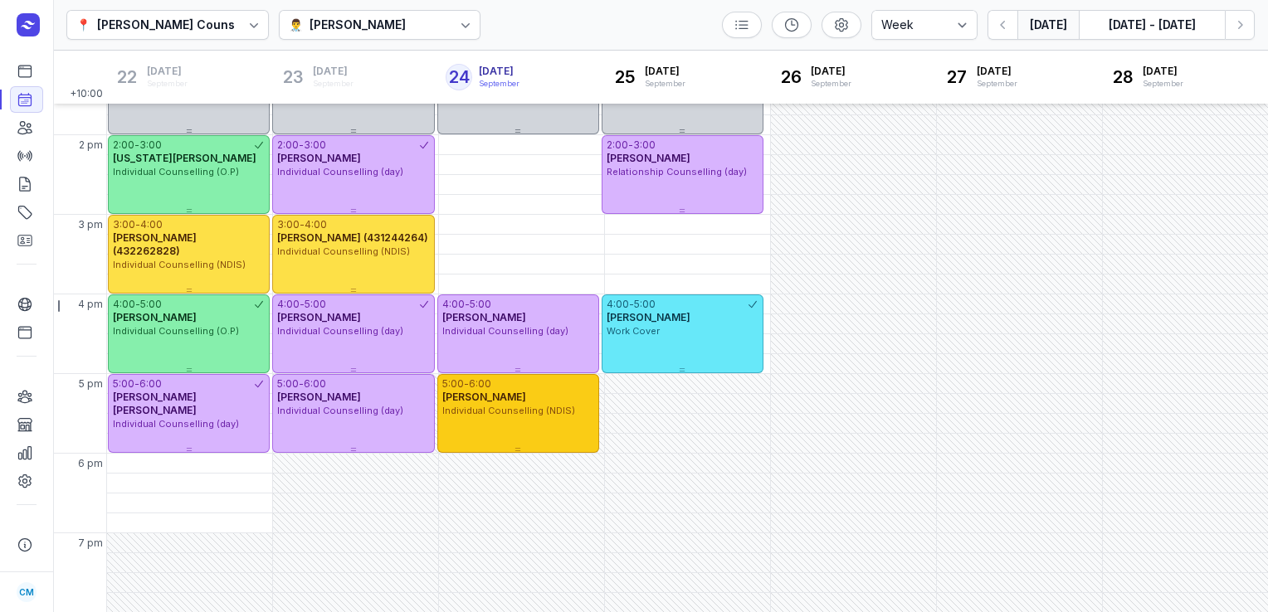
click at [494, 434] on div "5:00 - 6:00 [PERSON_NAME] Individual Counselling (NDIS)" at bounding box center [518, 413] width 162 height 79
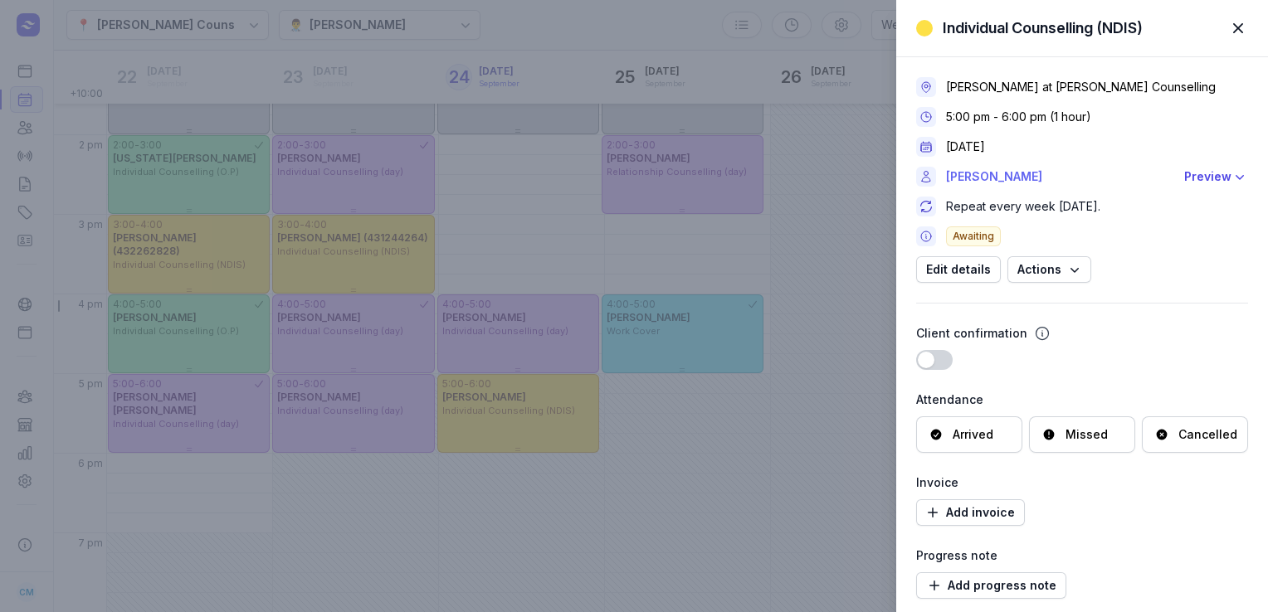
click at [992, 170] on link "[PERSON_NAME]" at bounding box center [1060, 177] width 228 height 20
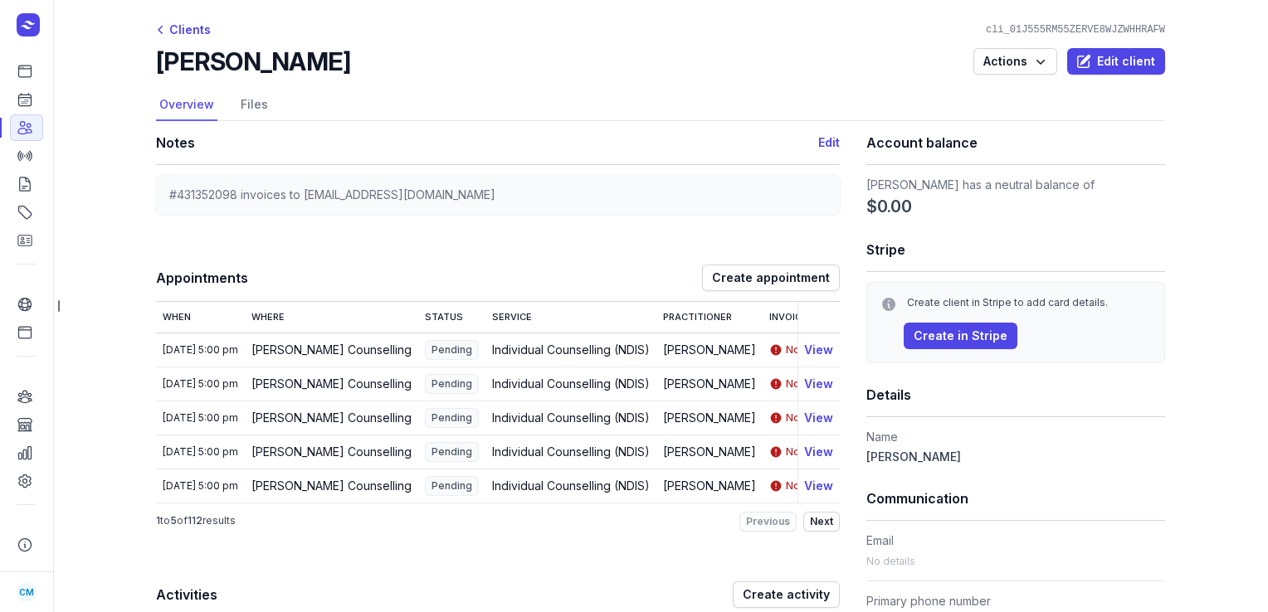
drag, startPoint x: 316, startPoint y: 64, endPoint x: 156, endPoint y: 61, distance: 160.1
click at [156, 61] on h2 "[PERSON_NAME]" at bounding box center [253, 61] width 194 height 30
click at [20, 106] on icon at bounding box center [25, 100] width 12 height 12
select select "week"
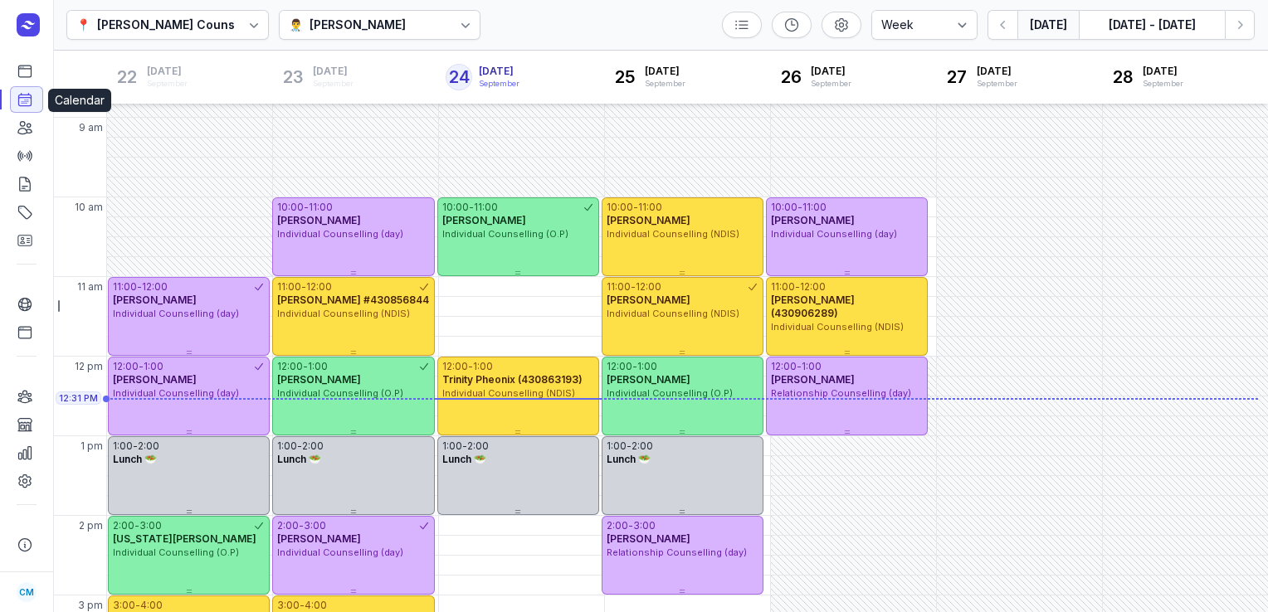
scroll to position [153, 0]
